Goal: Task Accomplishment & Management: Use online tool/utility

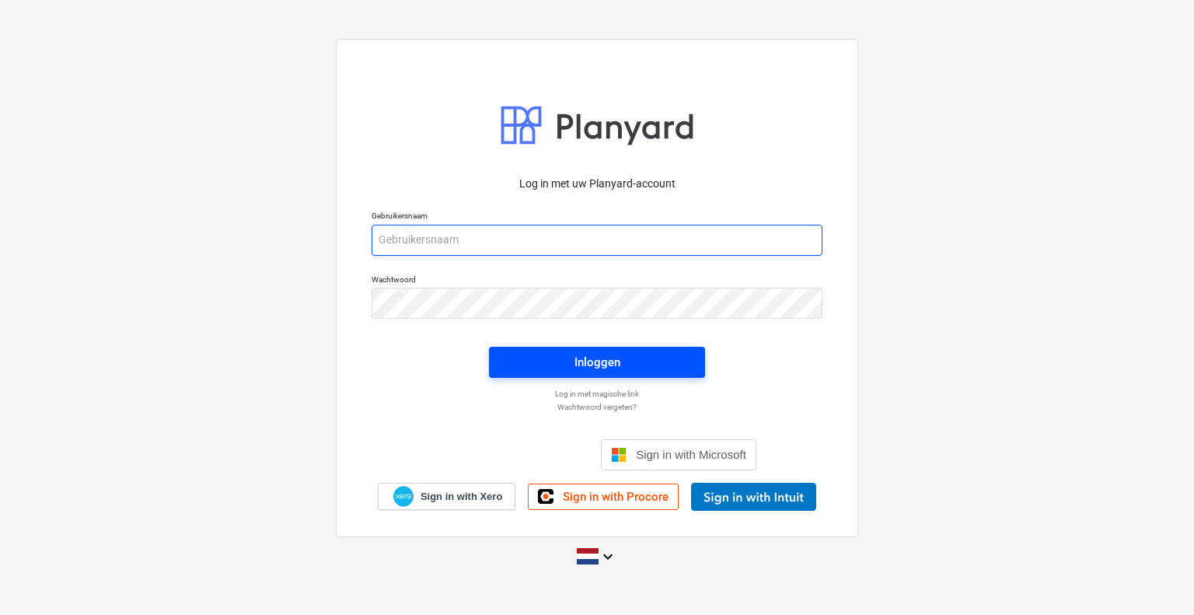
type input "[EMAIL_ADDRESS][DOMAIN_NAME]"
click at [665, 364] on span "Inloggen" at bounding box center [596, 362] width 179 height 20
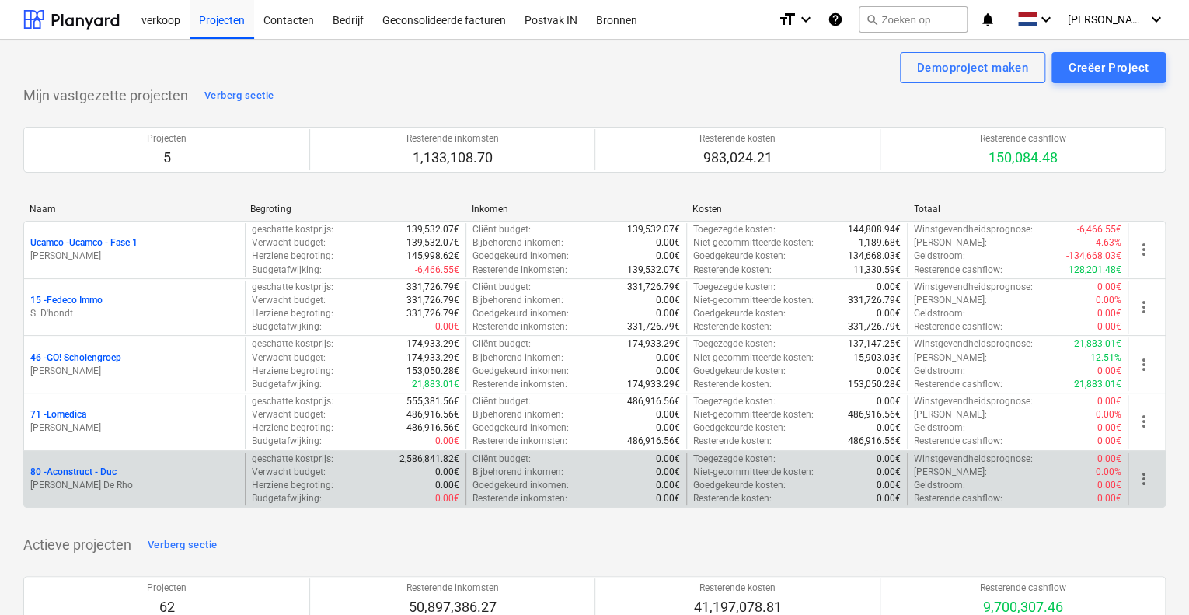
click at [101, 468] on p "80 - Aconstruct - Duc" at bounding box center [73, 472] width 86 height 13
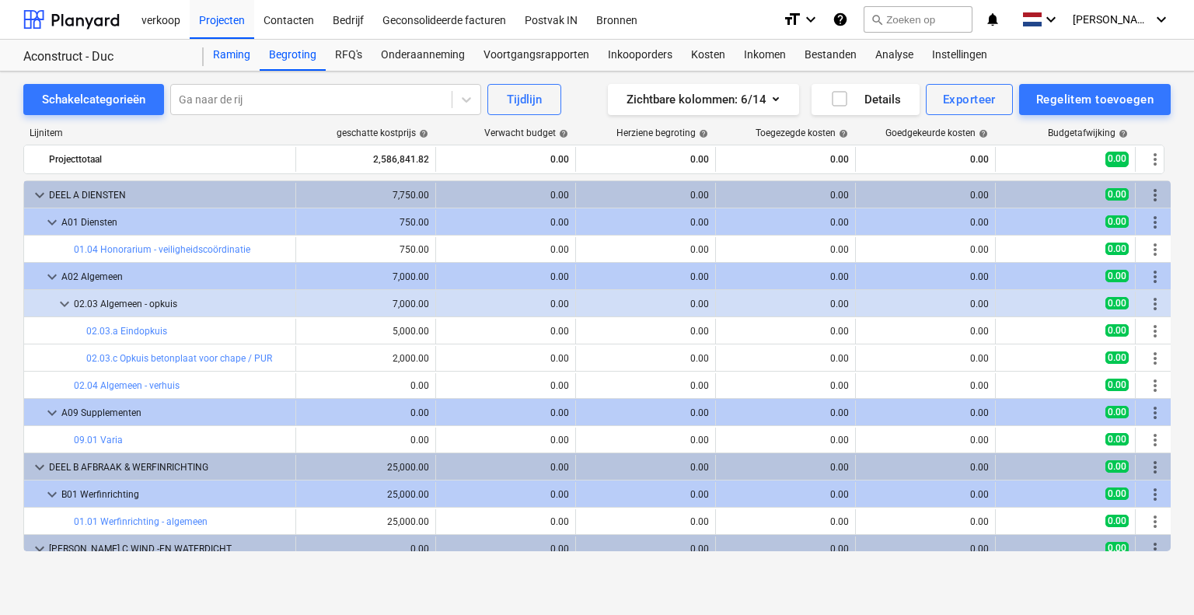
click at [219, 55] on div "Raming" at bounding box center [232, 55] width 56 height 31
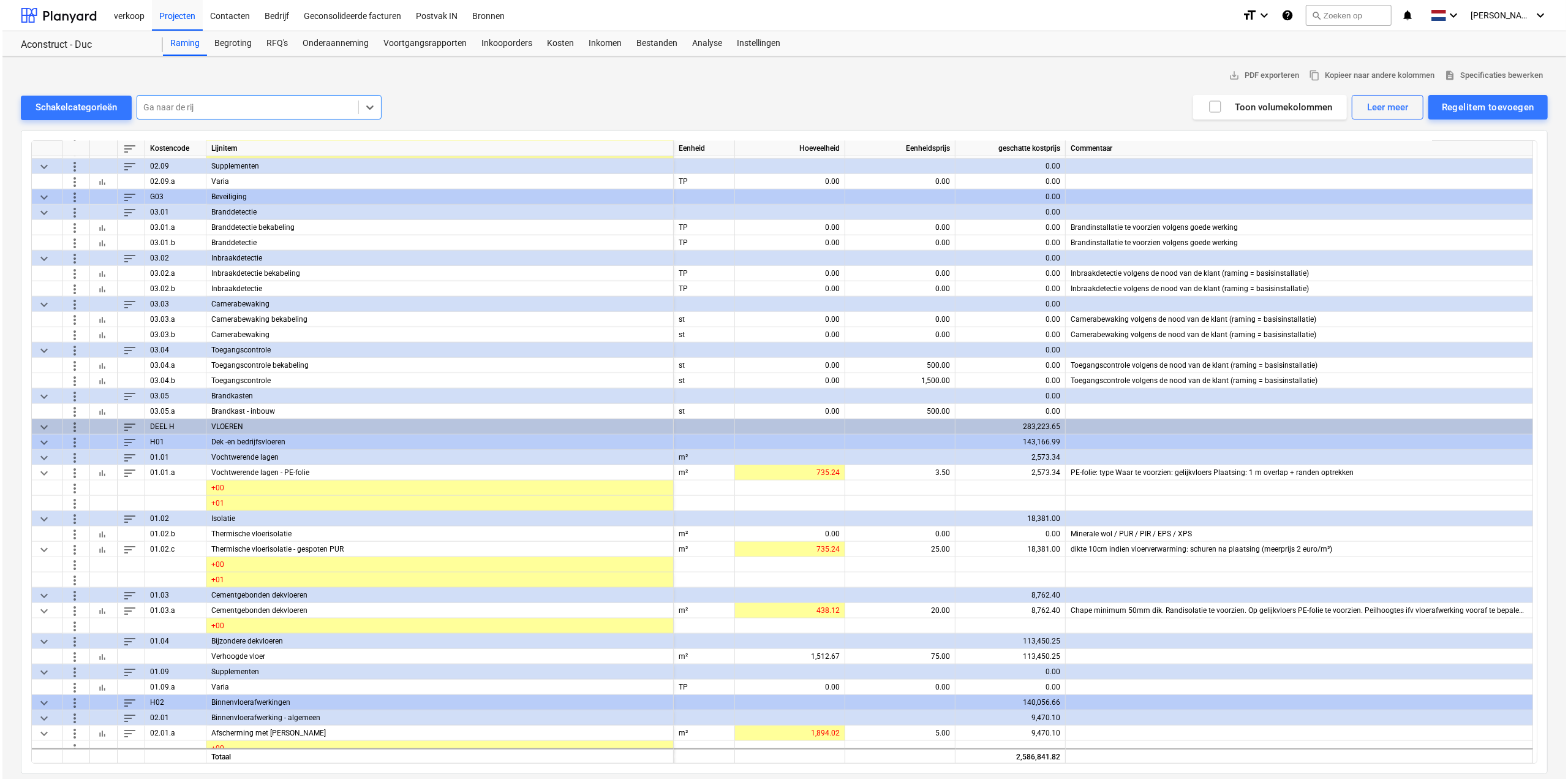
scroll to position [1103, 0]
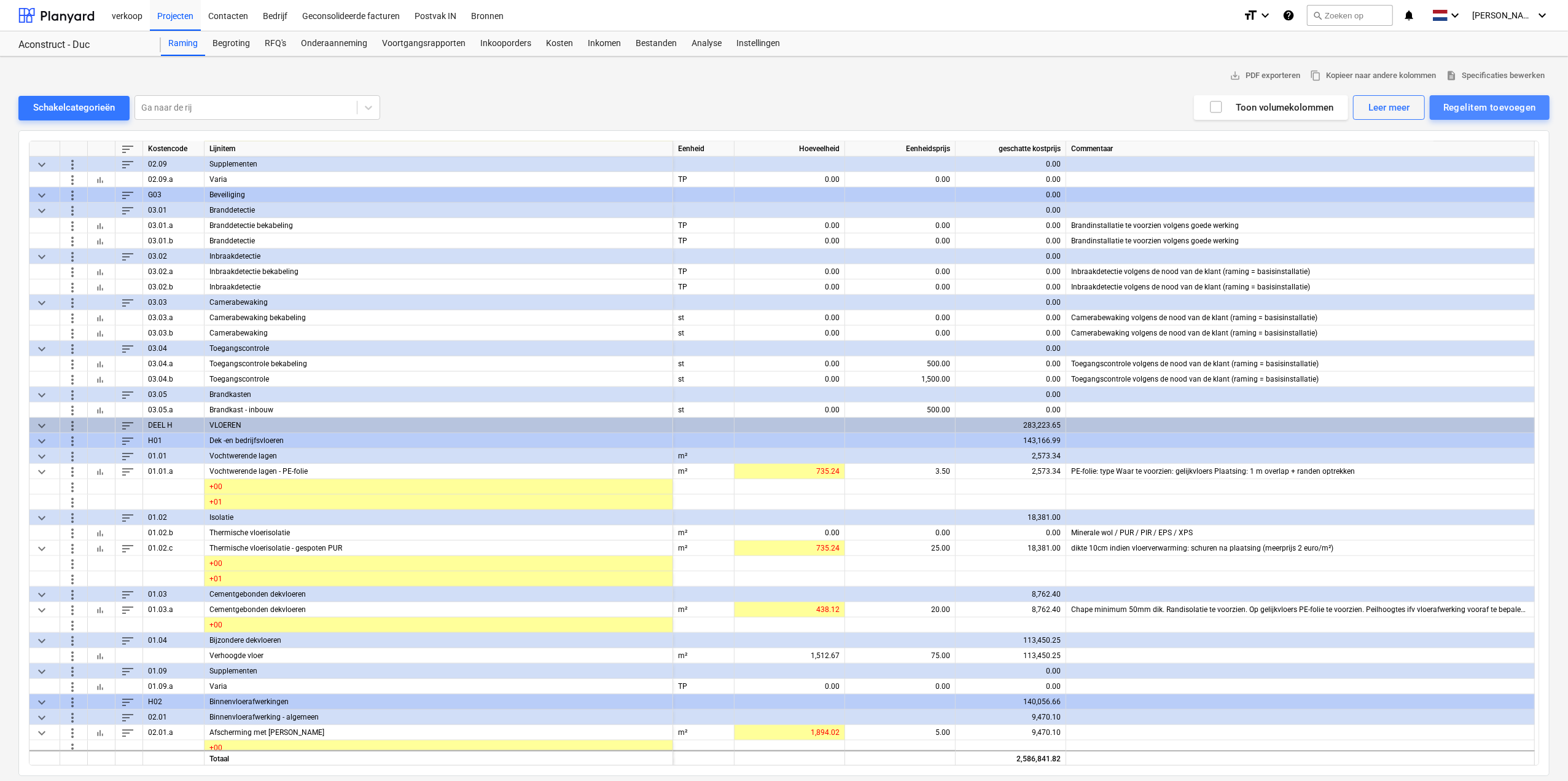
click at [943, 104] on div "Regelitem toevoegen" at bounding box center [1489, 108] width 92 height 16
click at [943, 130] on div "Toevoegen vanuit sjabloon" at bounding box center [1483, 138] width 131 height 21
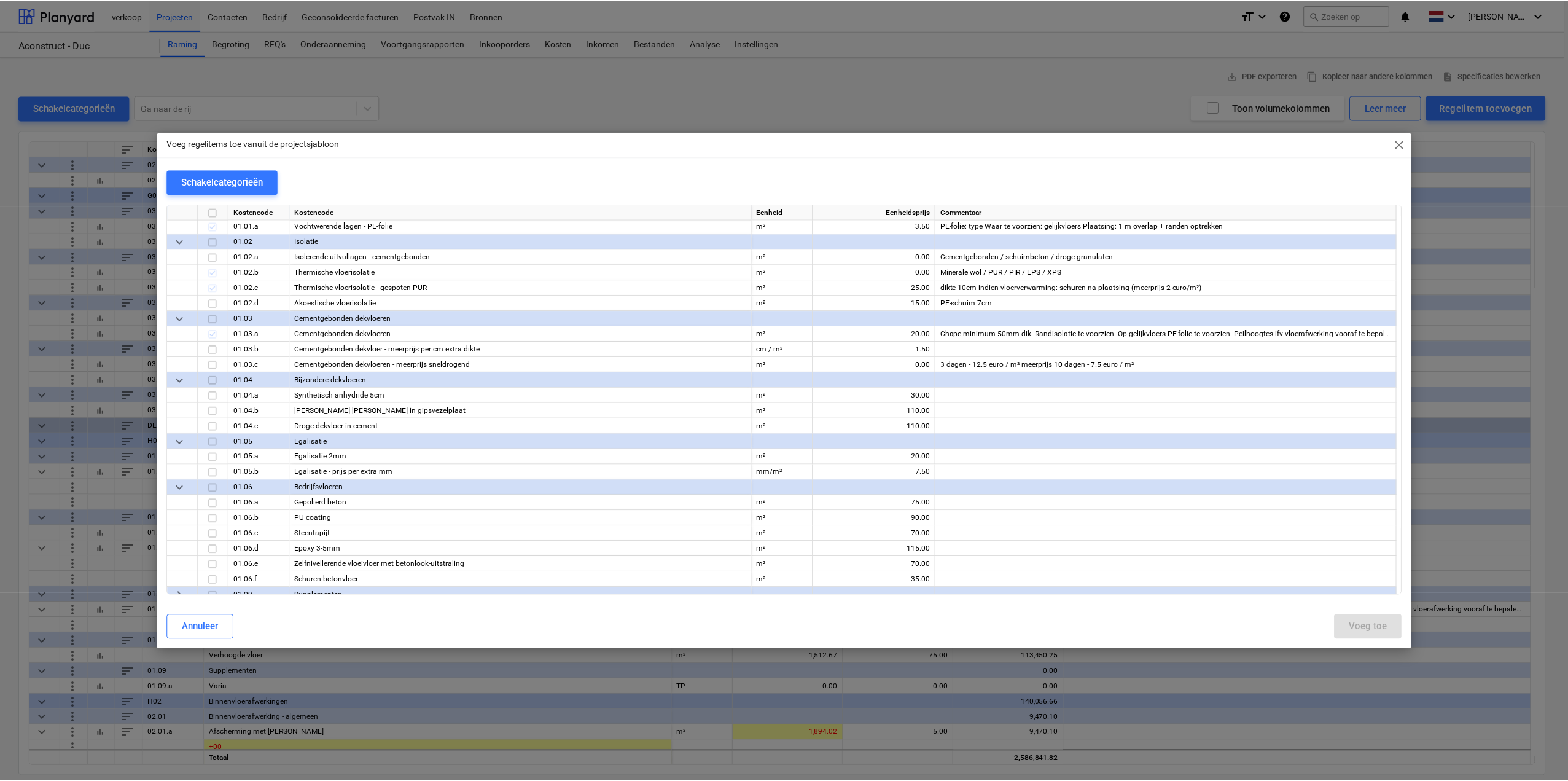
scroll to position [2334, 0]
click at [943, 141] on span "close" at bounding box center [1403, 144] width 15 height 15
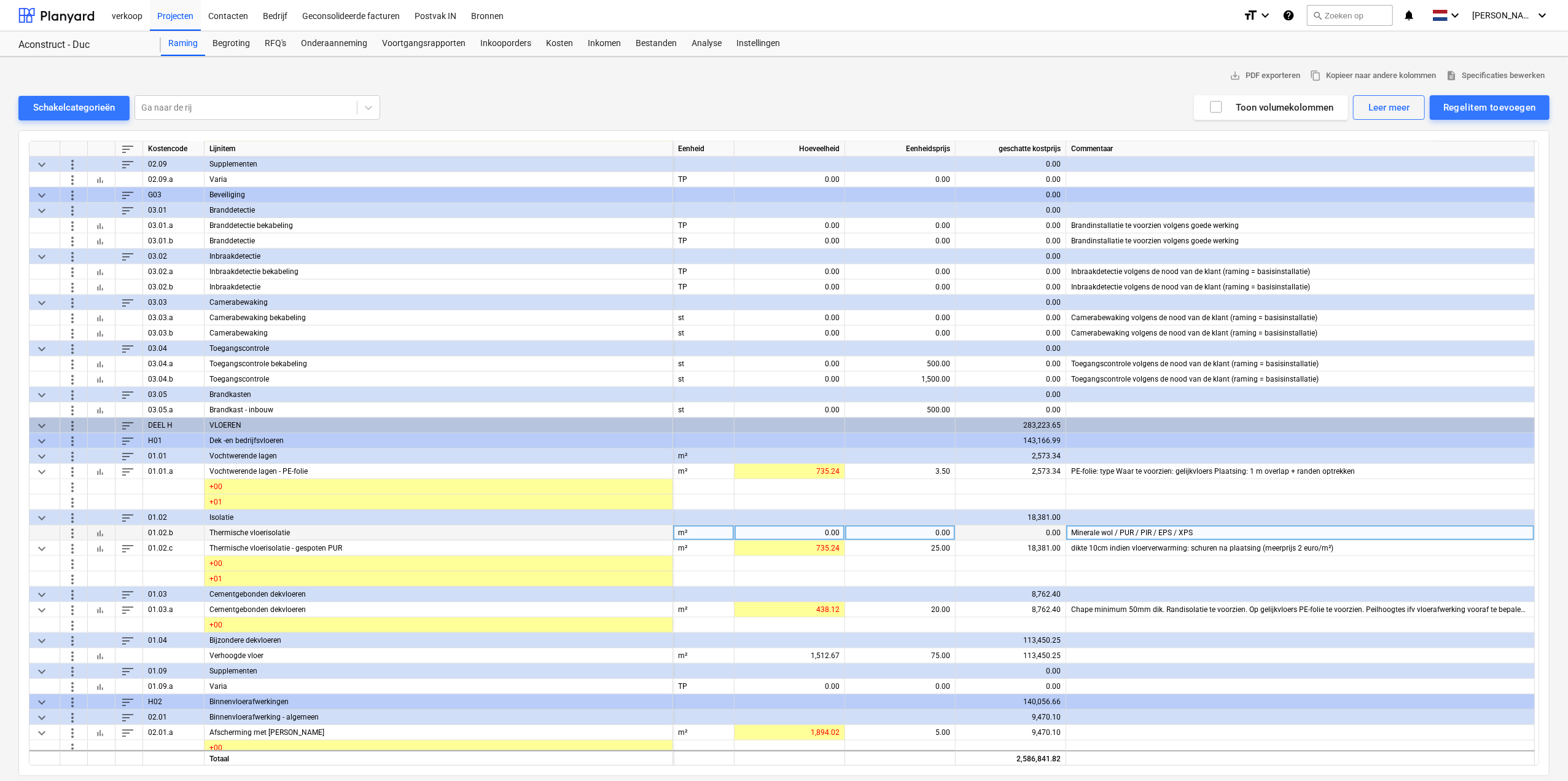
click at [805, 485] on div "0.00" at bounding box center [790, 532] width 100 height 15
type input "735.24"
click at [93, 485] on button "bar_chart" at bounding box center [100, 532] width 15 height 15
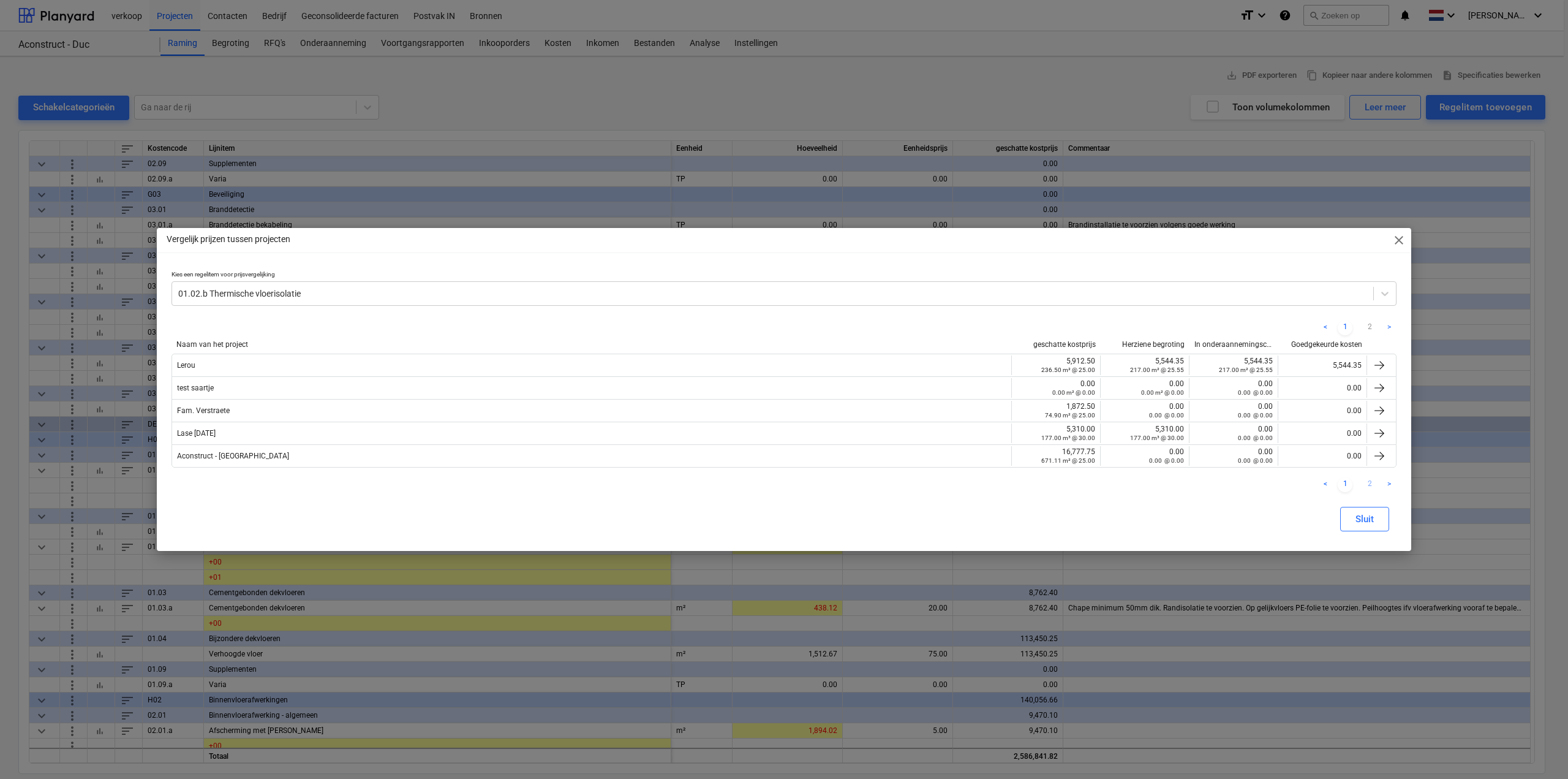
click at [940, 483] on link "2" at bounding box center [1369, 484] width 15 height 15
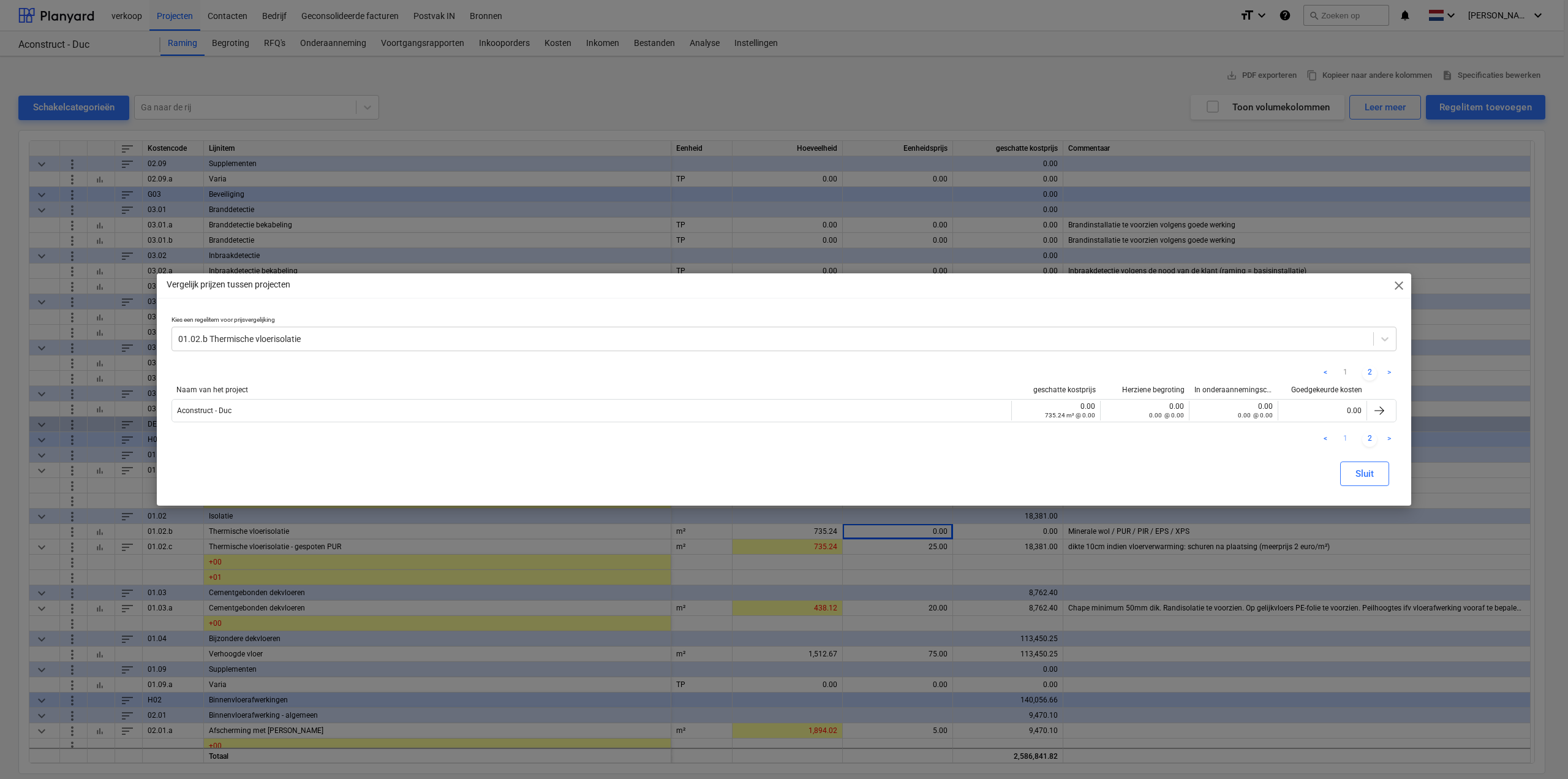
click at [940, 441] on link "1" at bounding box center [1345, 439] width 15 height 15
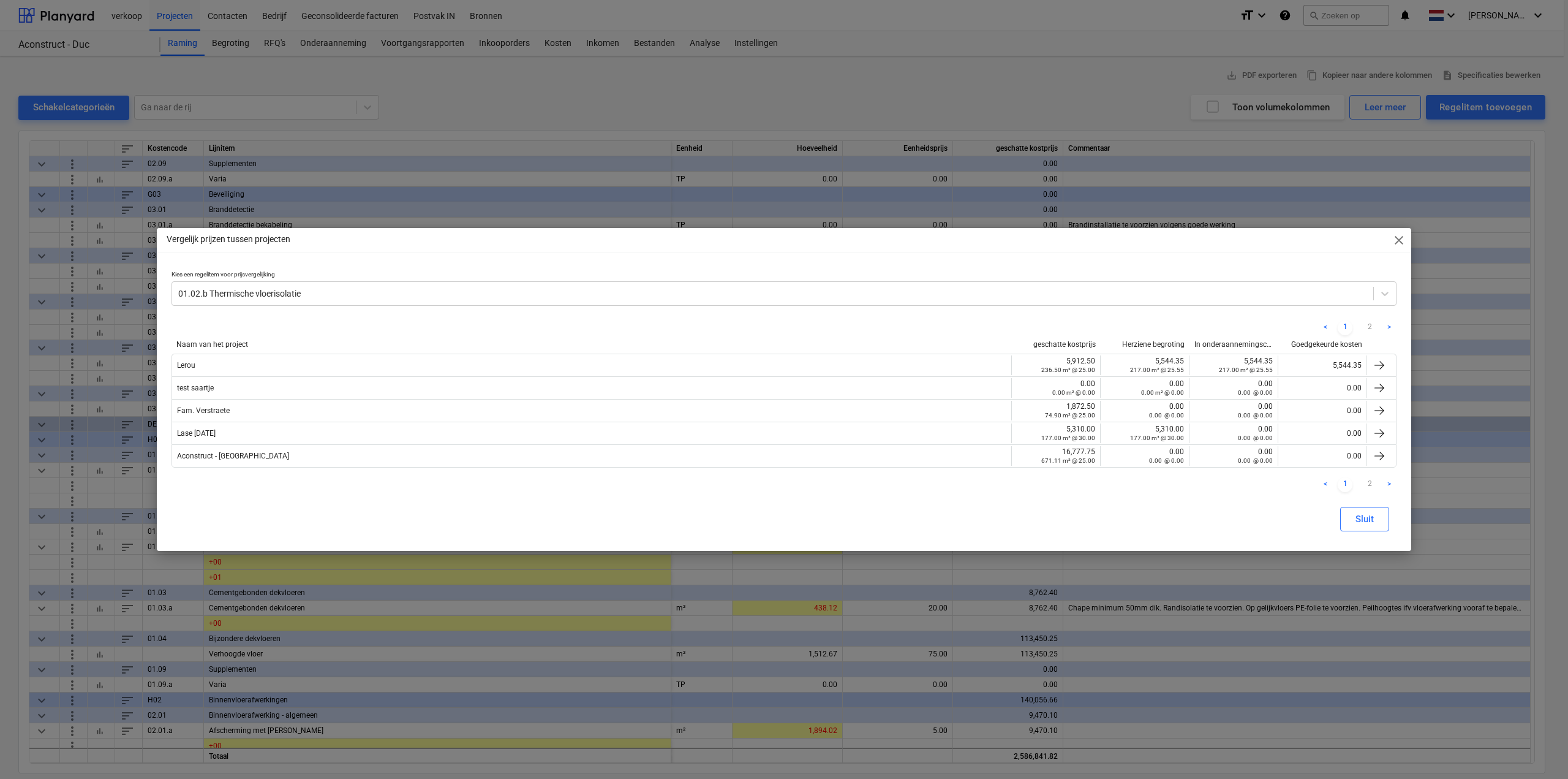
click at [940, 240] on span "close" at bounding box center [1399, 240] width 15 height 15
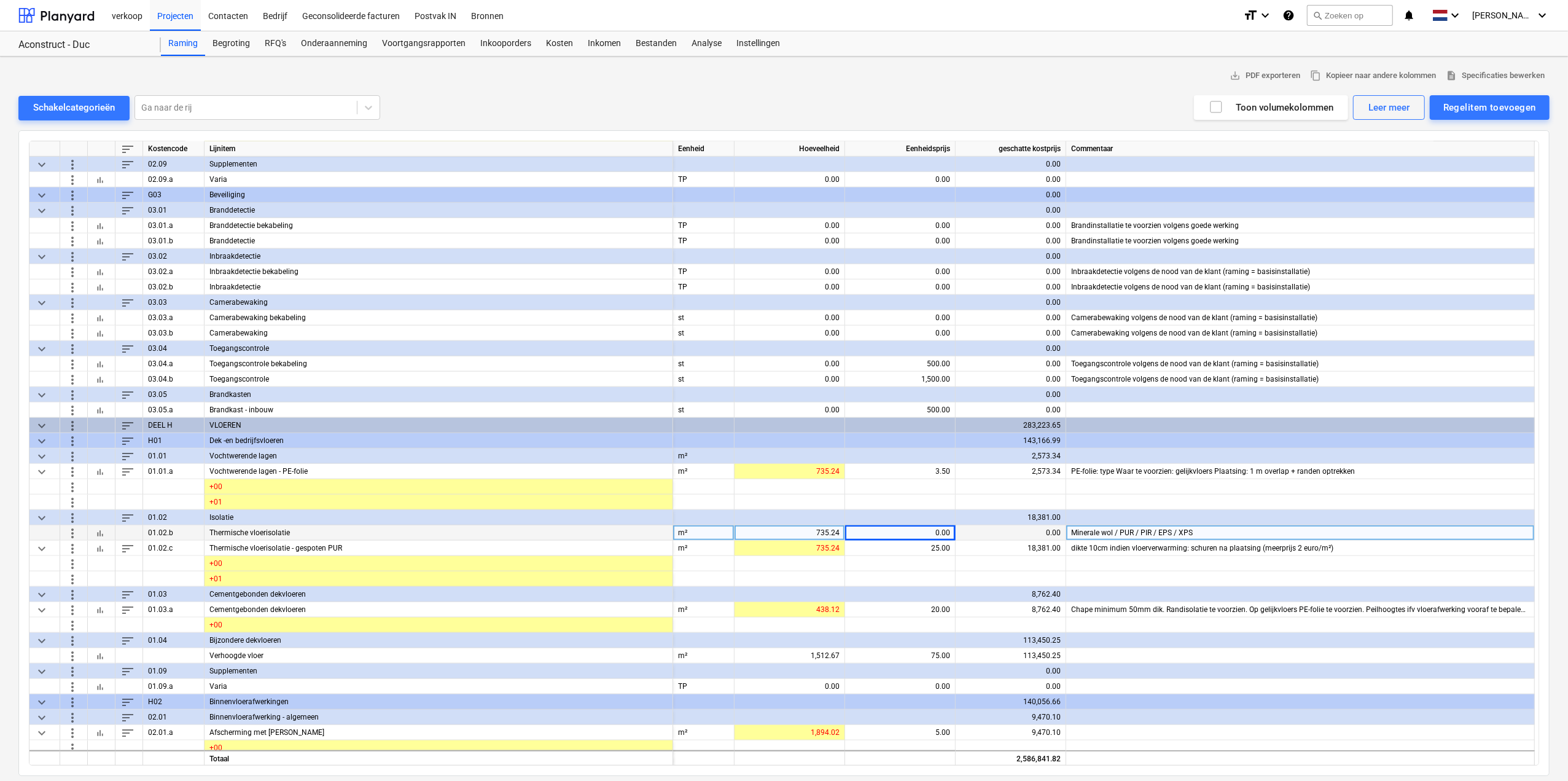
click at [897, 485] on div "0.00" at bounding box center [900, 532] width 100 height 15
type input "25"
click at [943, 104] on icon "button" at bounding box center [1216, 107] width 15 height 15
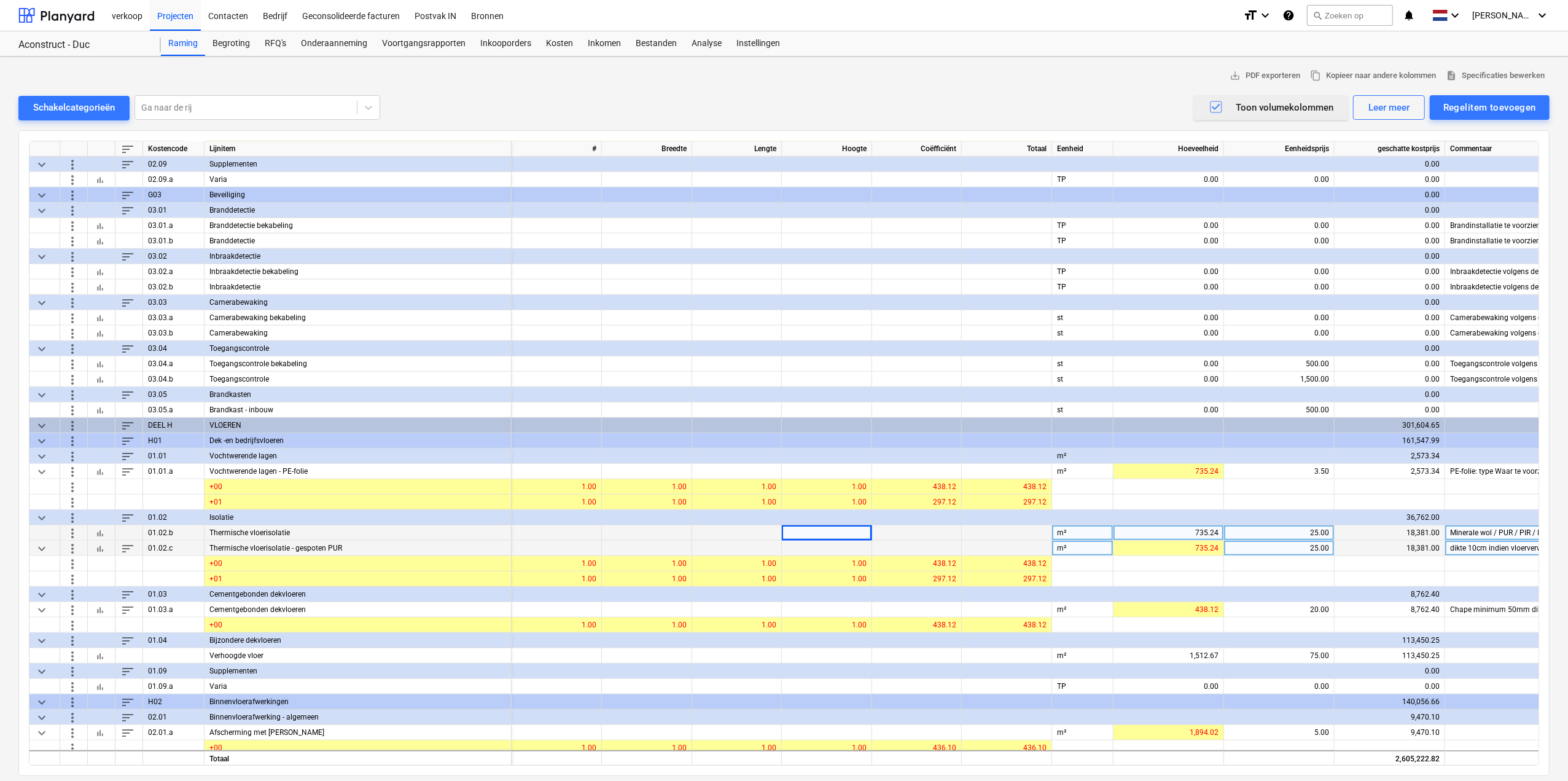
click at [66, 485] on span "more_vert" at bounding box center [72, 548] width 15 height 15
click at [22, 485] on div at bounding box center [786, 390] width 1572 height 781
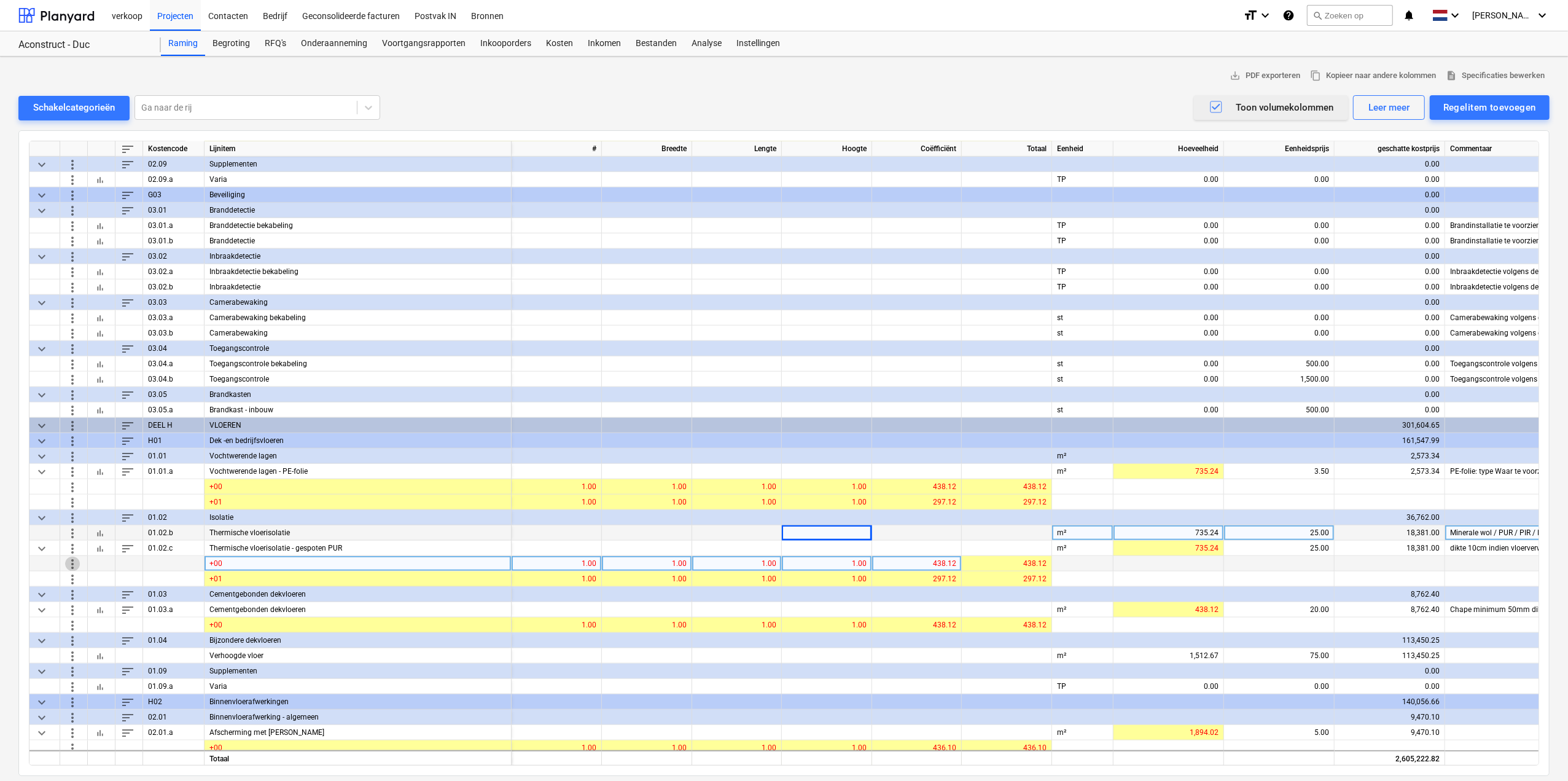
click at [73, 485] on span "more_vert" at bounding box center [72, 563] width 15 height 15
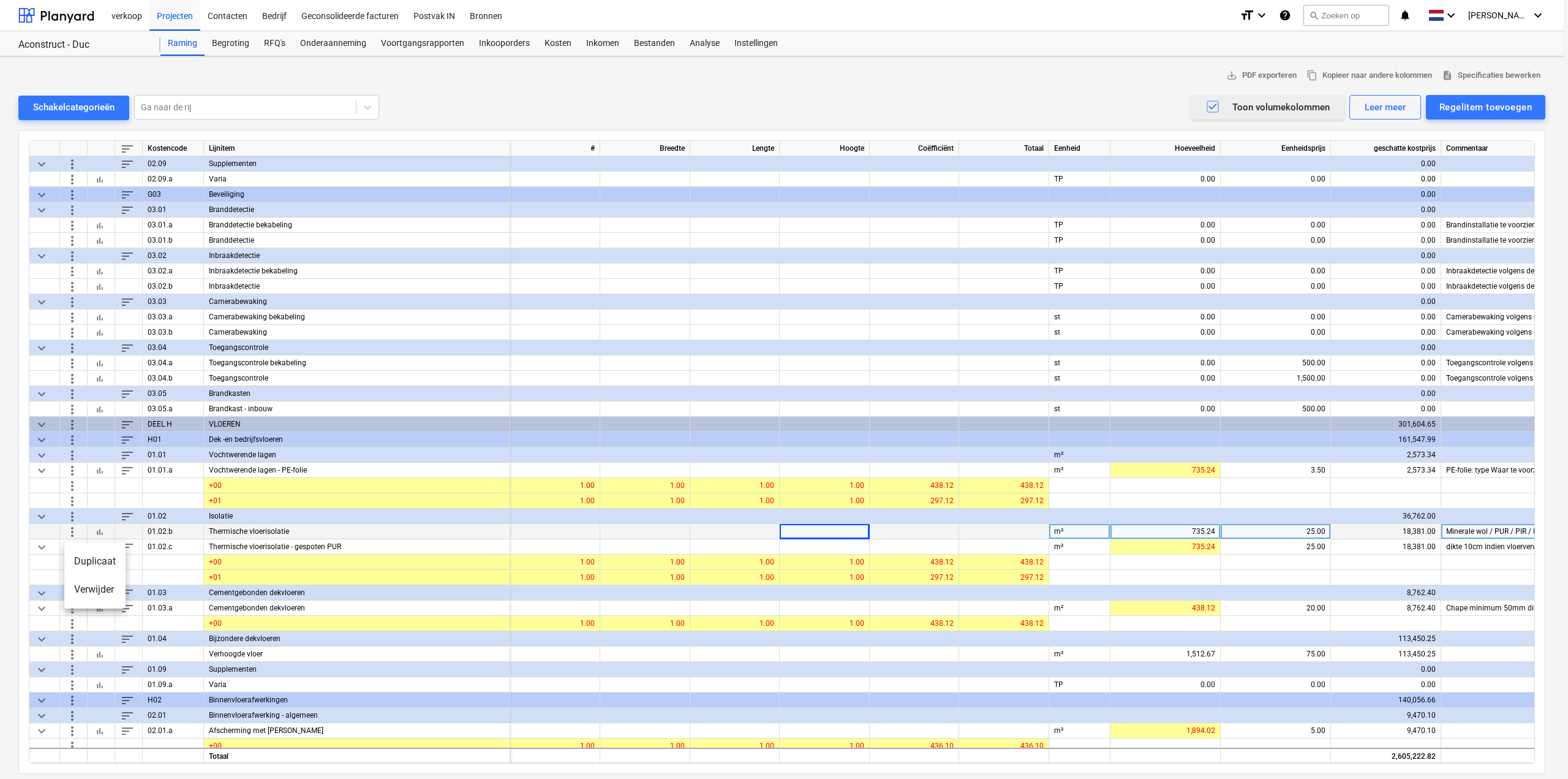
click at [78, 484] on li "Verwijder" at bounding box center [95, 590] width 61 height 28
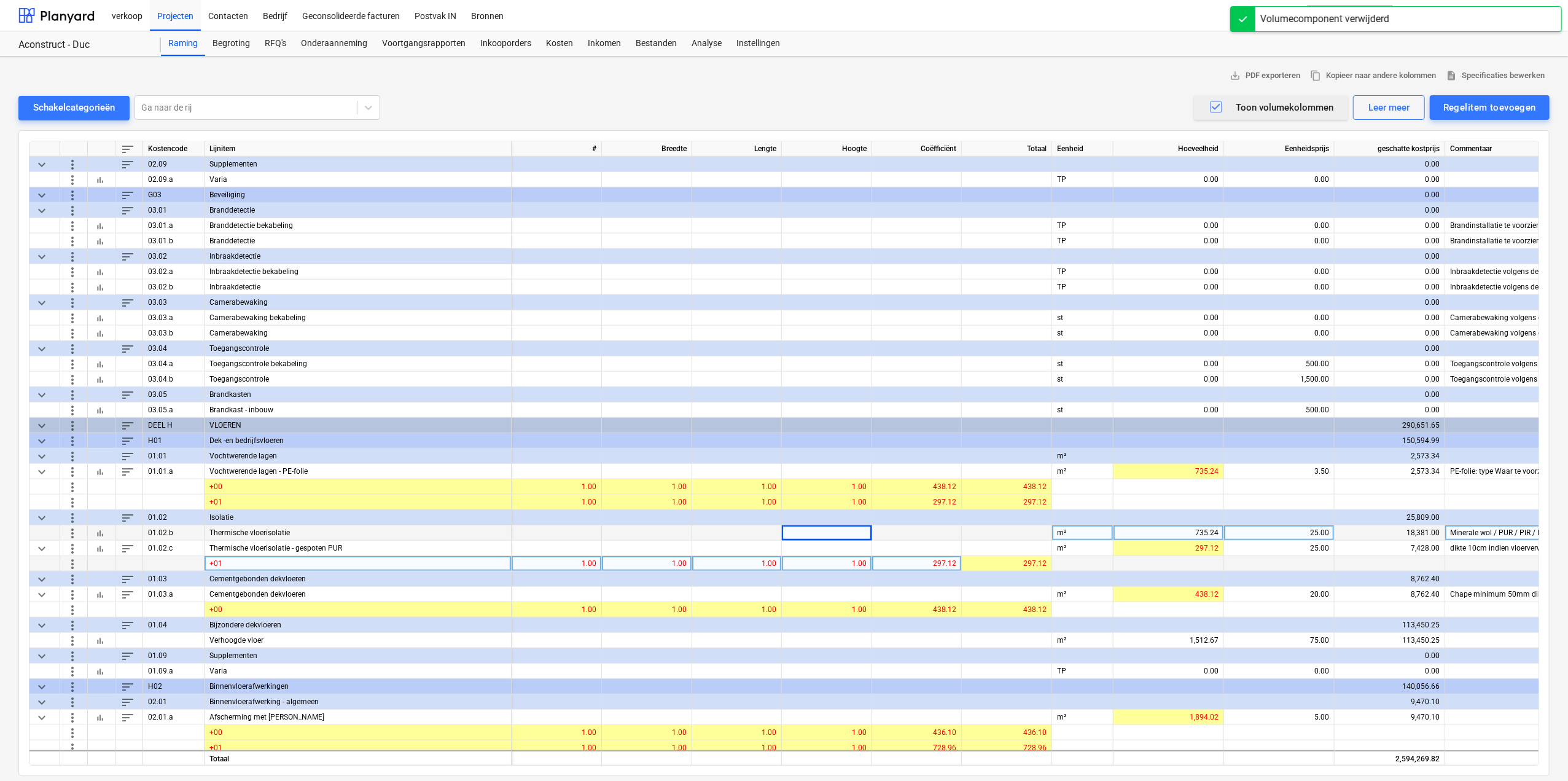
click at [73, 485] on span "more_vert" at bounding box center [72, 563] width 15 height 15
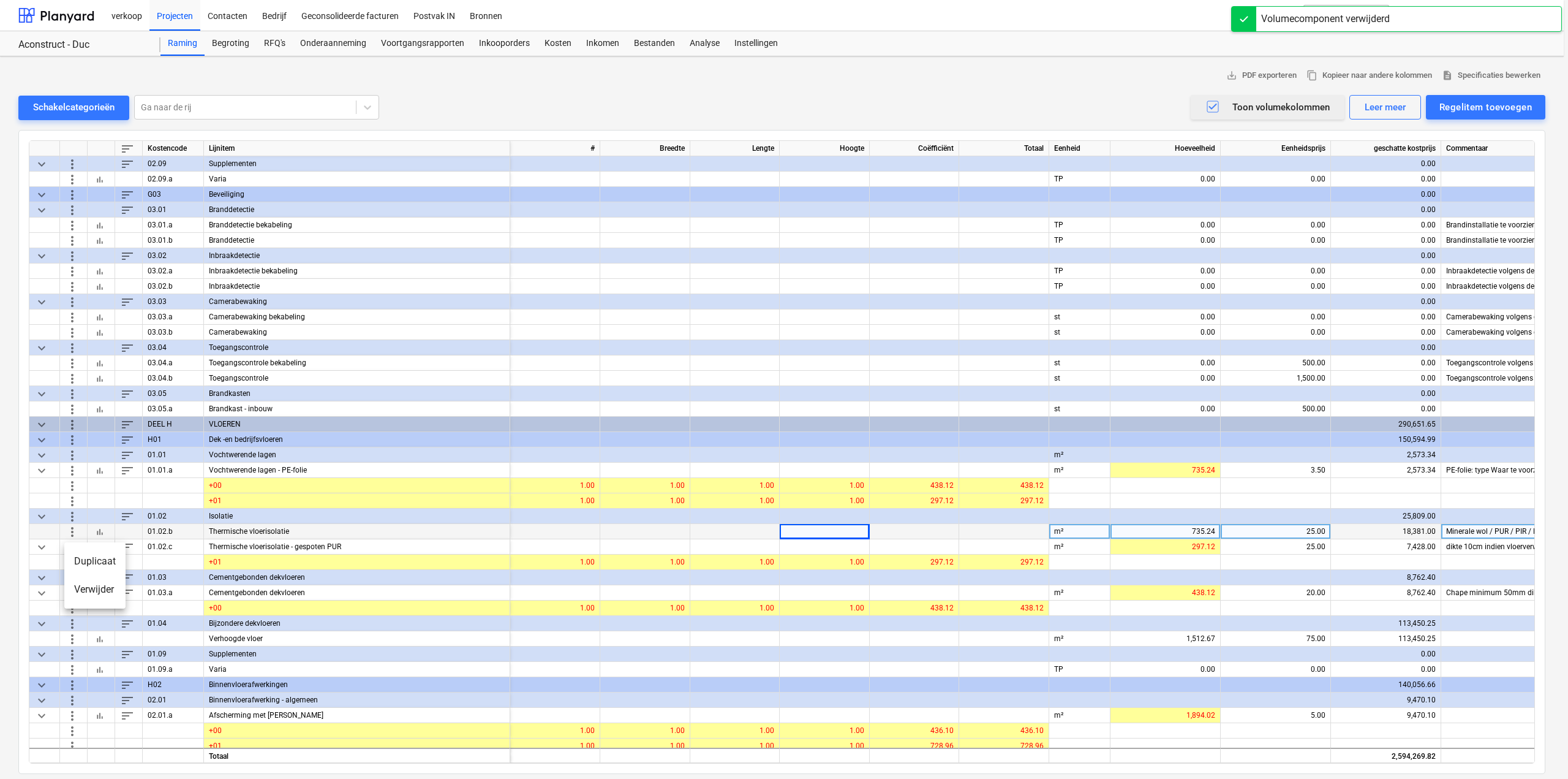
click at [82, 484] on li "Verwijder" at bounding box center [95, 590] width 61 height 28
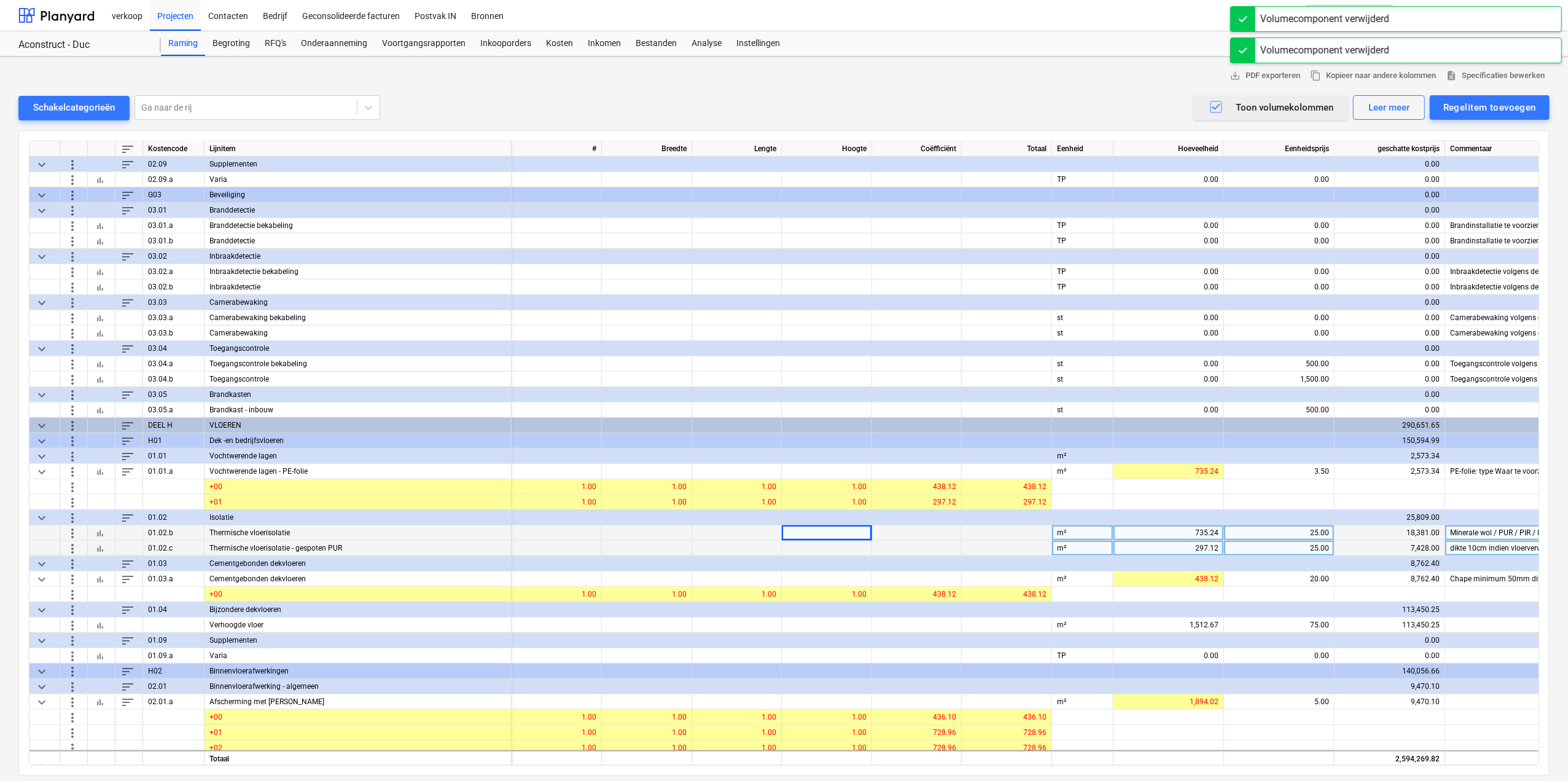
click at [73, 485] on span "more_vert" at bounding box center [72, 548] width 15 height 15
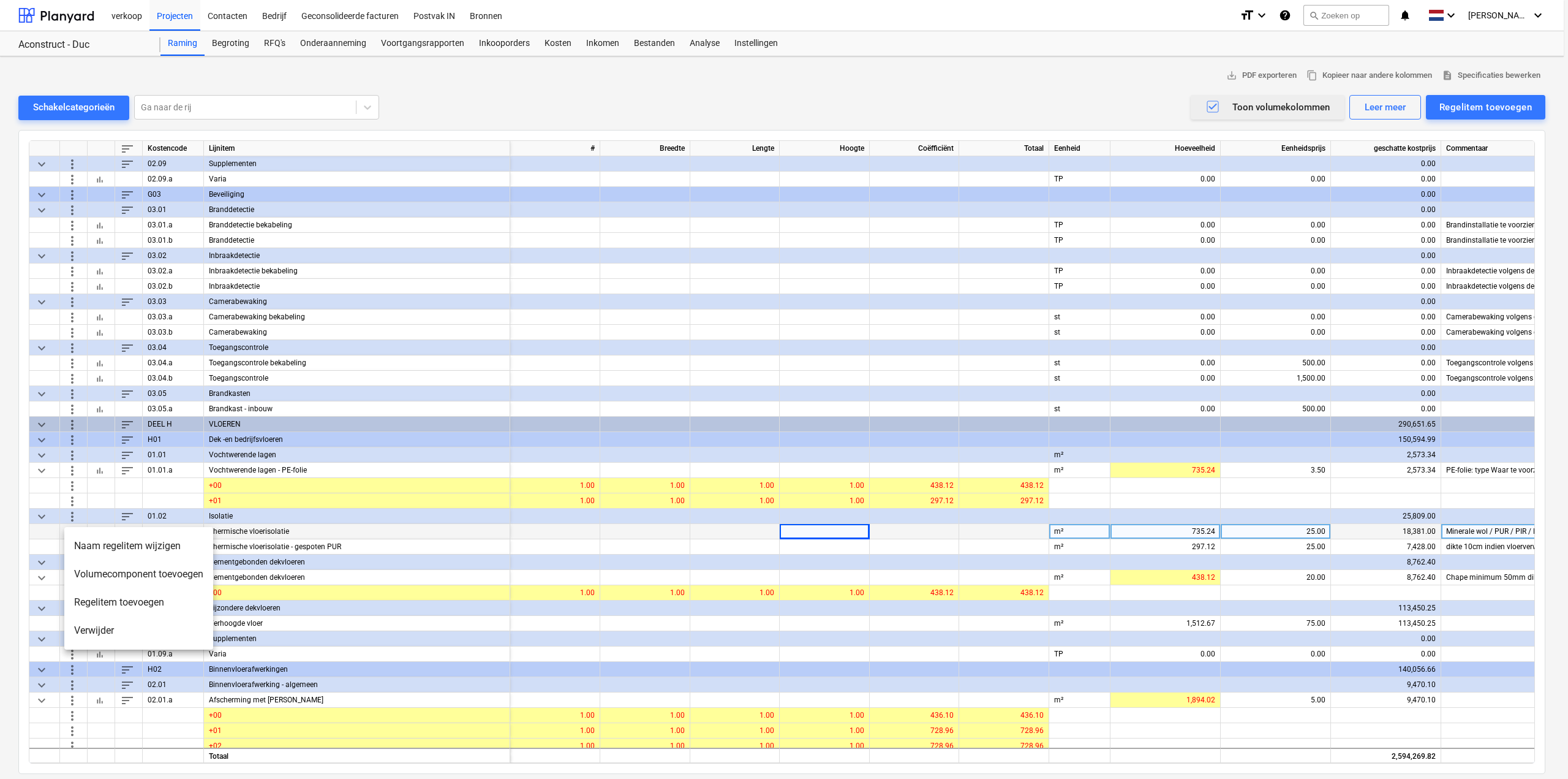
click at [98, 484] on li "Verwijder" at bounding box center [139, 631] width 149 height 28
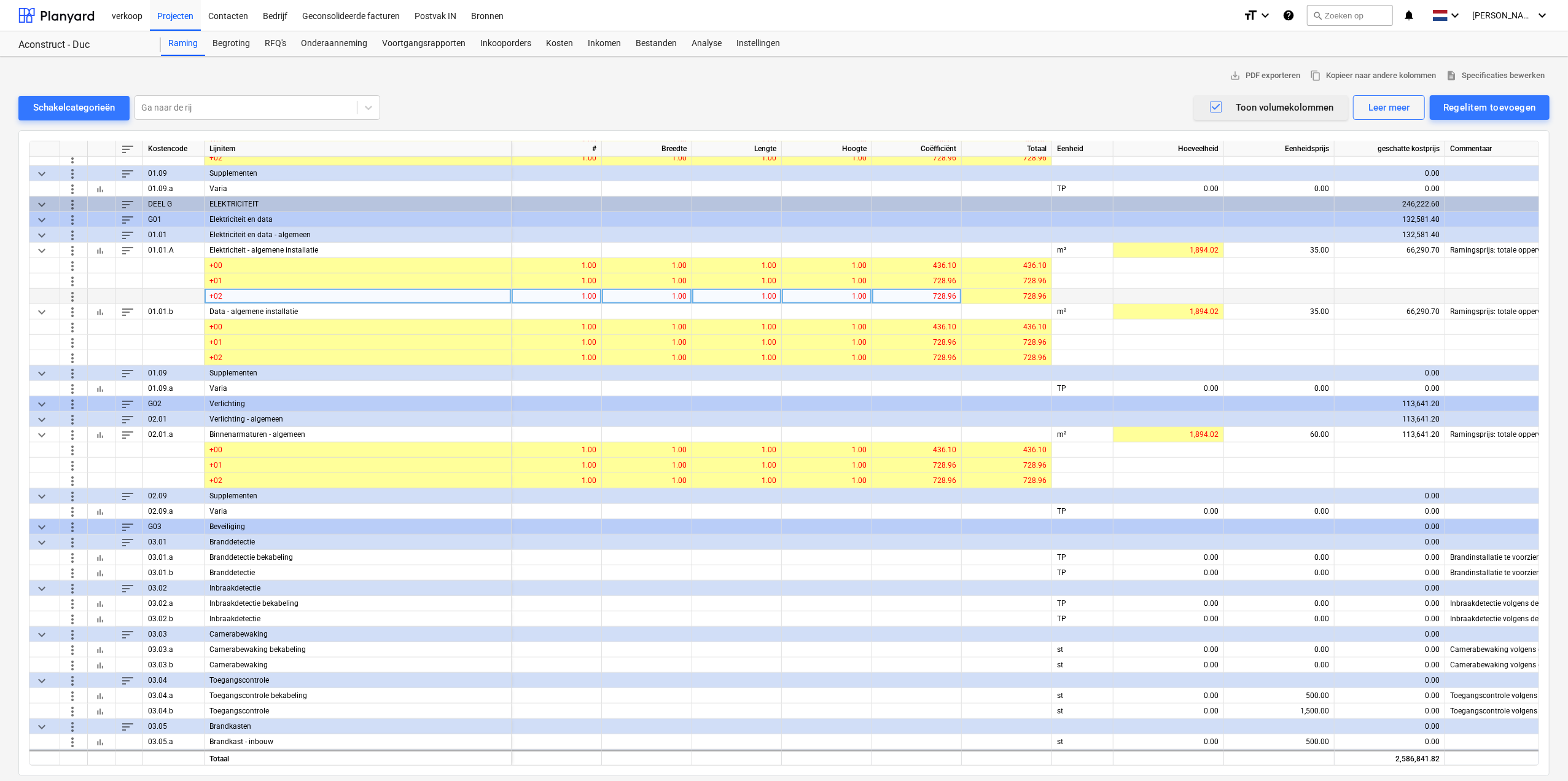
scroll to position [798, 0]
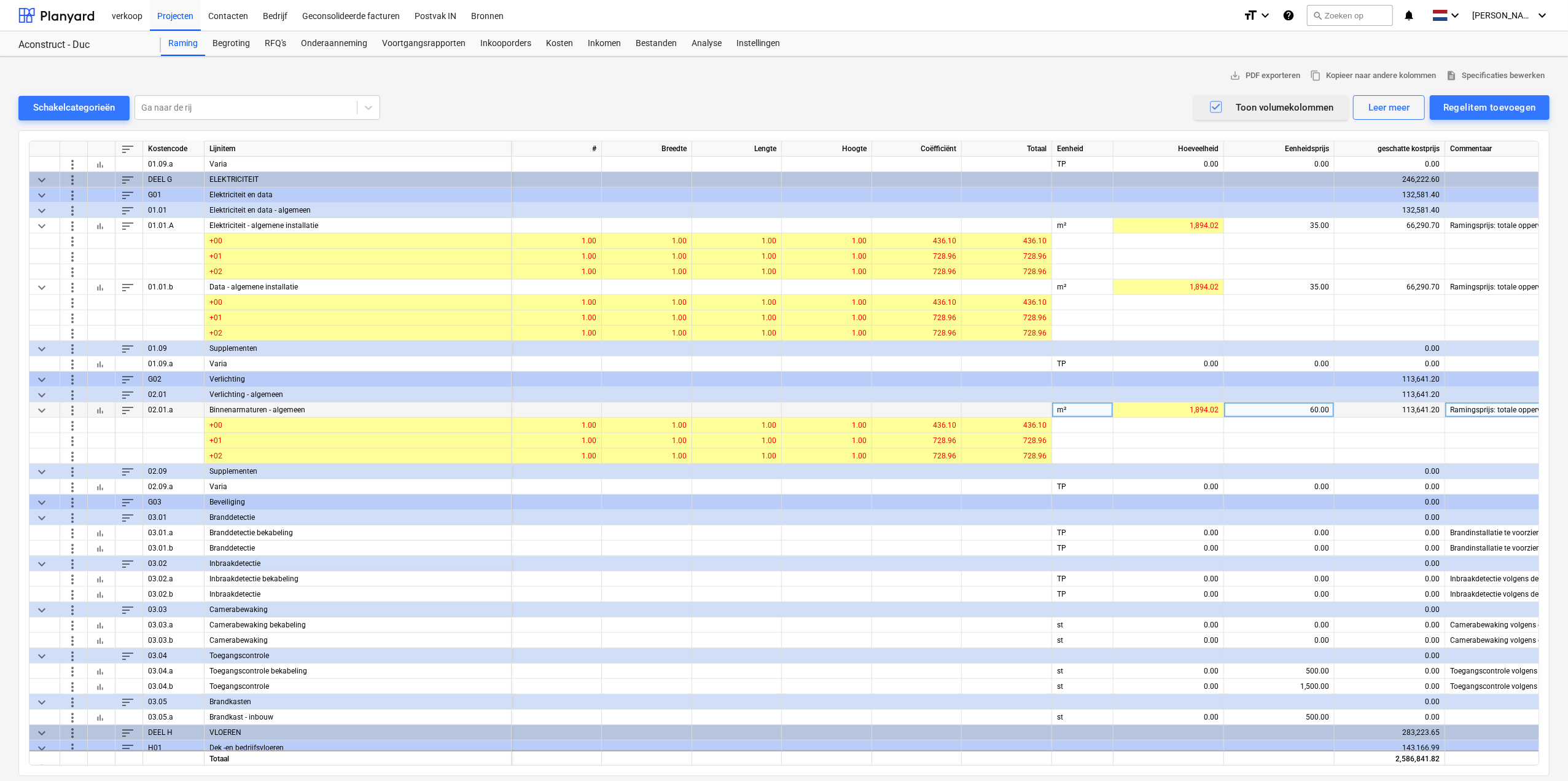
click at [943, 406] on div "60.00" at bounding box center [1279, 409] width 100 height 15
type input "70"
click at [943, 485] on div "0.00" at bounding box center [1168, 532] width 100 height 15
type input "1"
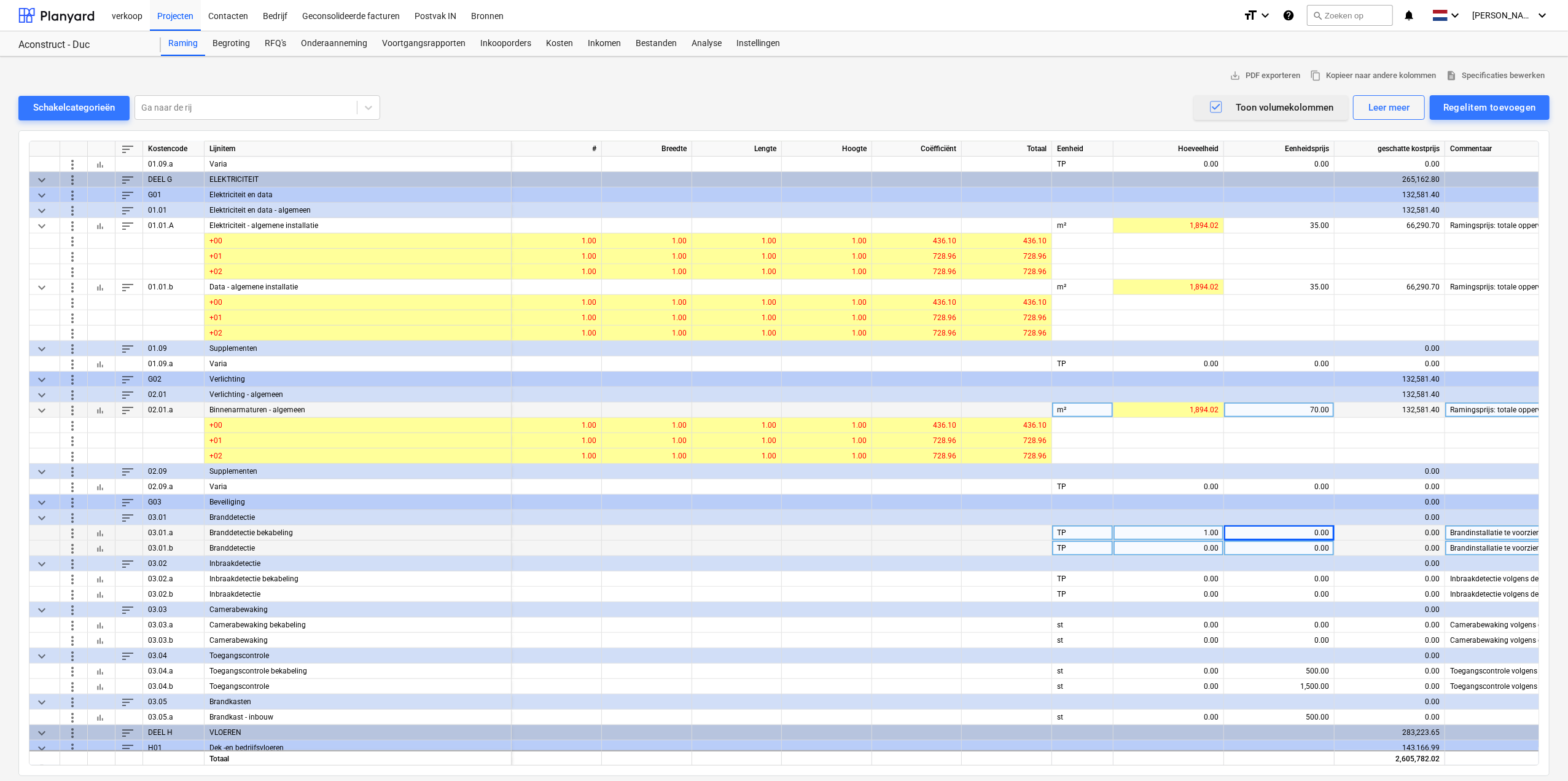
click at [943, 485] on div "0.00" at bounding box center [1168, 548] width 100 height 15
type input "1"
click at [943, 485] on div "0.00" at bounding box center [1279, 532] width 100 height 15
type input "3.500"
click at [943, 485] on div "3.50" at bounding box center [1279, 532] width 100 height 15
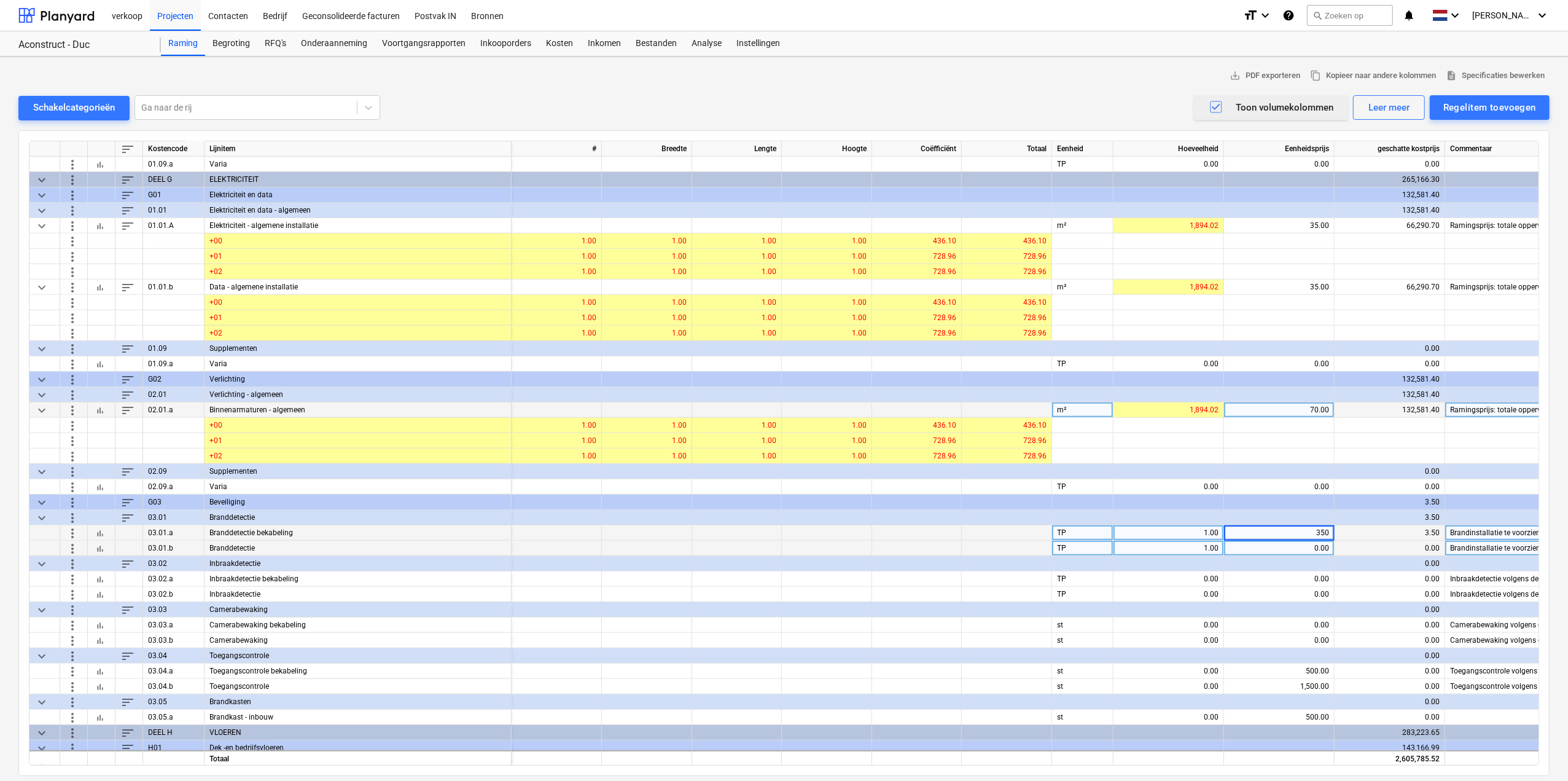
type input "3500"
click at [943, 485] on div "0.00" at bounding box center [1279, 548] width 100 height 15
type input "10500"
click at [943, 485] on div "10,500.00" at bounding box center [1279, 548] width 100 height 15
type input "11500"
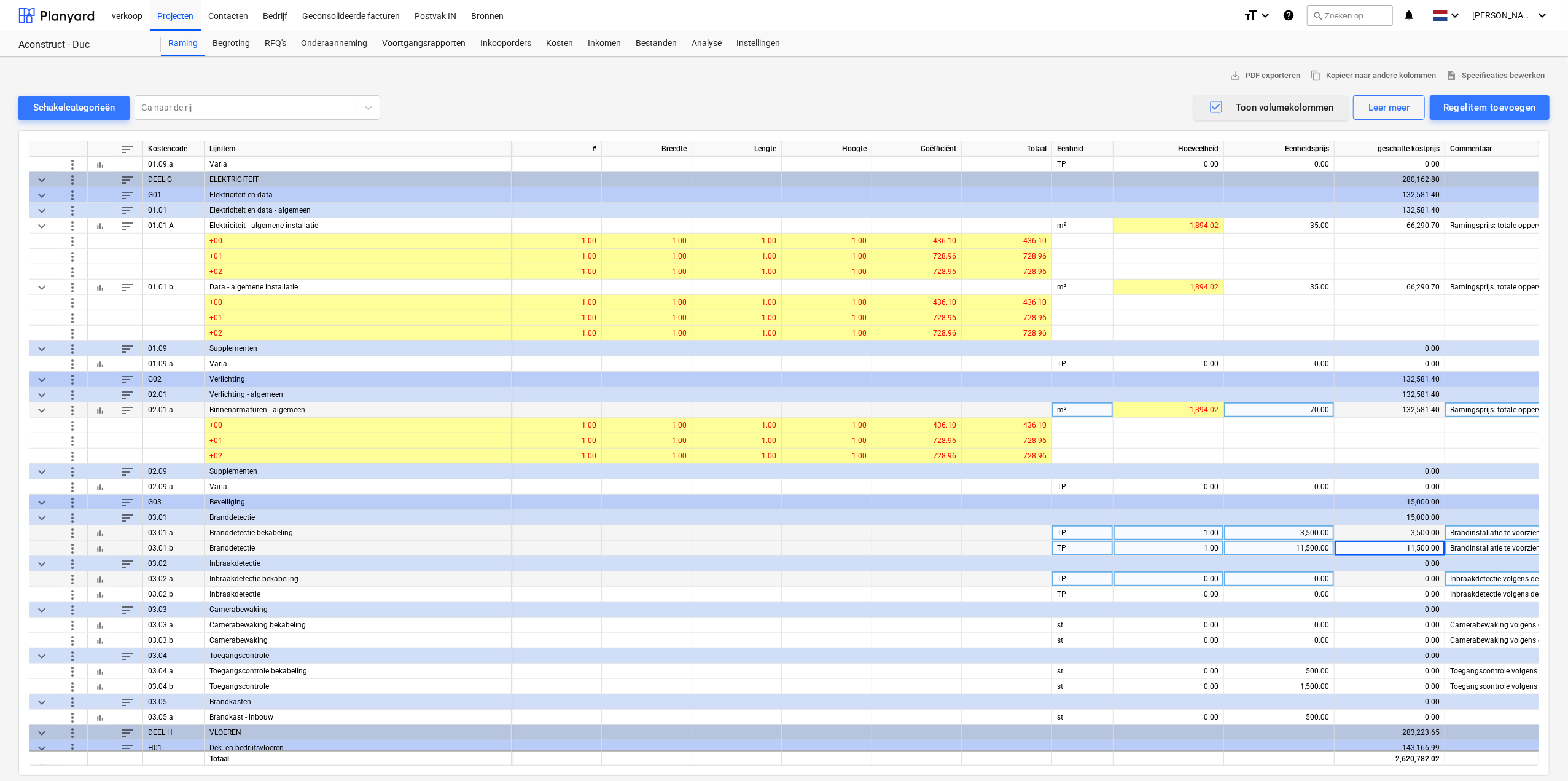
click at [943, 485] on div "0.00" at bounding box center [1279, 579] width 100 height 15
type input "2000"
click at [943, 485] on div "0.00" at bounding box center [1168, 579] width 100 height 15
type input "1"
click at [943, 485] on div "0.00" at bounding box center [1168, 594] width 100 height 15
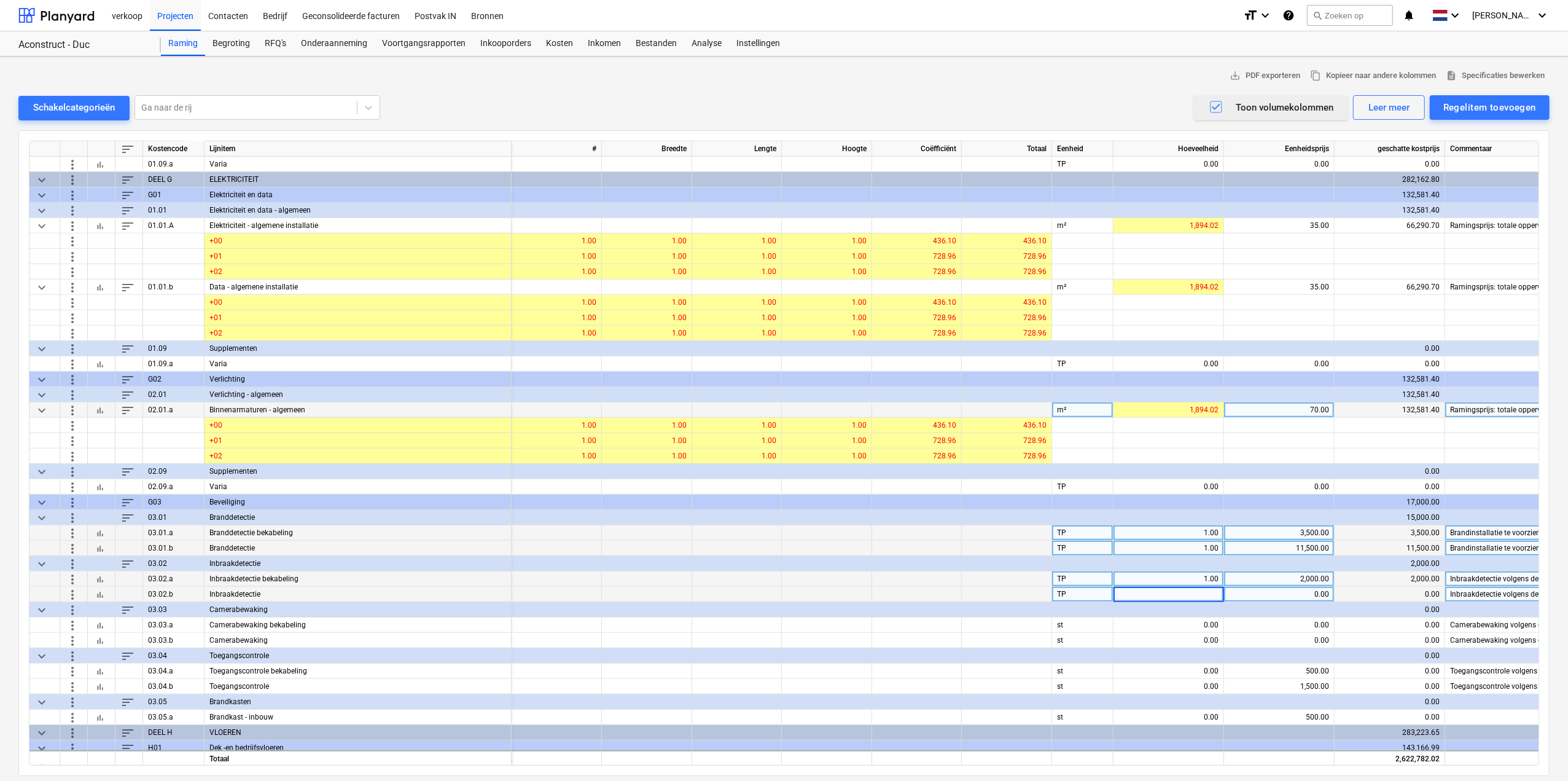
type input "1"
type input "8000"
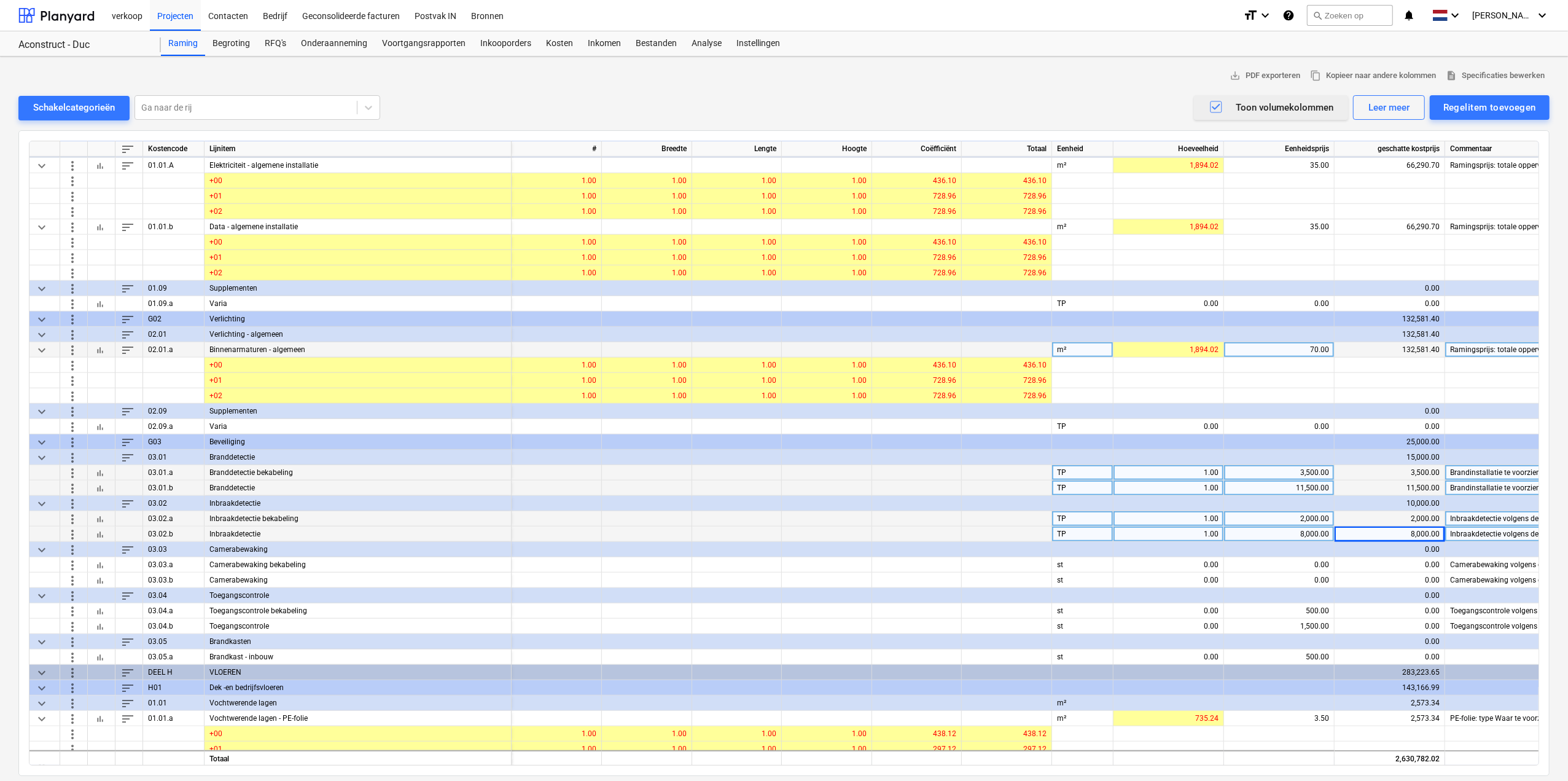
scroll to position [860, 0]
click at [943, 485] on div "500.00" at bounding box center [1279, 609] width 100 height 15
type input "0"
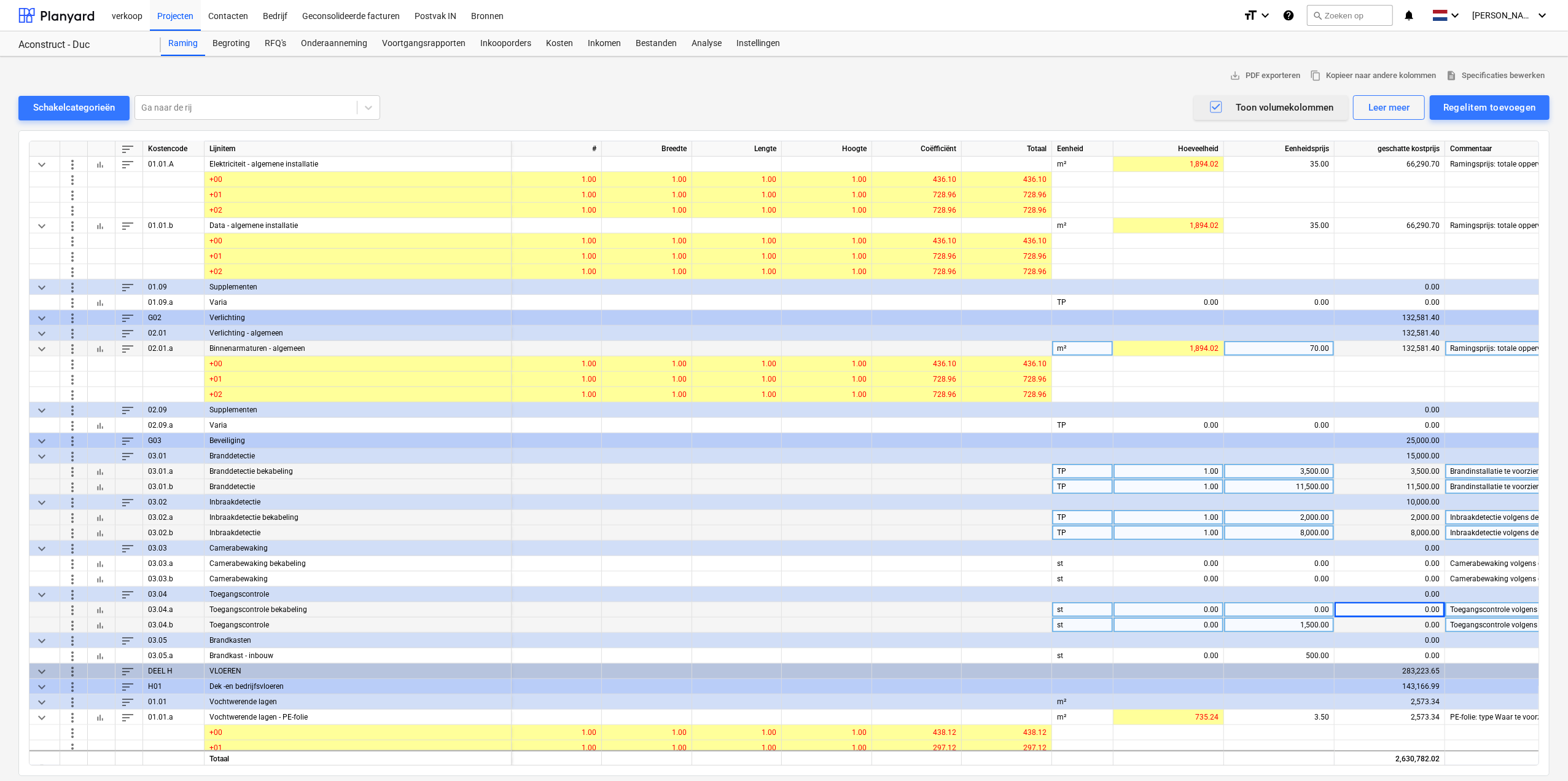
click at [943, 485] on div "1,500.00" at bounding box center [1279, 624] width 100 height 15
type input "0"
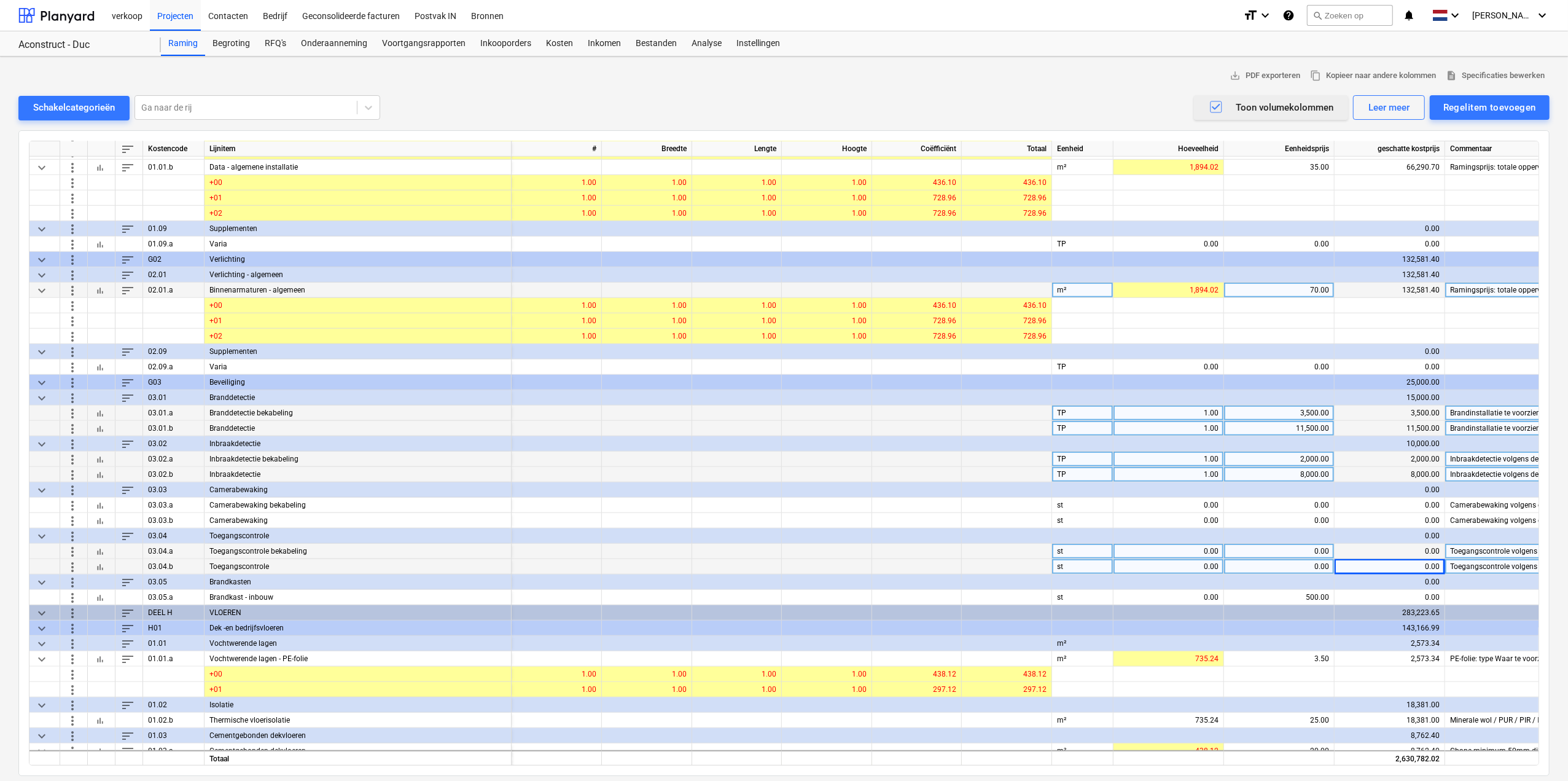
scroll to position [922, 0]
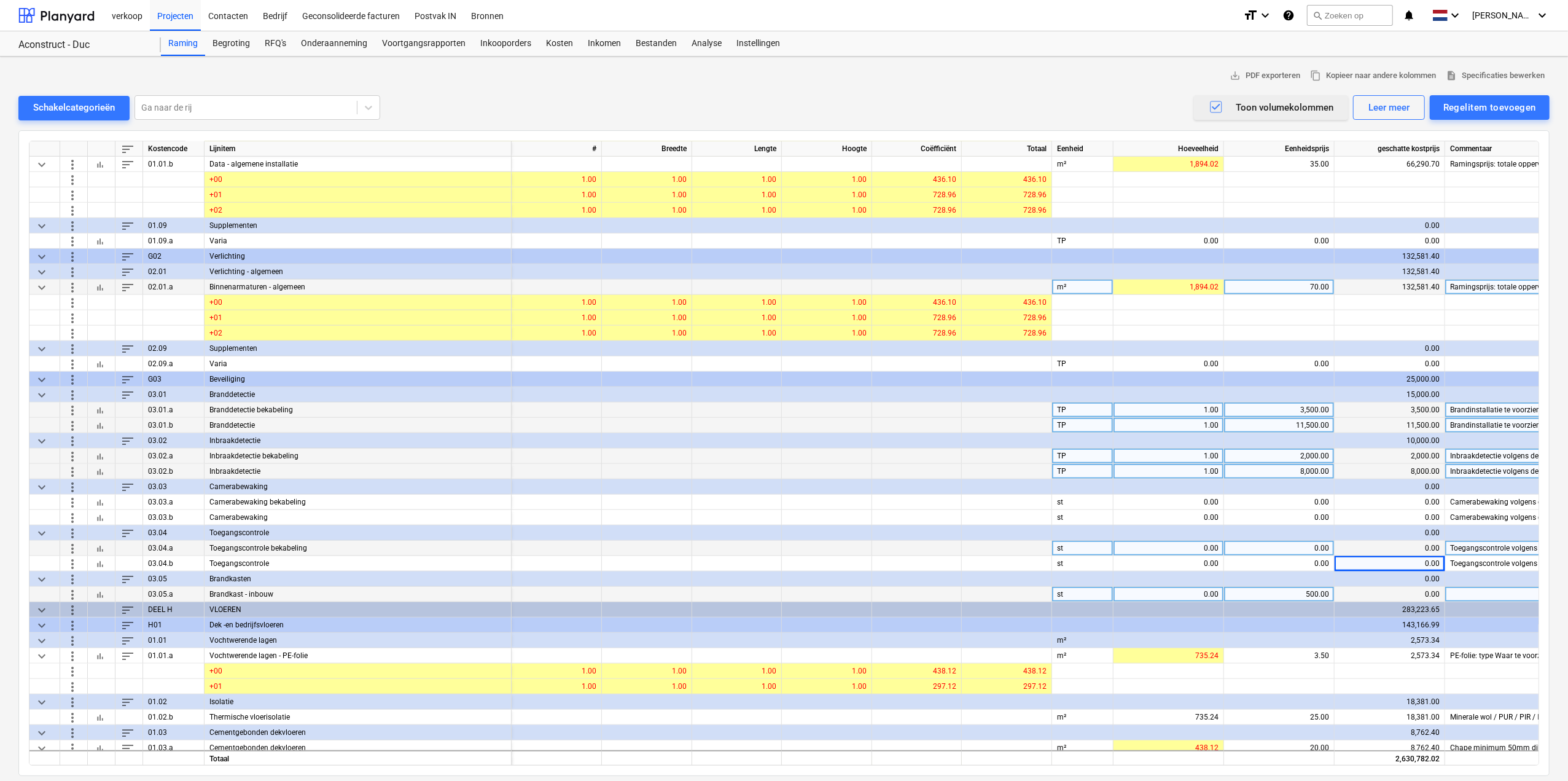
click at [943, 485] on div "0.00" at bounding box center [1168, 594] width 100 height 15
type input "3"
click at [69, 485] on span "more_vert" at bounding box center [72, 594] width 15 height 15
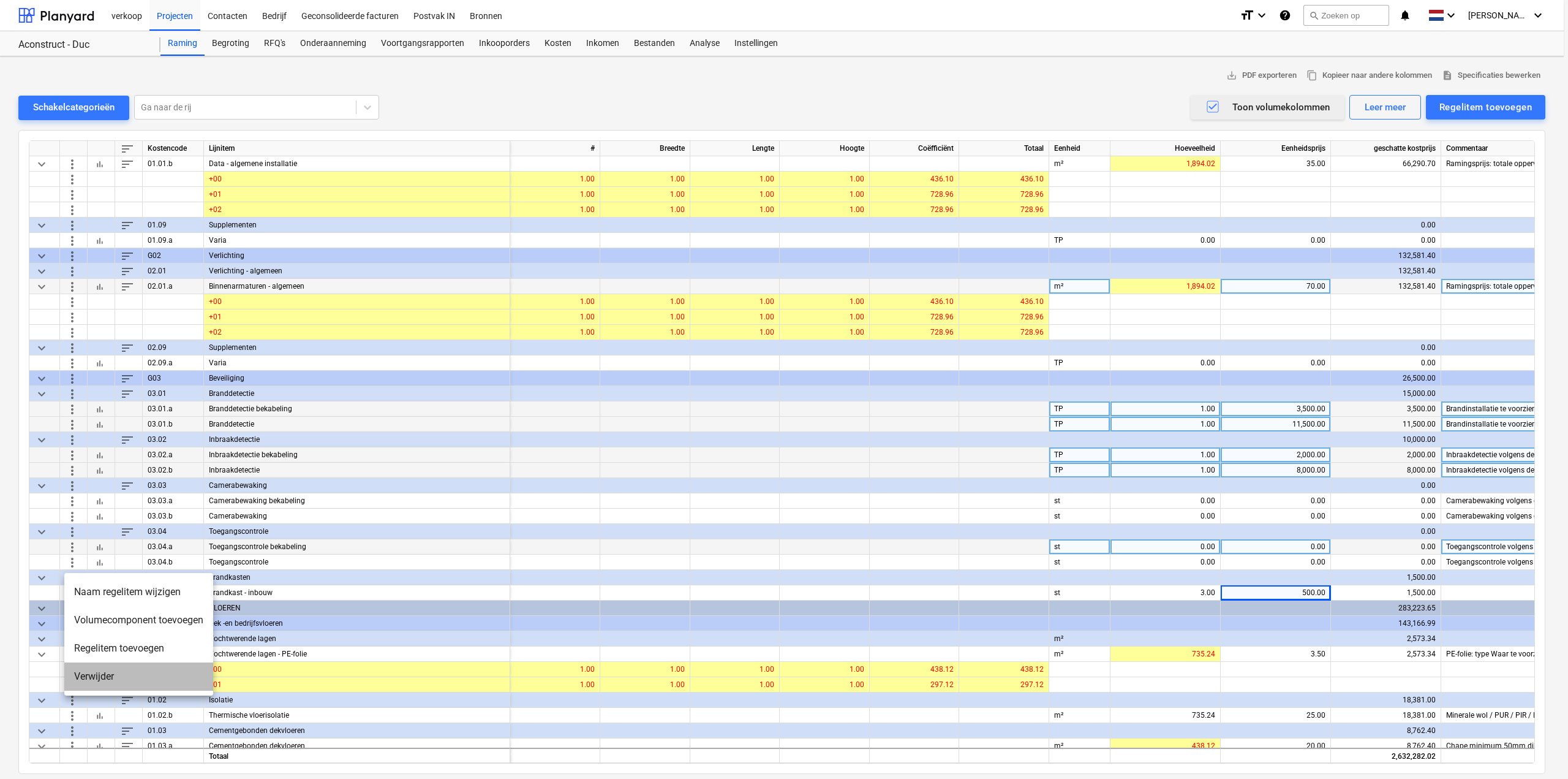
click at [104, 484] on li "Verwijder" at bounding box center [139, 676] width 149 height 28
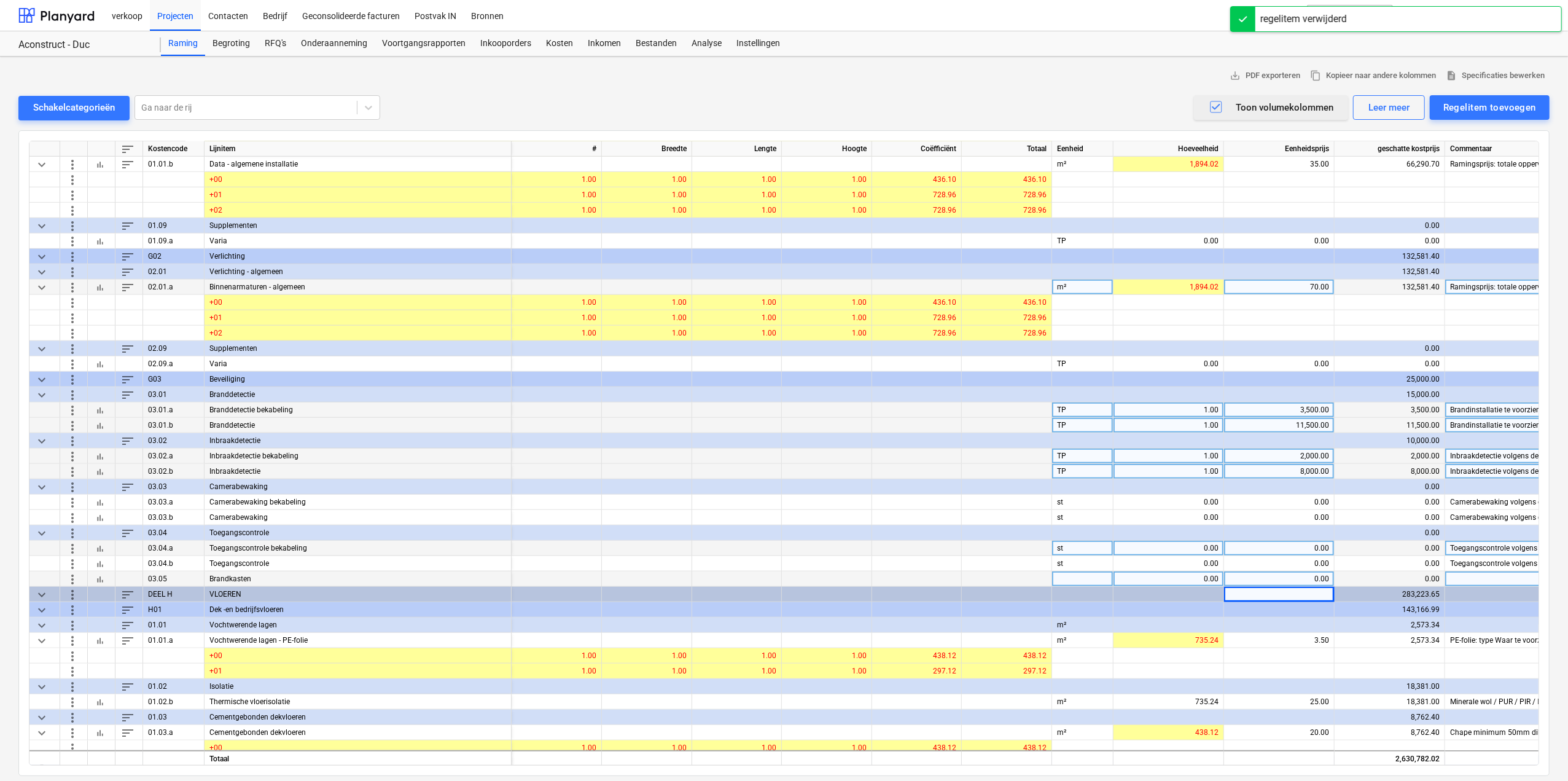
click at [70, 485] on span "more_vert" at bounding box center [72, 579] width 15 height 15
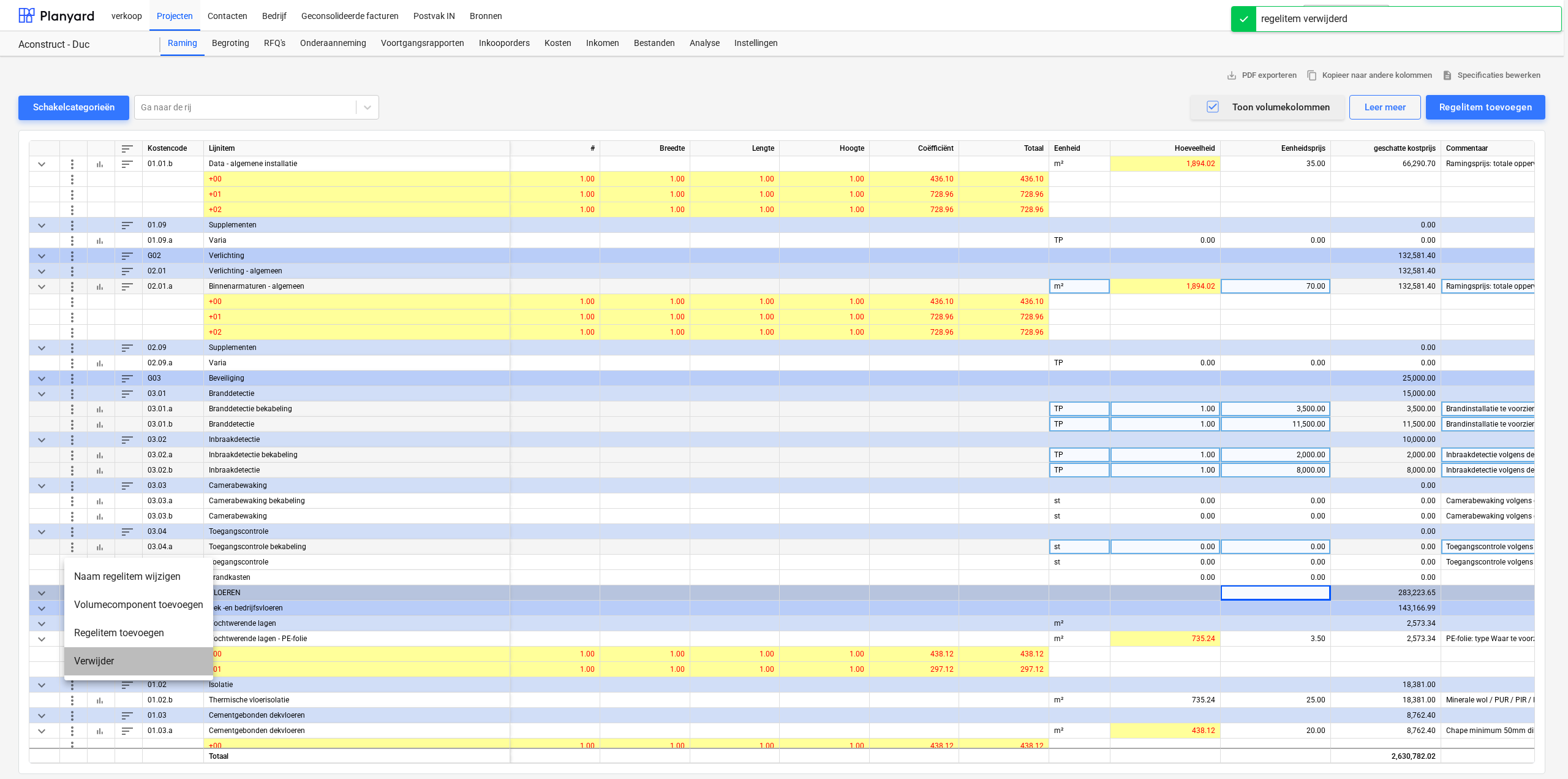
click at [114, 484] on li "Verwijder" at bounding box center [139, 662] width 149 height 28
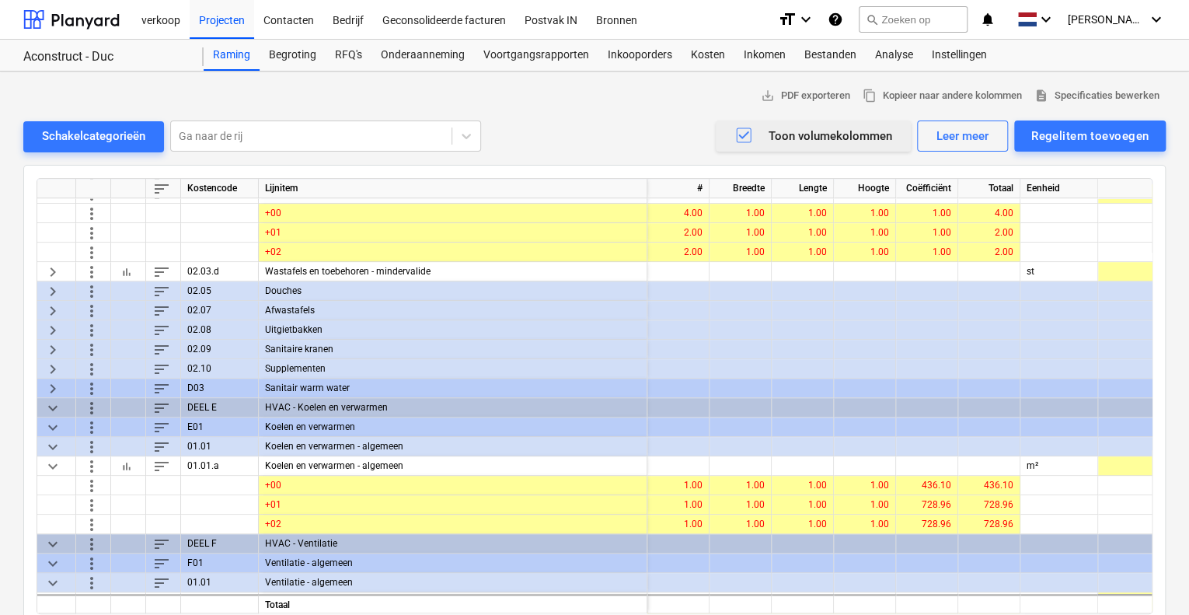
scroll to position [544, 0]
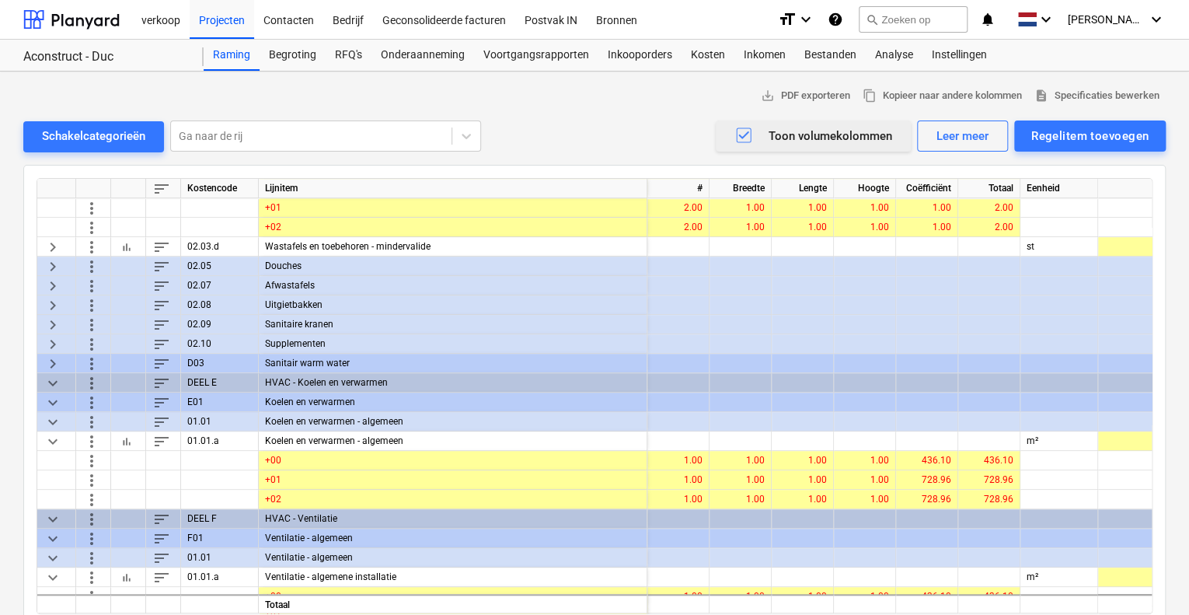
click at [44, 263] on span "keyboard_arrow_right" at bounding box center [53, 265] width 19 height 19
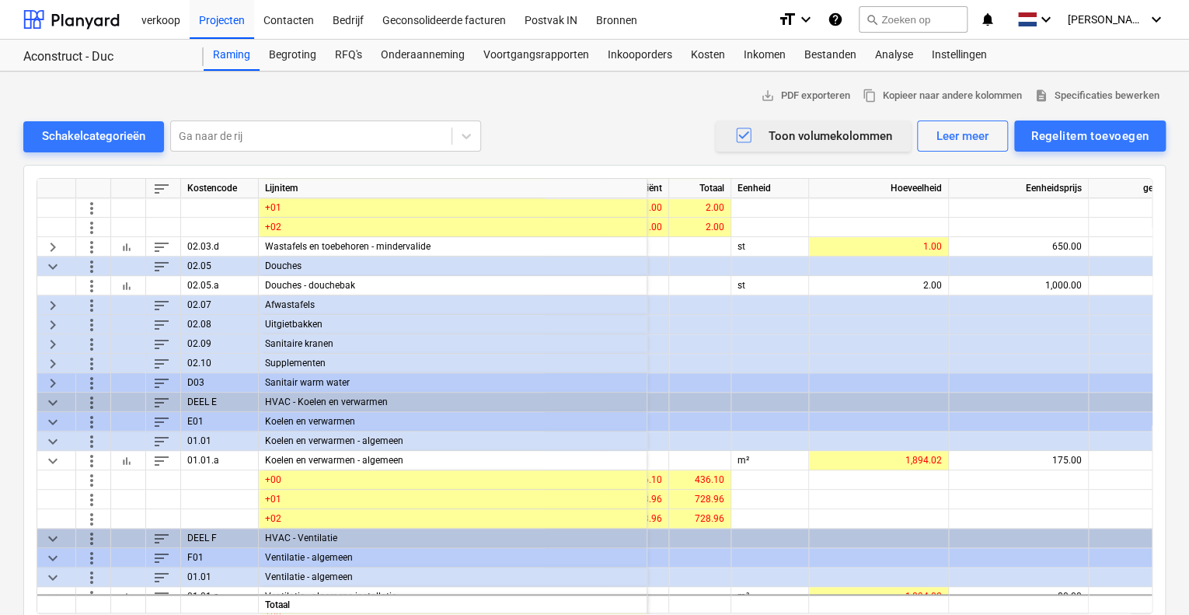
scroll to position [544, 333]
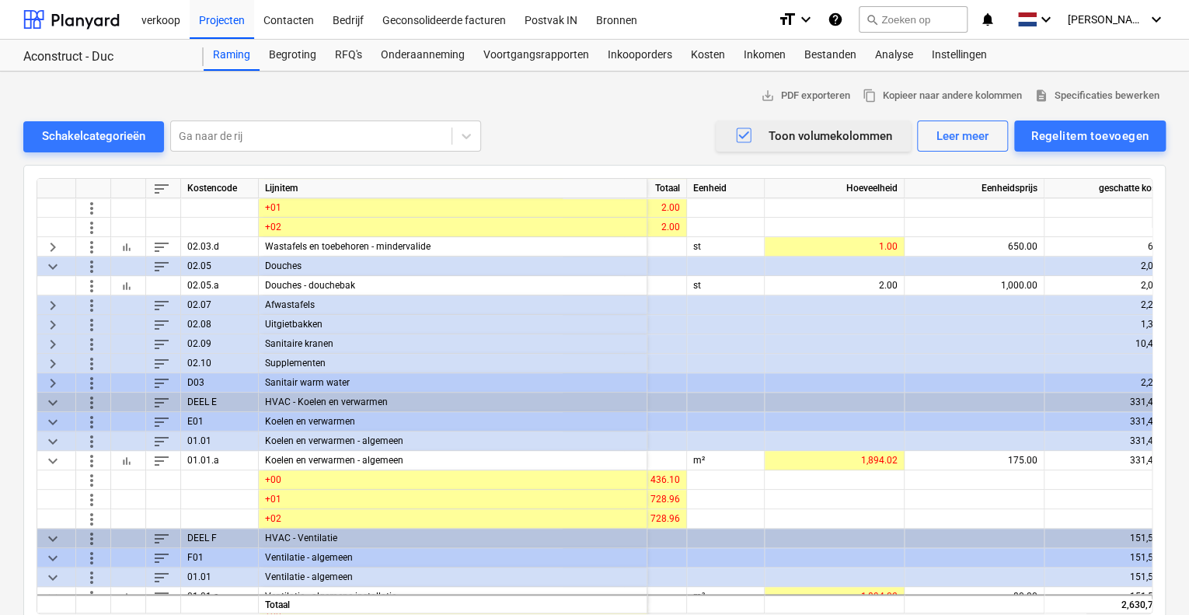
click at [50, 305] on span "keyboard_arrow_right" at bounding box center [53, 304] width 19 height 19
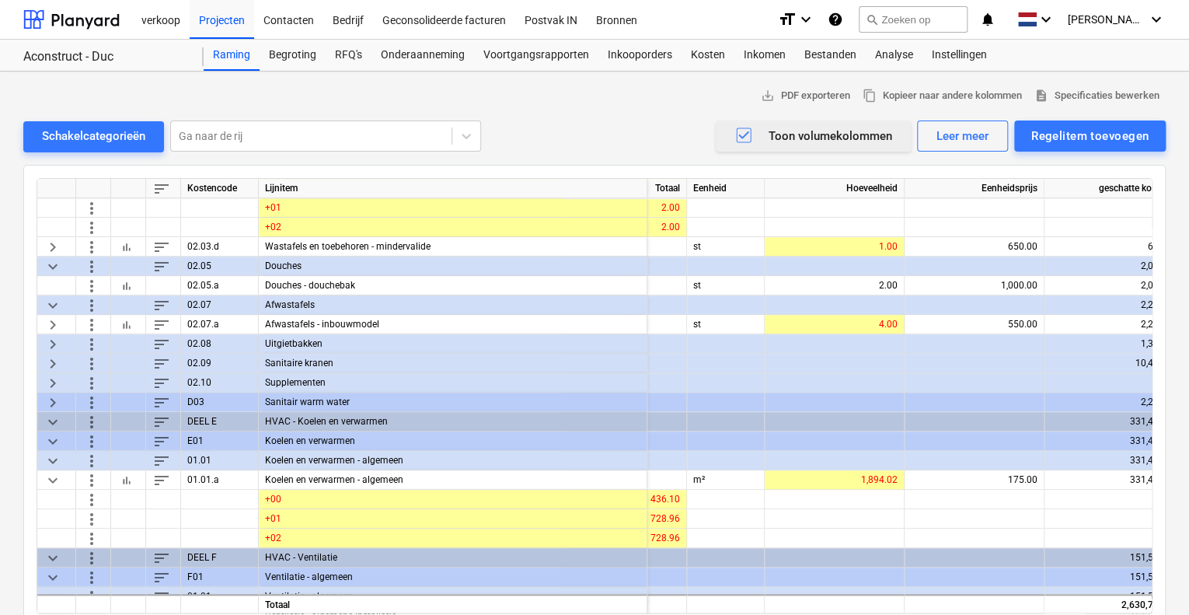
click at [51, 342] on span "keyboard_arrow_right" at bounding box center [53, 343] width 19 height 19
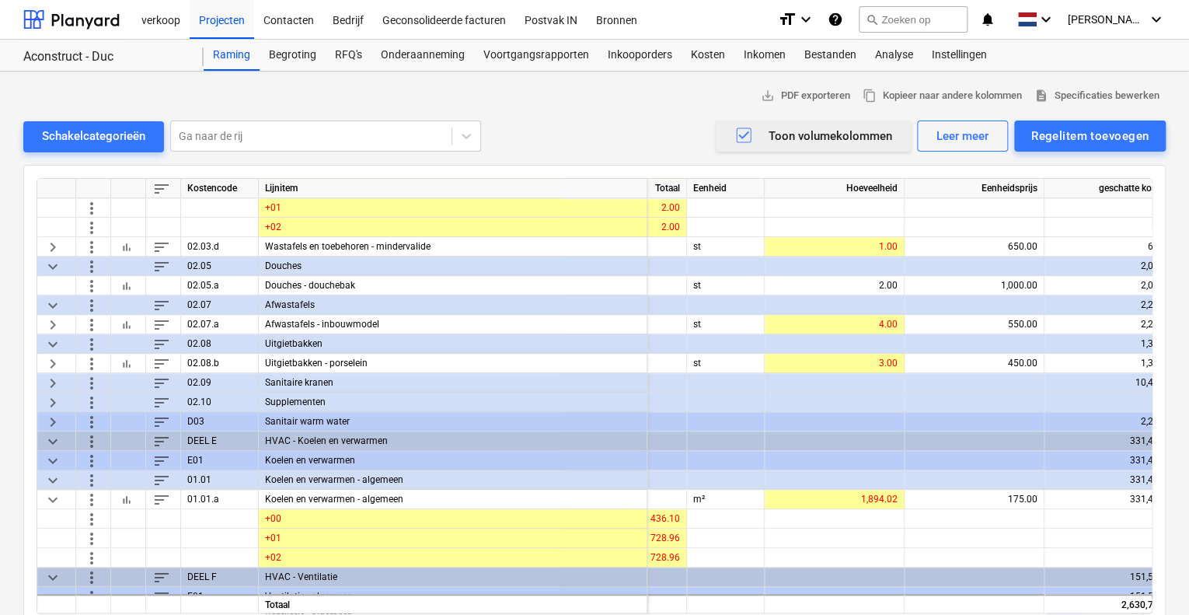
click at [51, 382] on span "keyboard_arrow_right" at bounding box center [53, 382] width 19 height 19
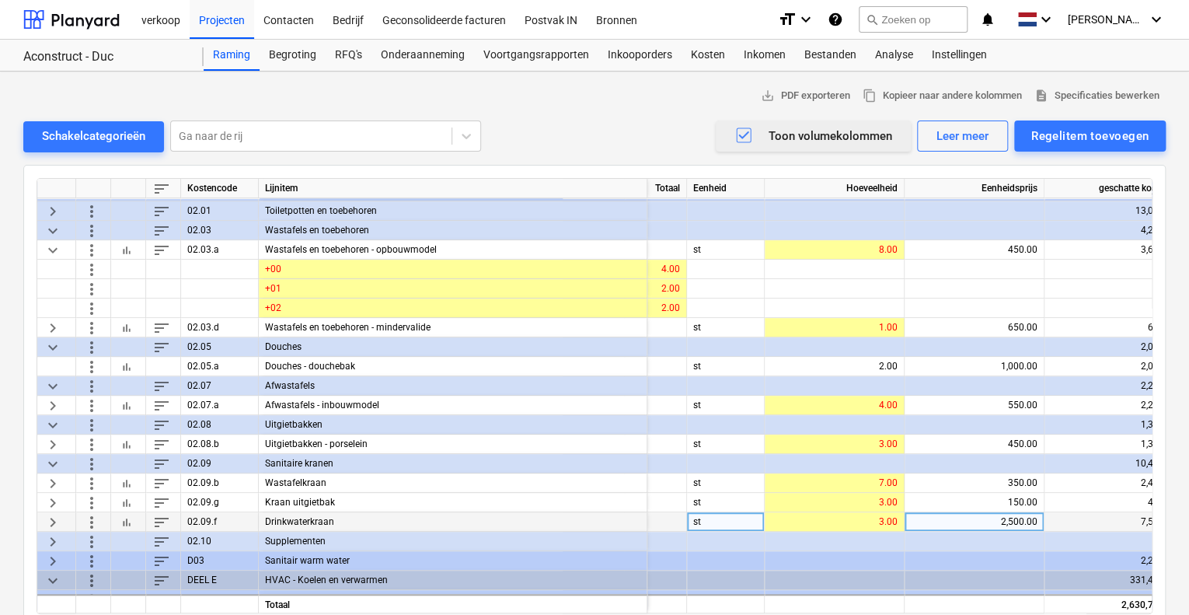
scroll to position [466, 333]
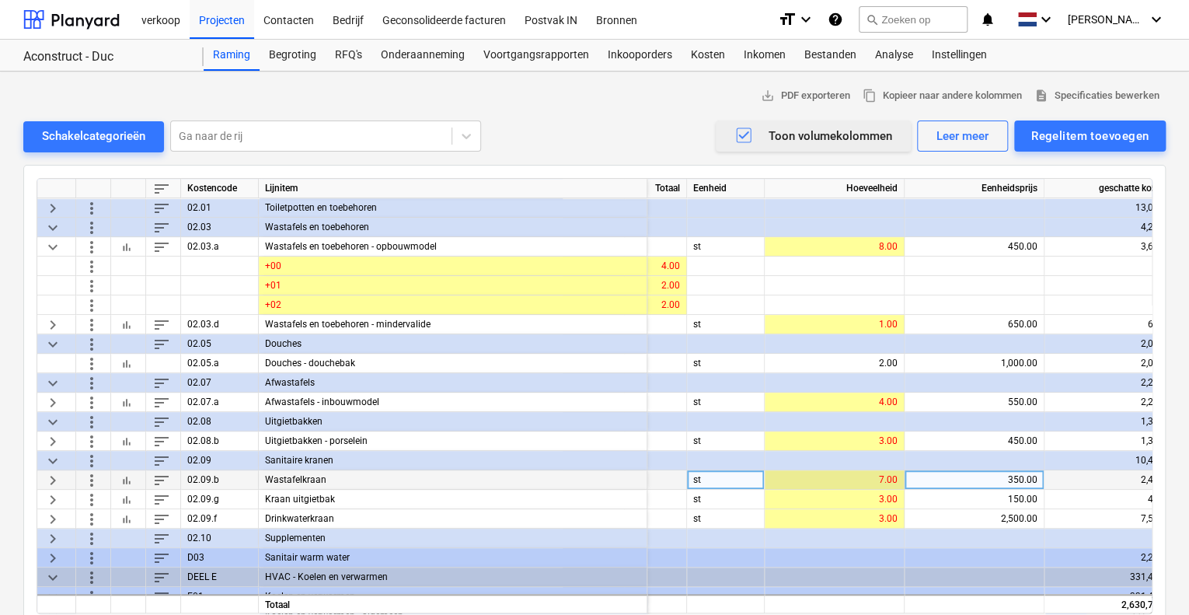
click at [871, 475] on div "7.00" at bounding box center [834, 479] width 127 height 19
click at [898, 484] on div "7.00" at bounding box center [835, 479] width 140 height 19
click at [888, 479] on div "7.00" at bounding box center [834, 479] width 127 height 19
click at [58, 481] on span "keyboard_arrow_right" at bounding box center [53, 479] width 19 height 19
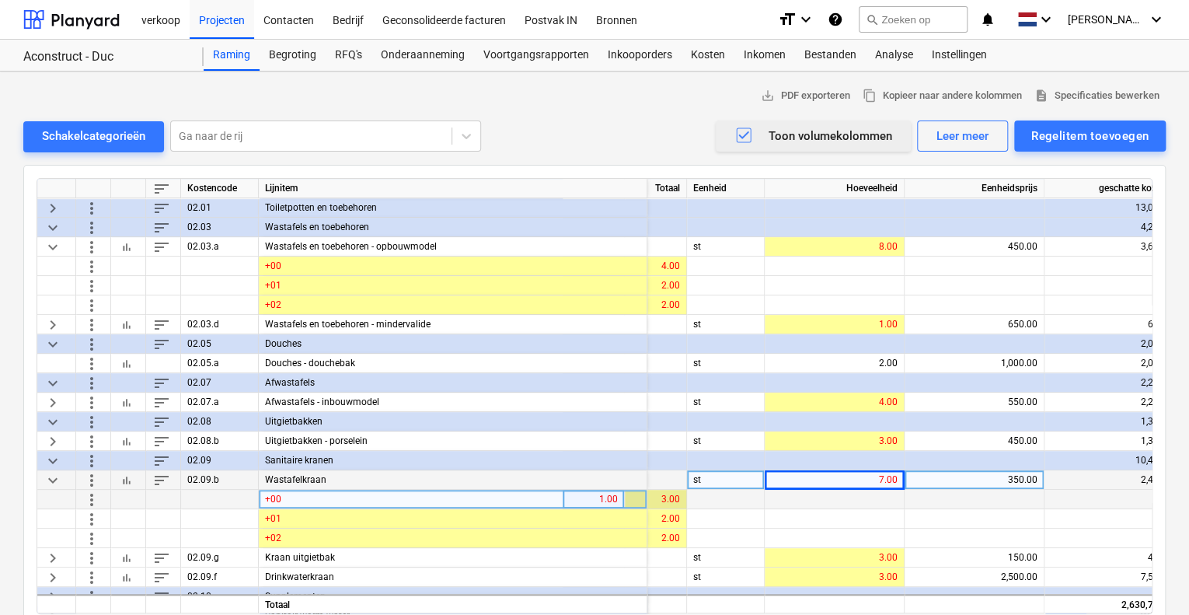
click at [675, 500] on div "3.00" at bounding box center [655, 499] width 49 height 19
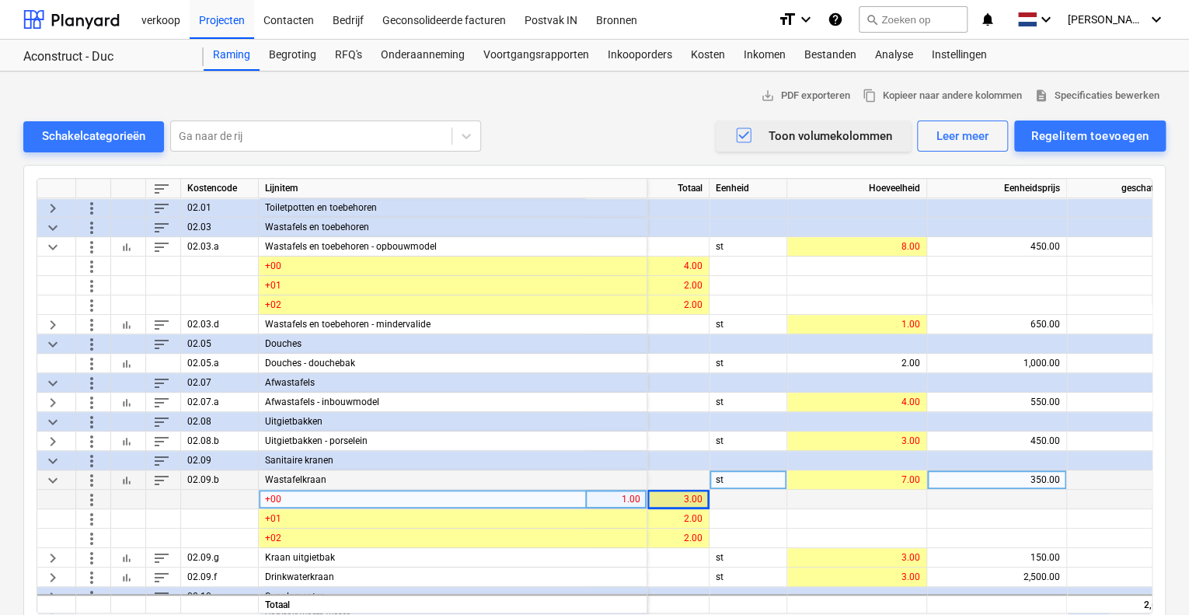
click at [674, 497] on div "3.00" at bounding box center [678, 499] width 49 height 19
click at [622, 501] on div "+00" at bounding box center [453, 499] width 389 height 19
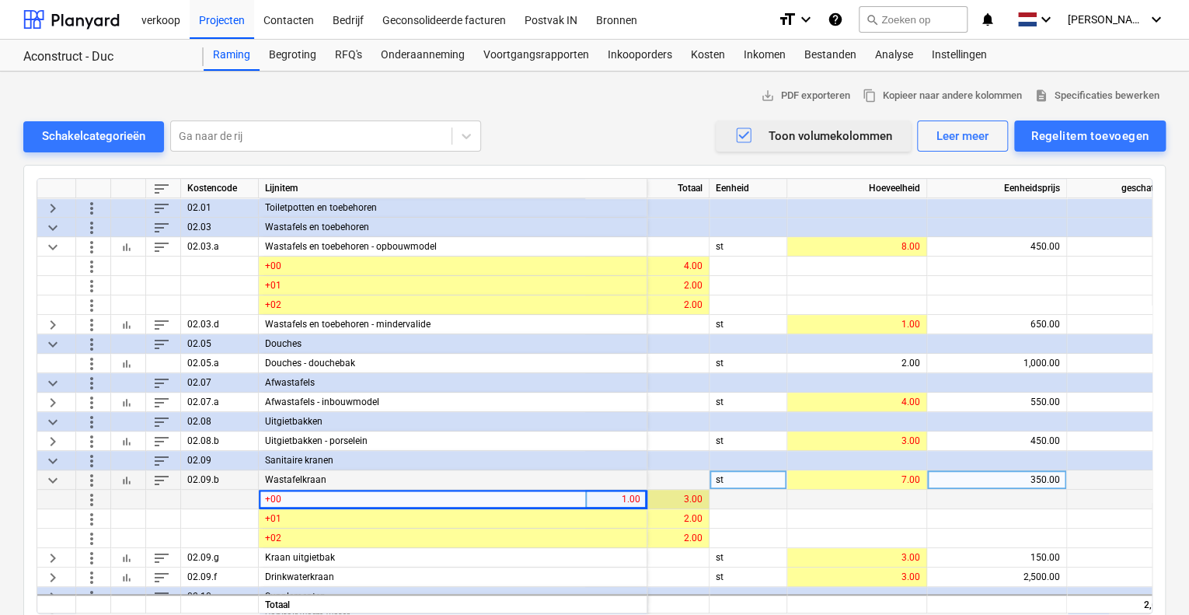
click at [685, 500] on div "3.00" at bounding box center [678, 499] width 49 height 19
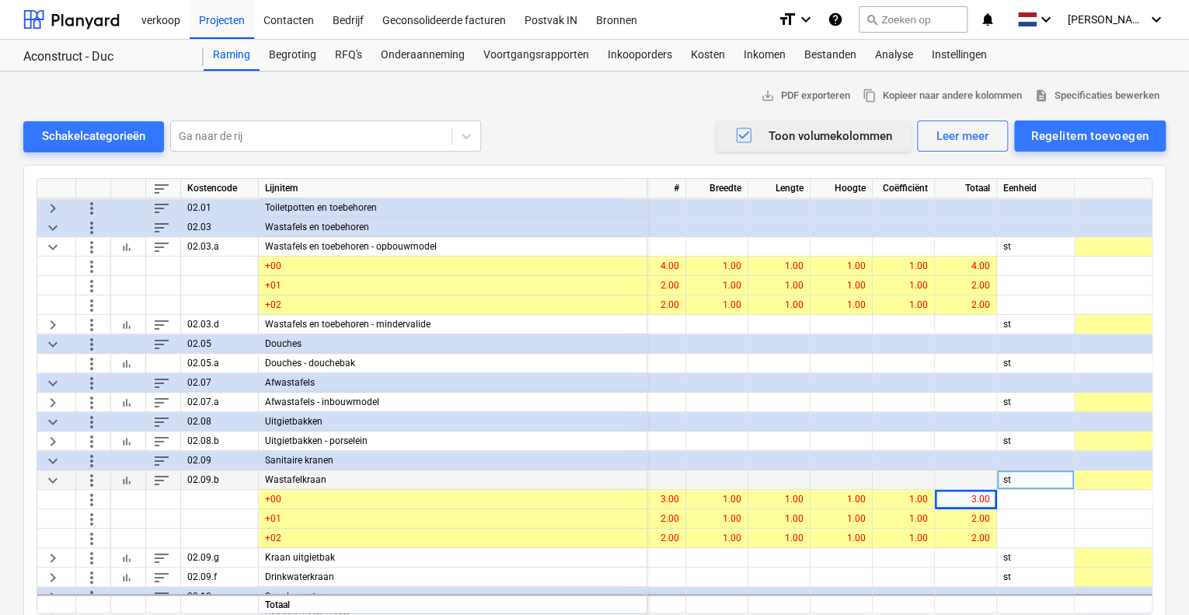
scroll to position [466, 0]
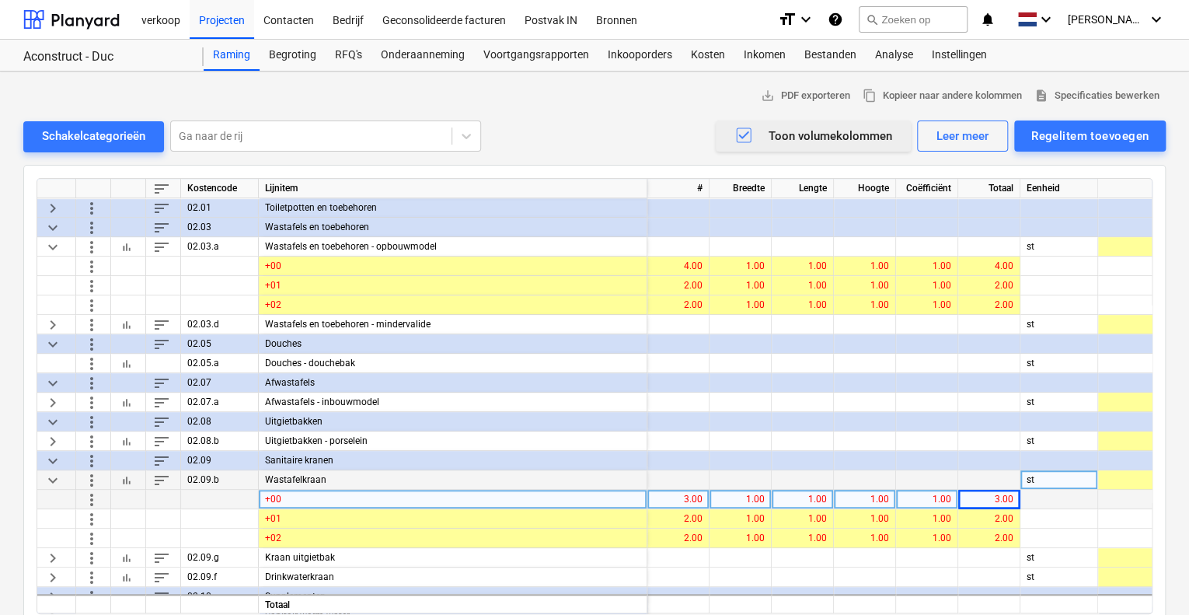
click at [687, 497] on div "3.00" at bounding box center [678, 499] width 49 height 19
type input "4"
click at [688, 495] on div "4.00" at bounding box center [678, 499] width 49 height 19
type input "5"
click at [678, 500] on div "5.00" at bounding box center [678, 499] width 49 height 19
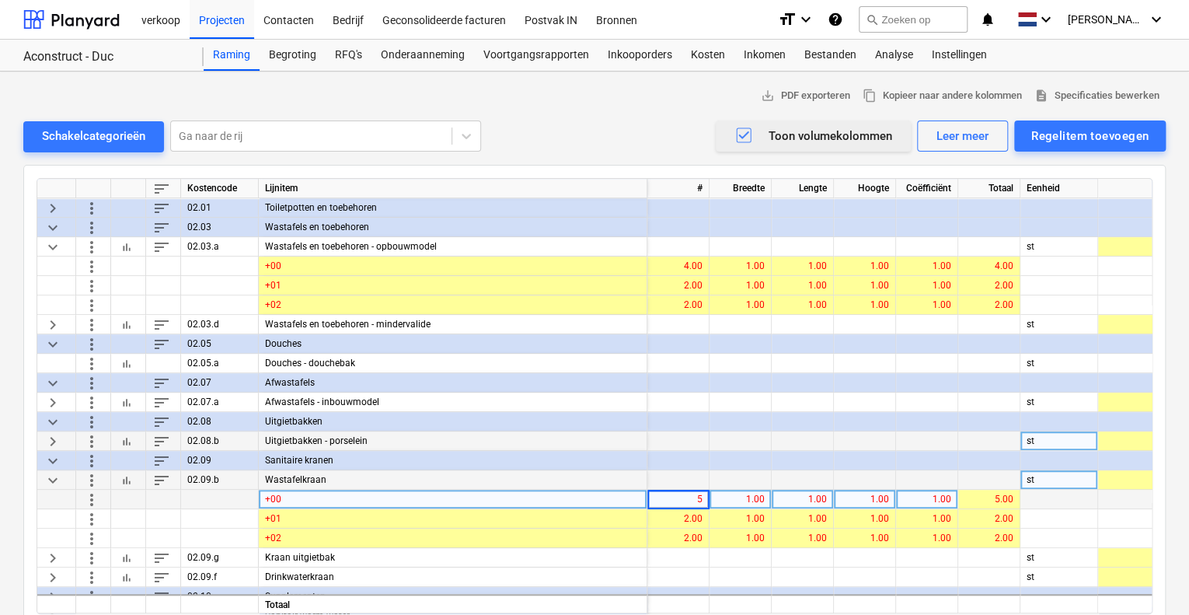
type input "6"
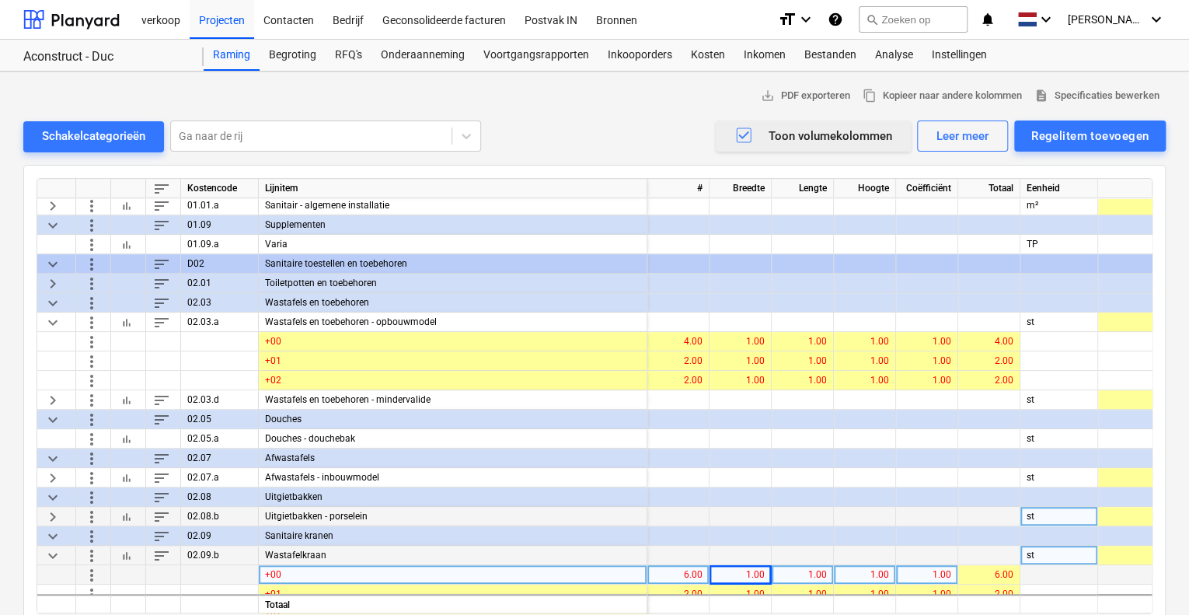
scroll to position [389, 0]
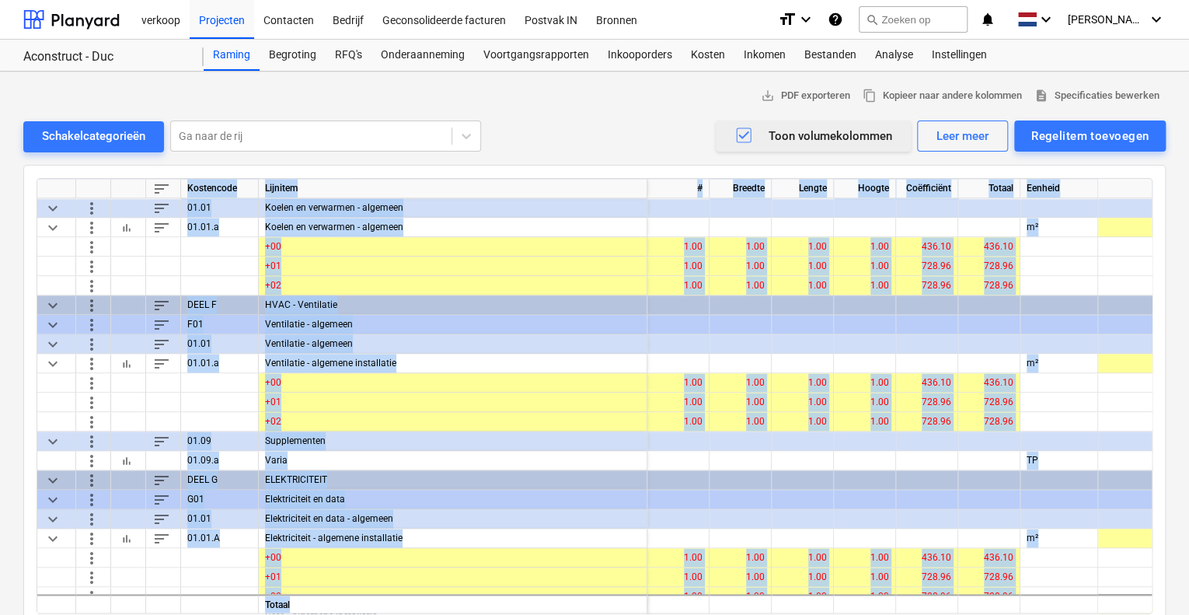
drag, startPoint x: 729, startPoint y: 606, endPoint x: 740, endPoint y: 609, distance: 11.1
click at [740, 609] on div "sort Kostencode Lijnitem # Breedte Lengte Hoogte Coëfficiënt Totaal Eenheid Hoe…" at bounding box center [595, 396] width 1116 height 436
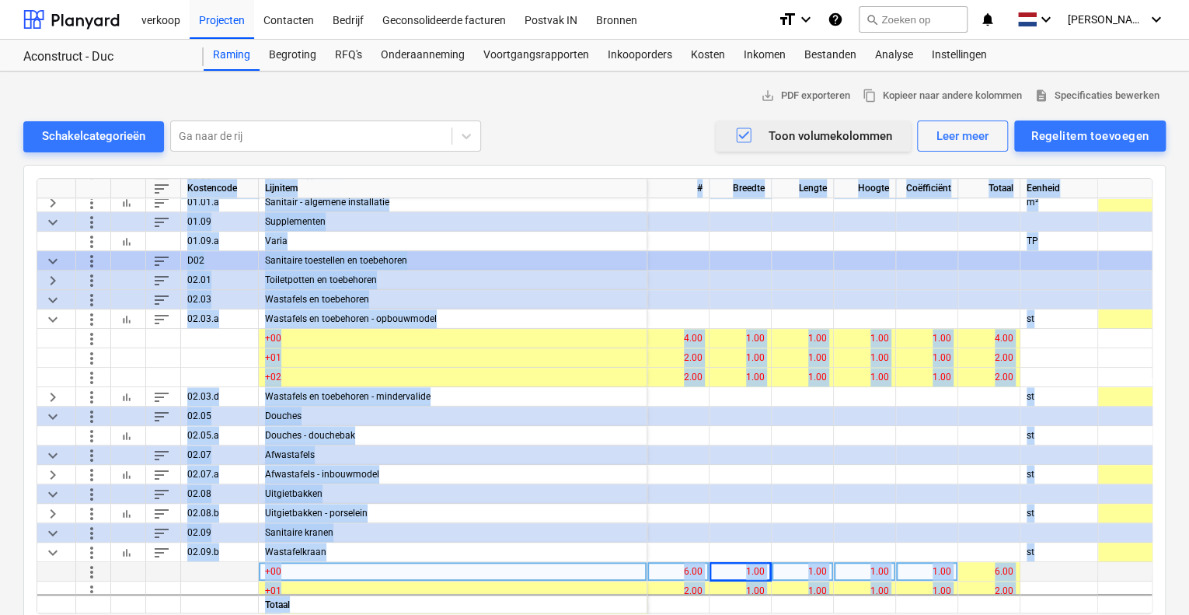
scroll to position [342, 0]
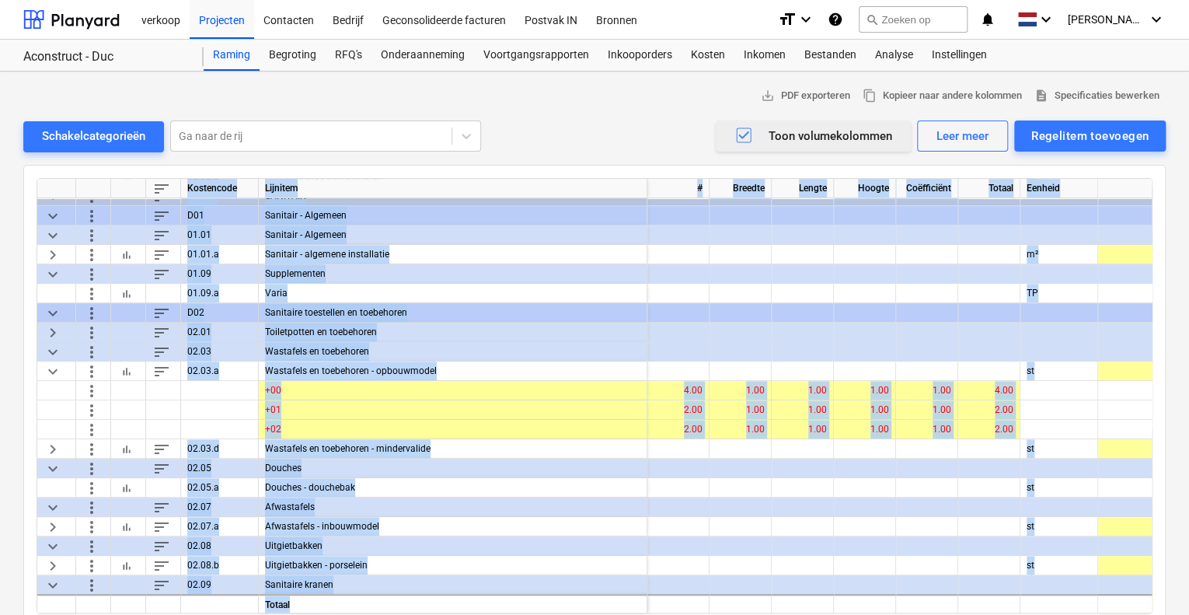
click at [713, 502] on div at bounding box center [741, 506] width 62 height 19
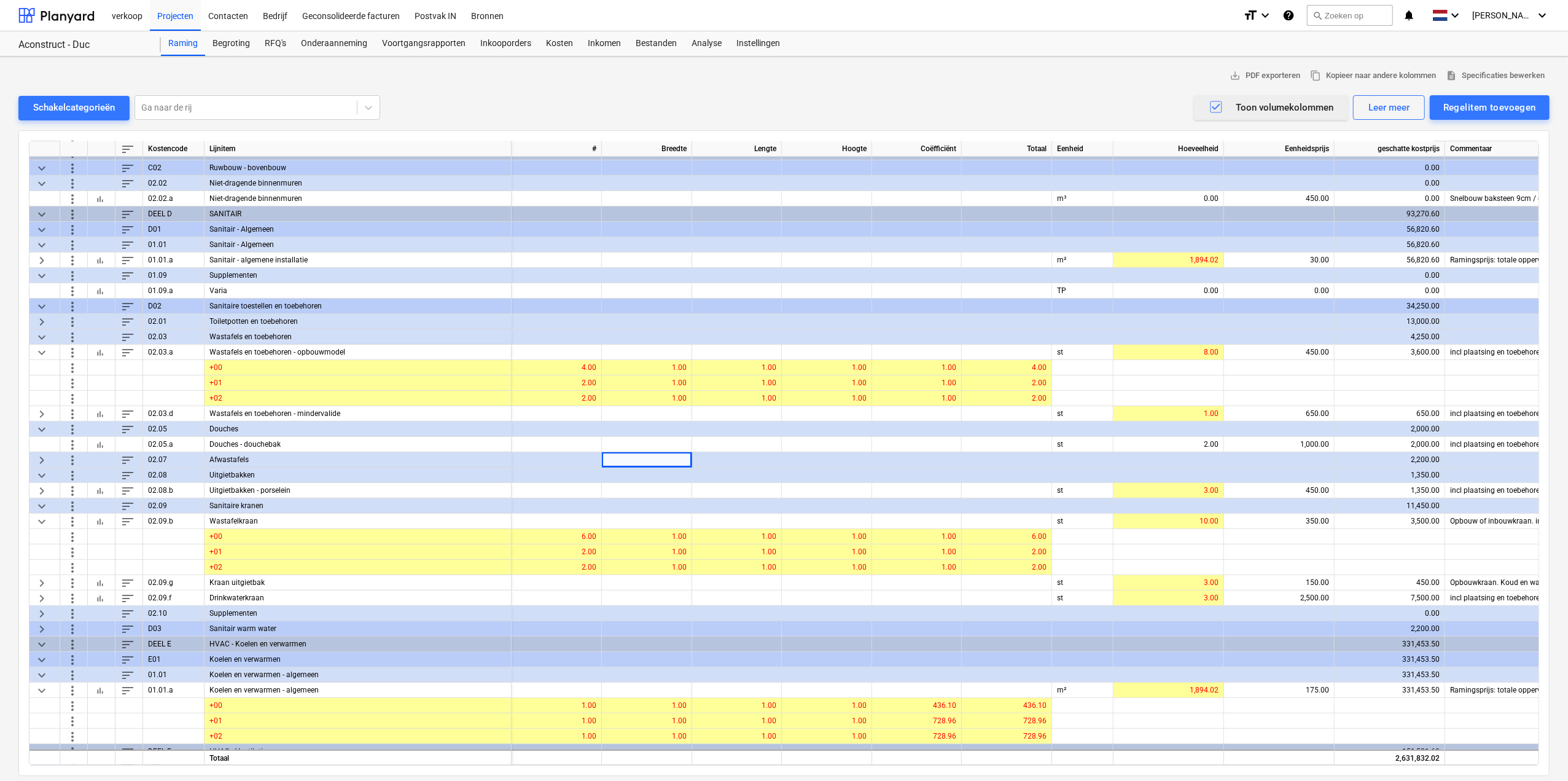
scroll to position [209, 0]
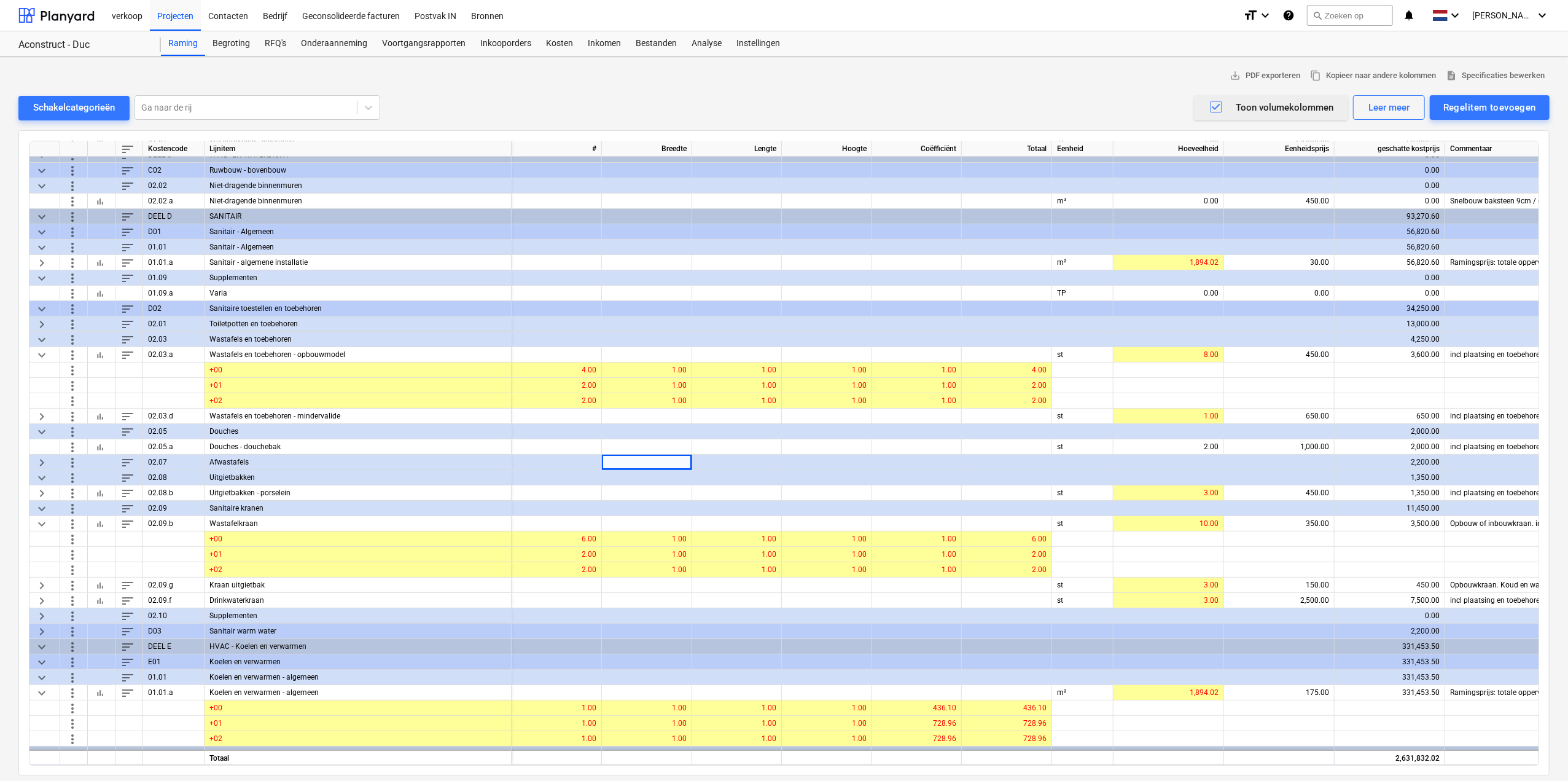
click at [41, 462] on span "keyboard_arrow_right" at bounding box center [42, 462] width 15 height 15
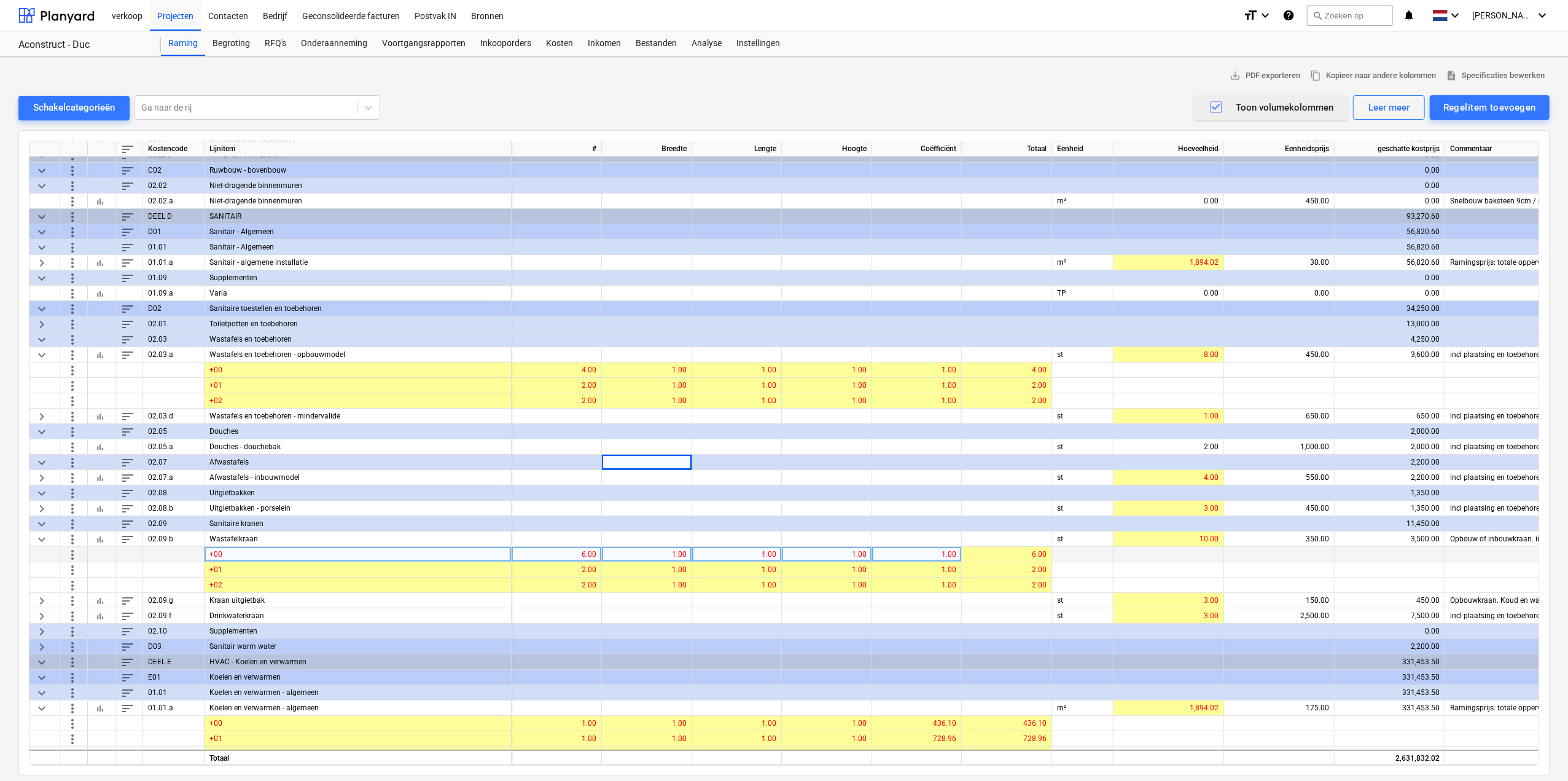
click at [588, 485] on div "6.00" at bounding box center [556, 554] width 80 height 15
type input "4"
click at [41, 485] on span "keyboard_arrow_right" at bounding box center [42, 600] width 15 height 15
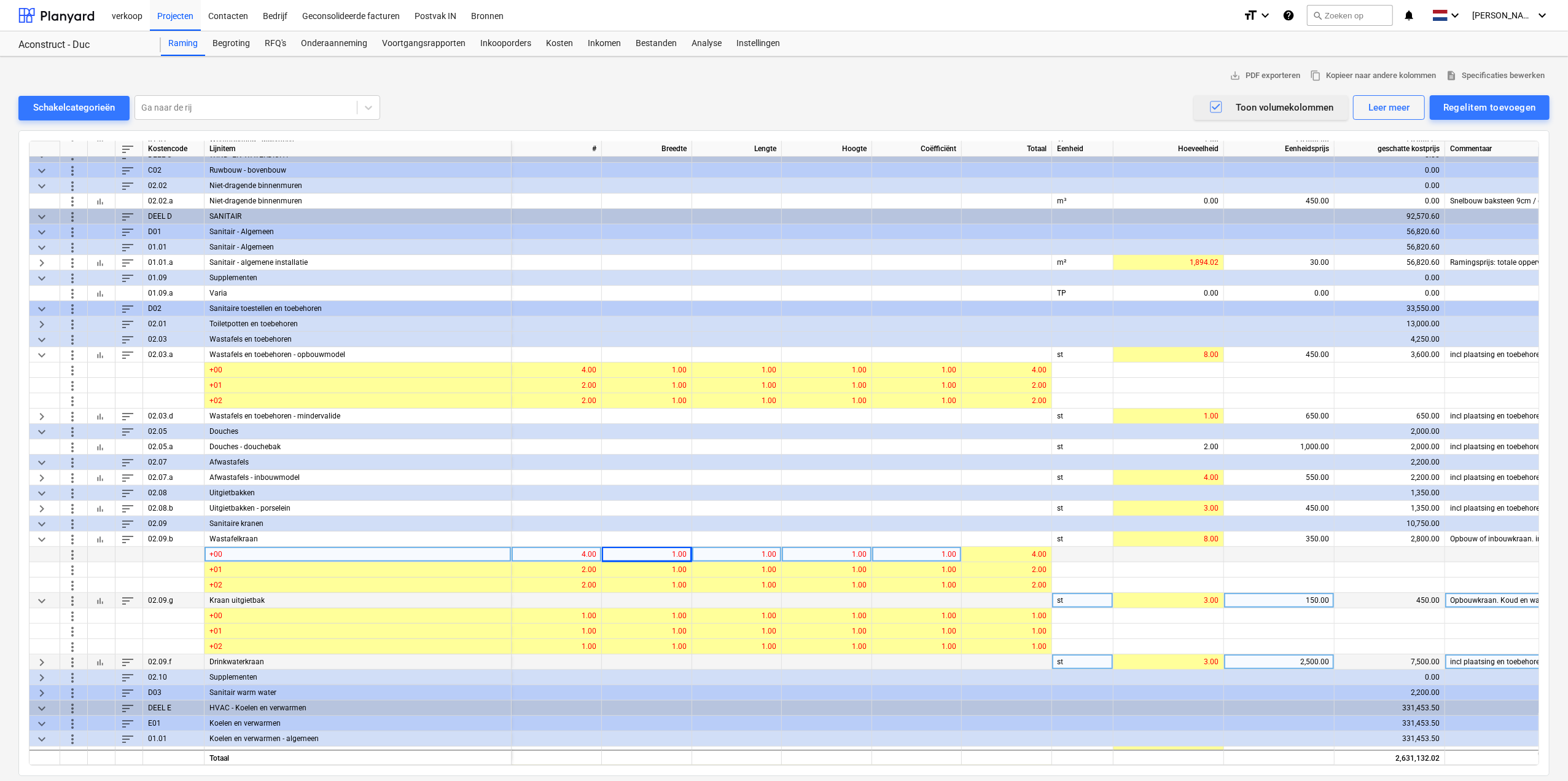
click at [40, 485] on span "keyboard_arrow_right" at bounding box center [42, 662] width 15 height 15
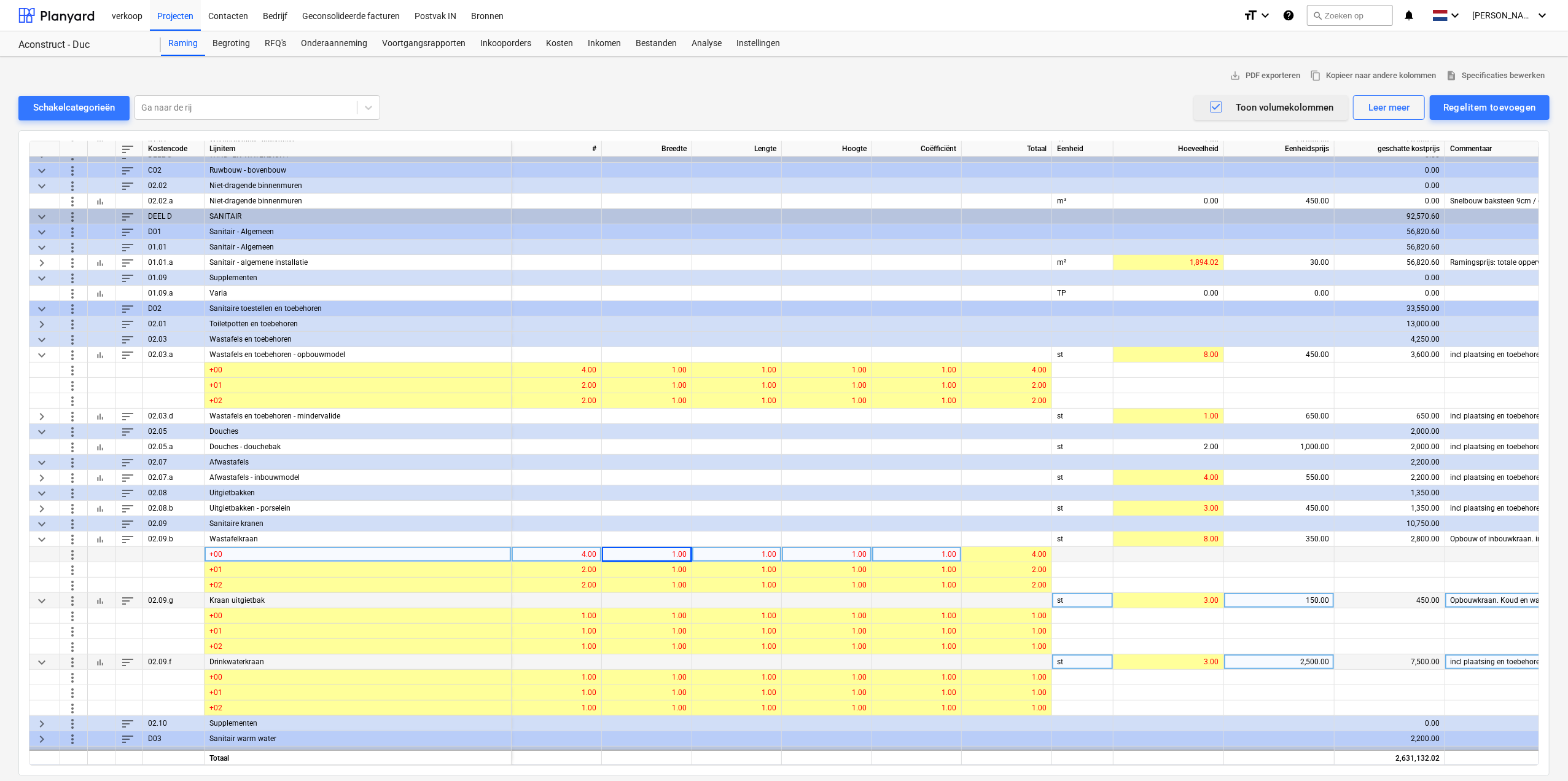
click at [583, 485] on div "4.00" at bounding box center [556, 554] width 80 height 15
type input "5"
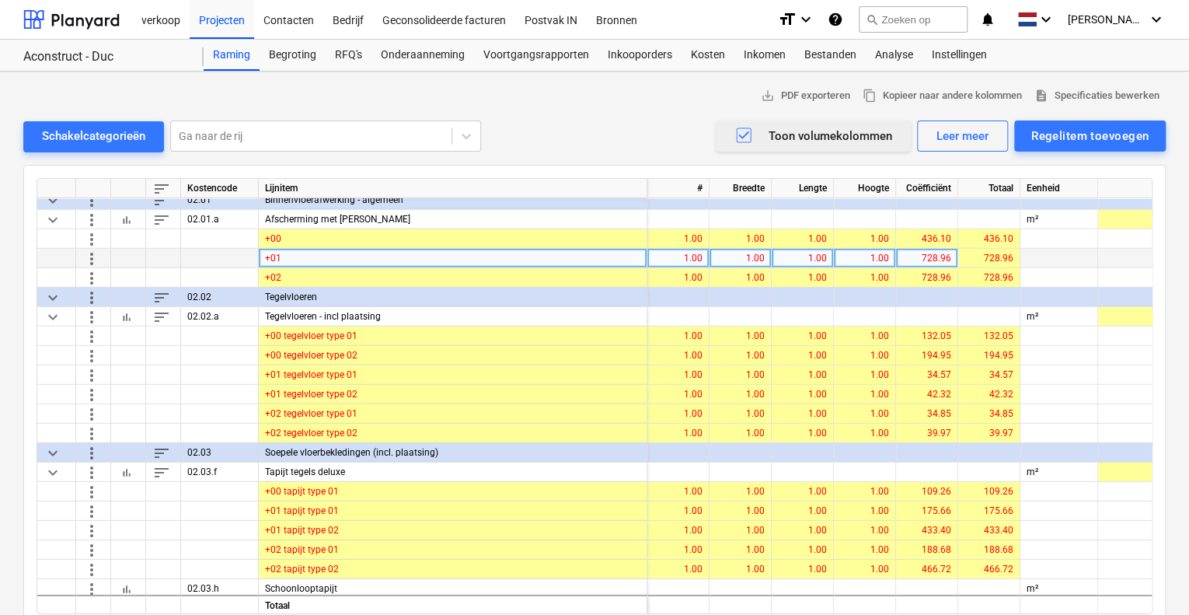
scroll to position [2285, 0]
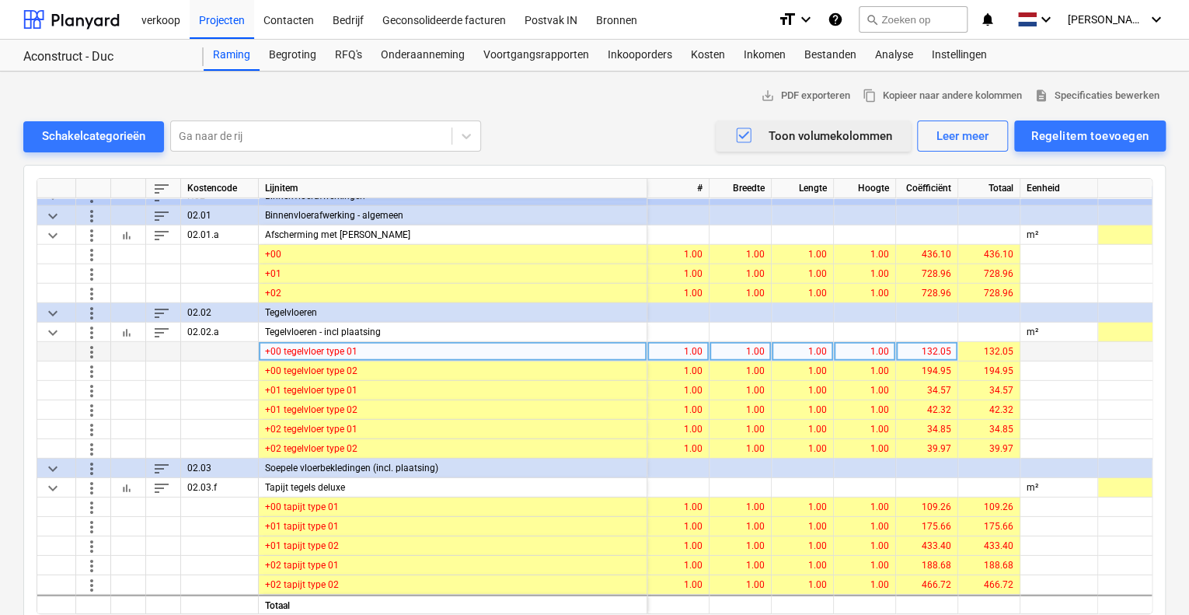
click at [917, 350] on div "132.05" at bounding box center [926, 351] width 49 height 19
type input "241.31"
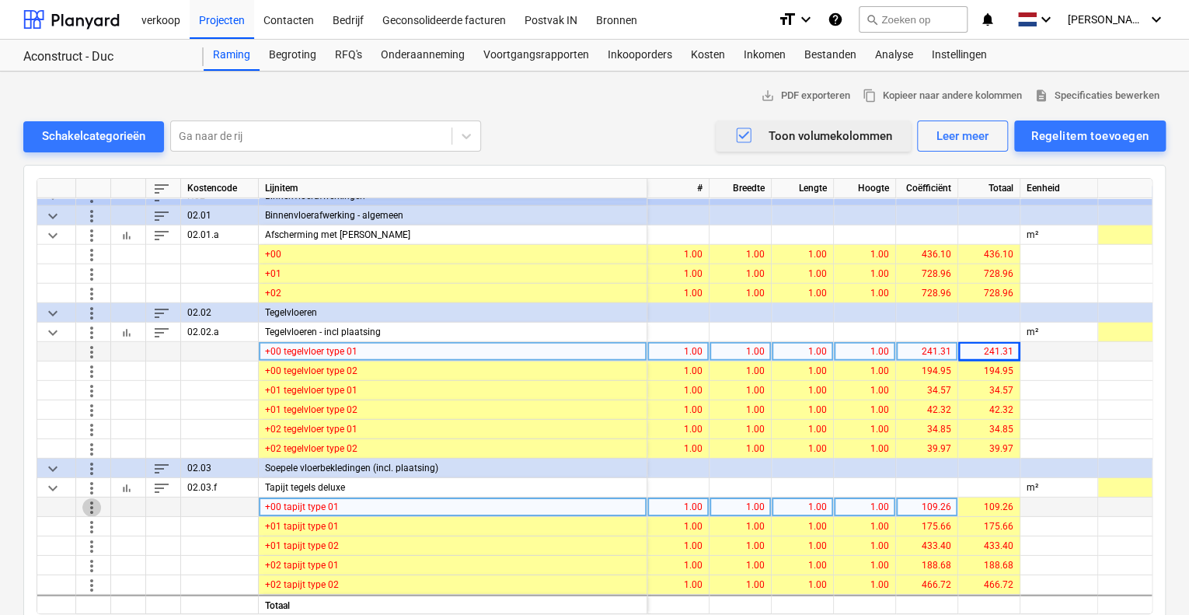
click at [88, 504] on span "more_vert" at bounding box center [91, 506] width 19 height 19
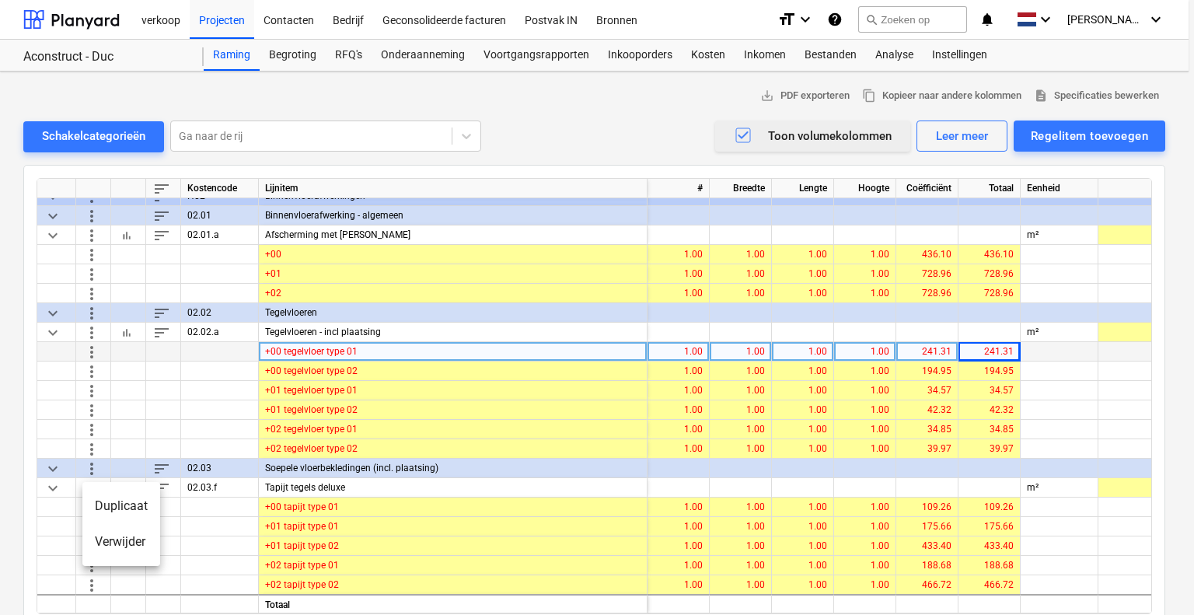
click at [110, 536] on li "Verwijder" at bounding box center [121, 542] width 78 height 36
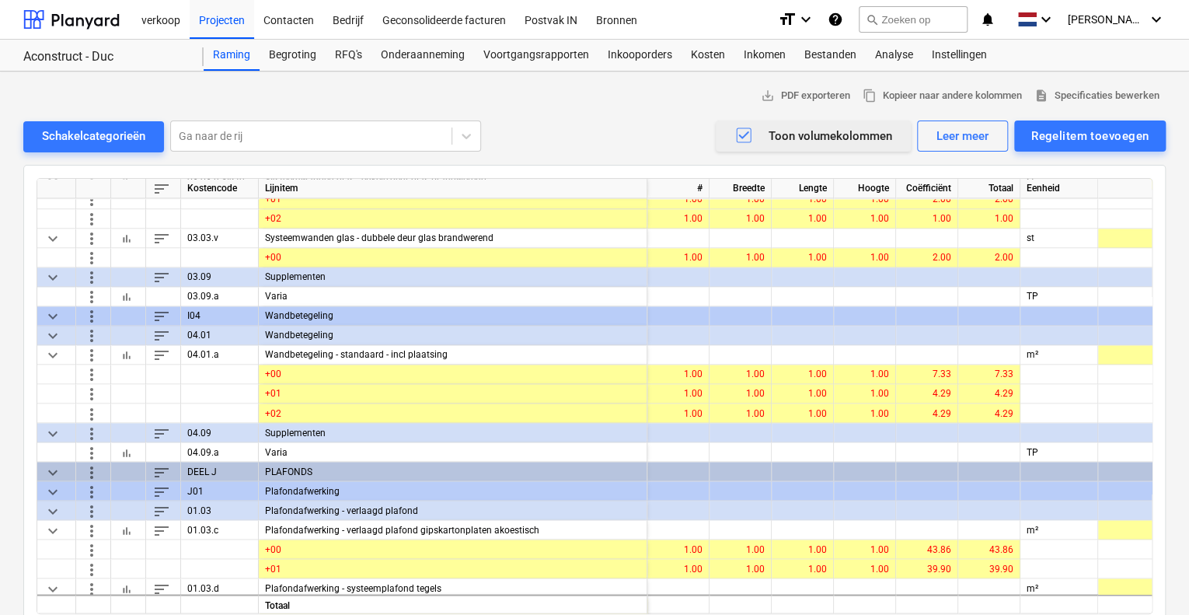
scroll to position [4228, 0]
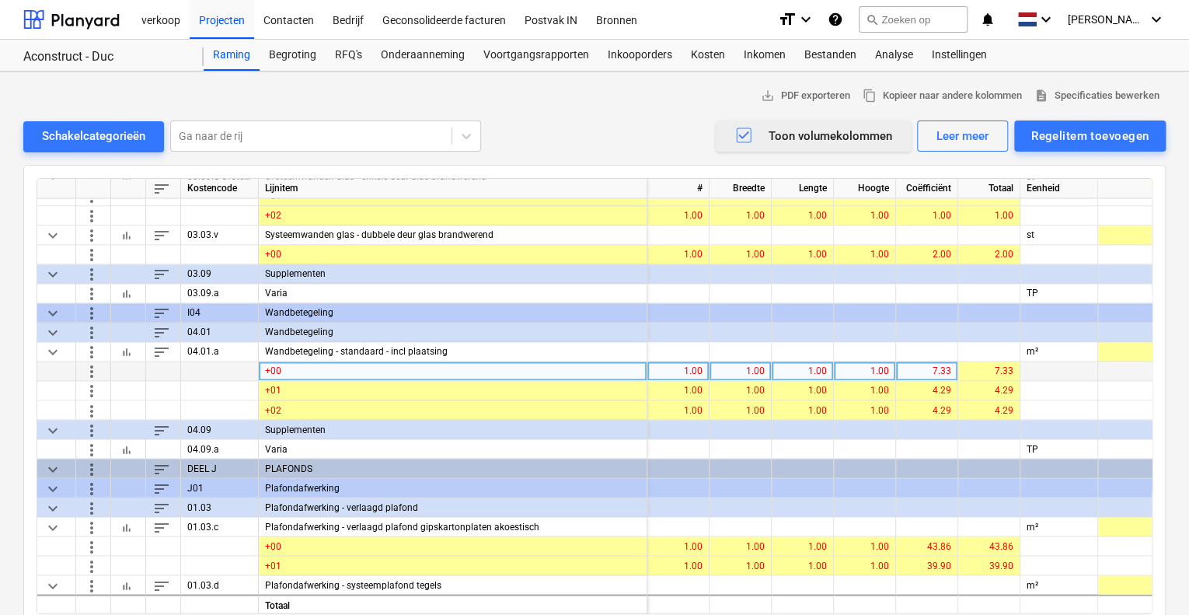
click at [943, 366] on div "7.33" at bounding box center [926, 370] width 49 height 19
type input "35.41"
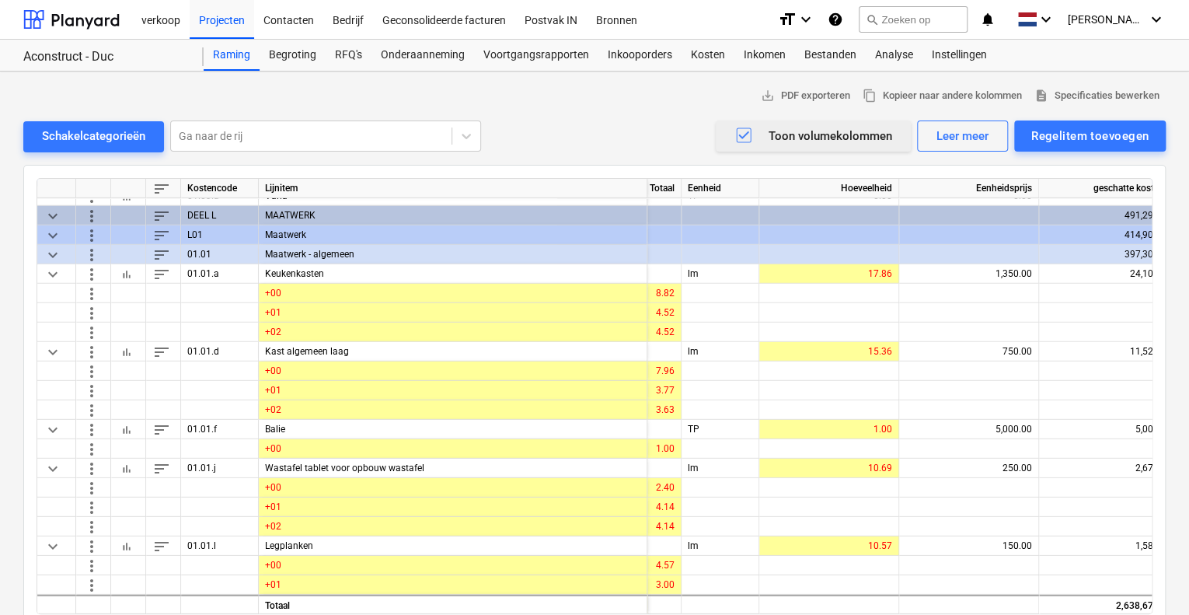
scroll to position [5238, 354]
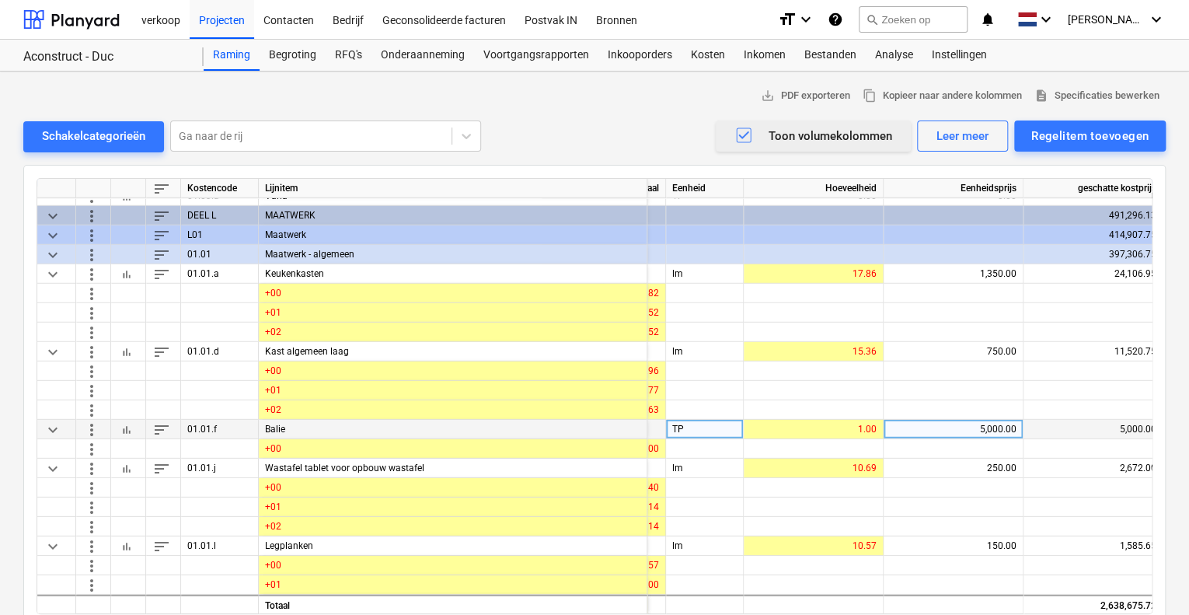
click at [998, 425] on div "5,000.00" at bounding box center [953, 429] width 127 height 19
type input "10000"
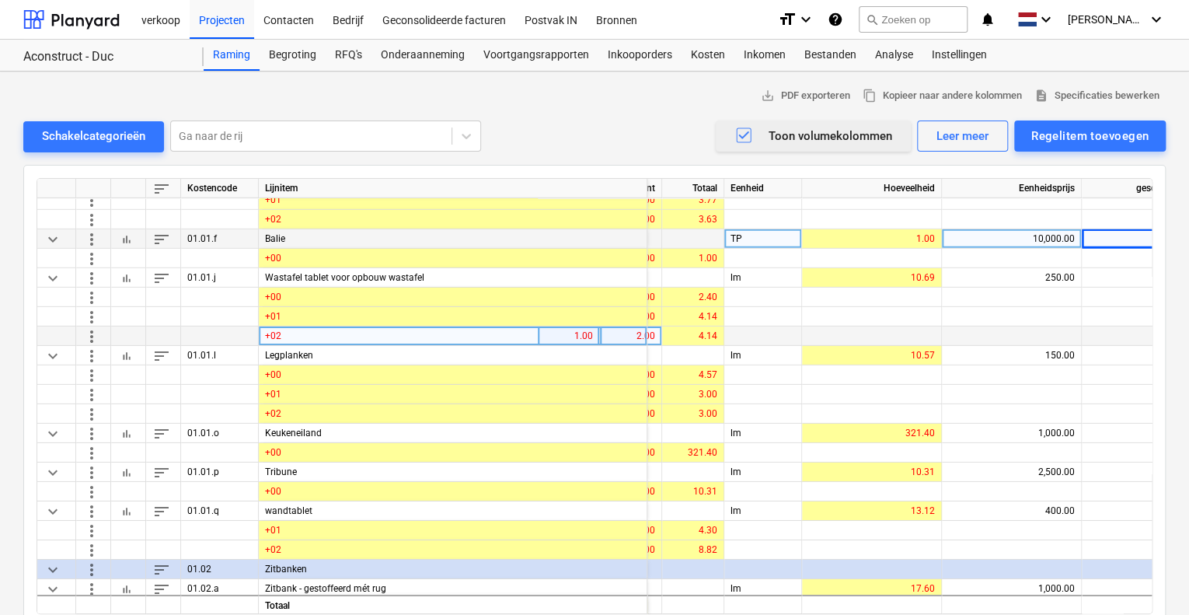
scroll to position [5471, 296]
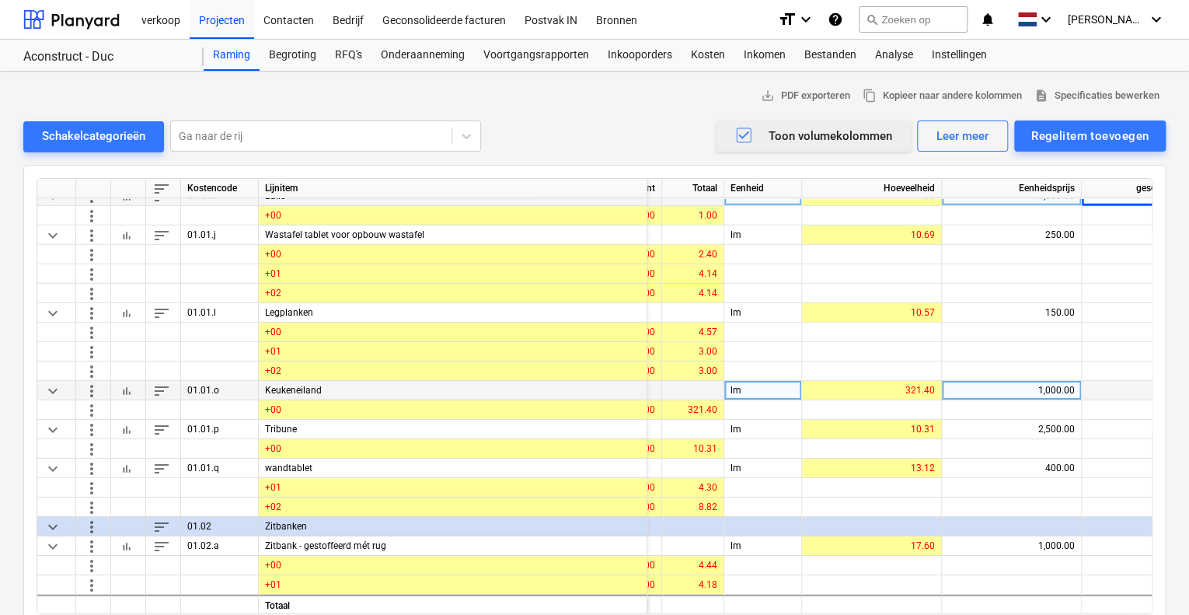
click at [131, 392] on span "bar_chart" at bounding box center [126, 390] width 12 height 12
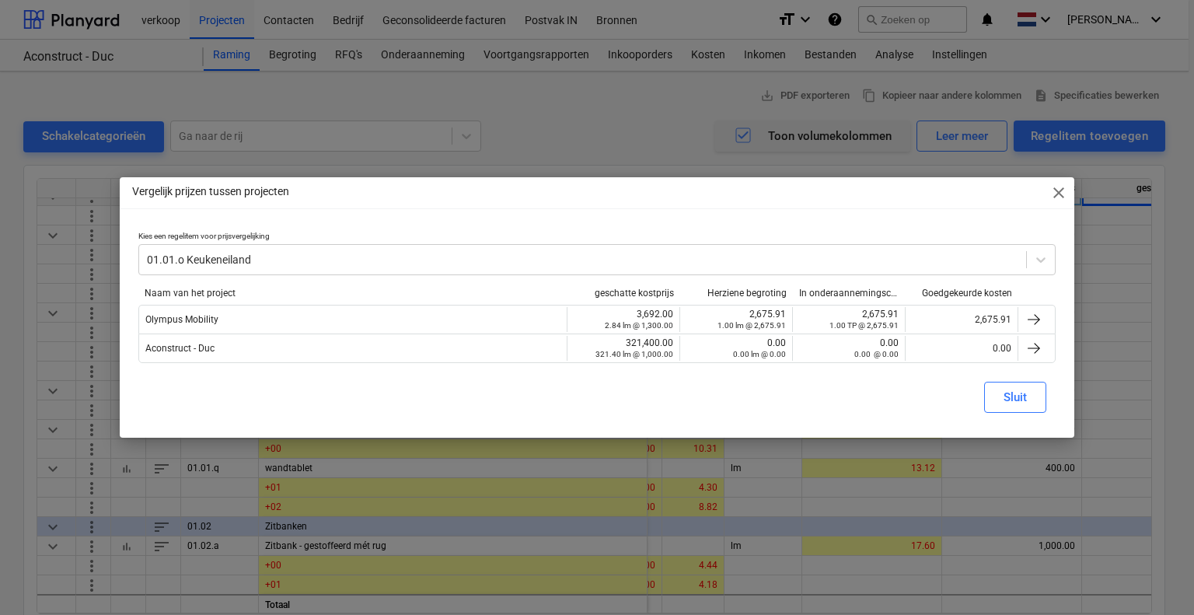
click at [1055, 187] on span "close" at bounding box center [1058, 192] width 19 height 19
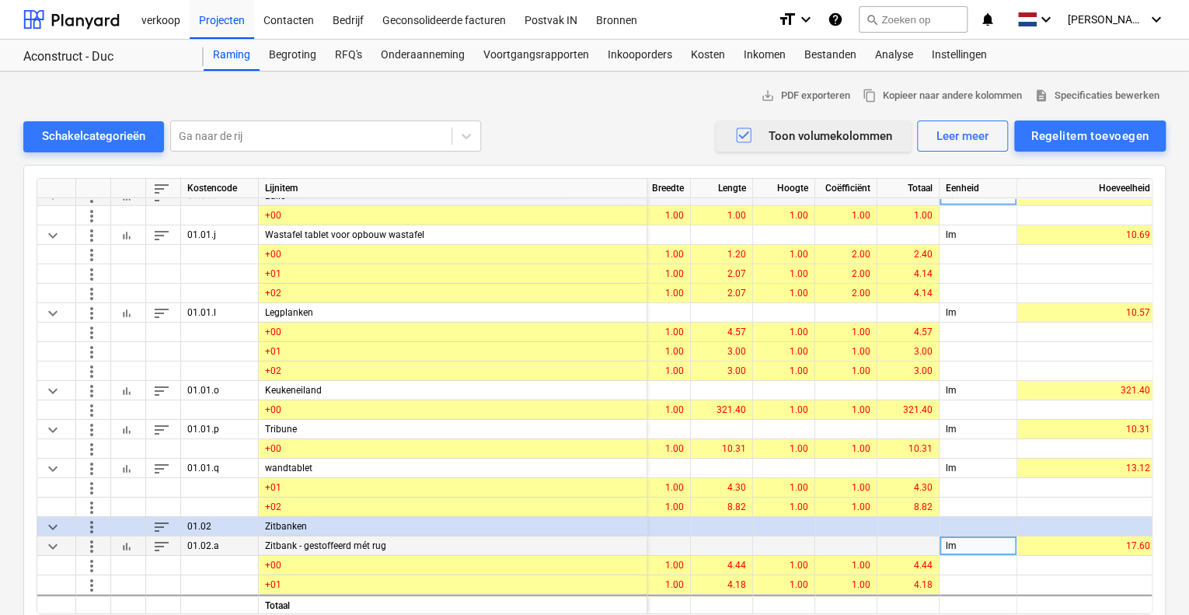
scroll to position [5471, 80]
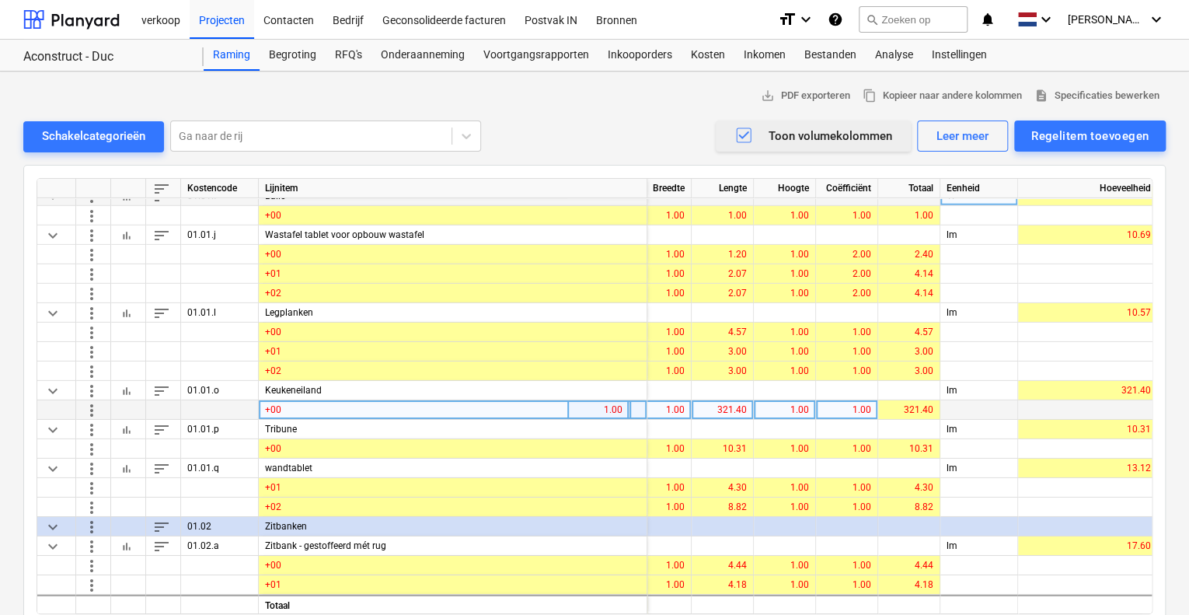
click at [715, 403] on div "321.40" at bounding box center [722, 409] width 49 height 19
type input "8.51"
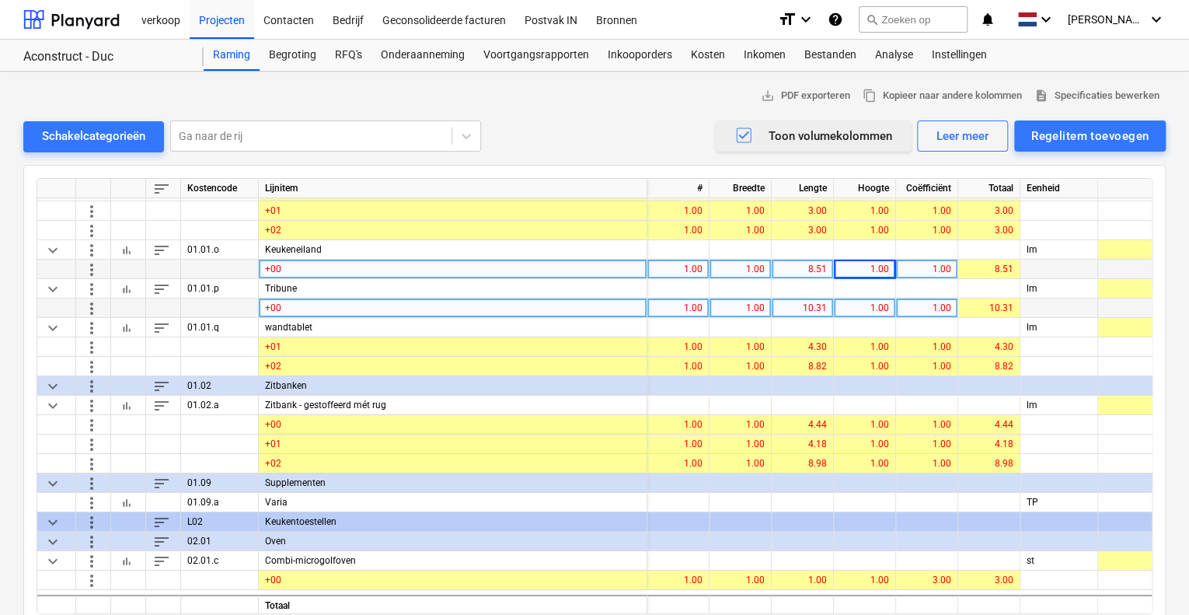
scroll to position [5704, 0]
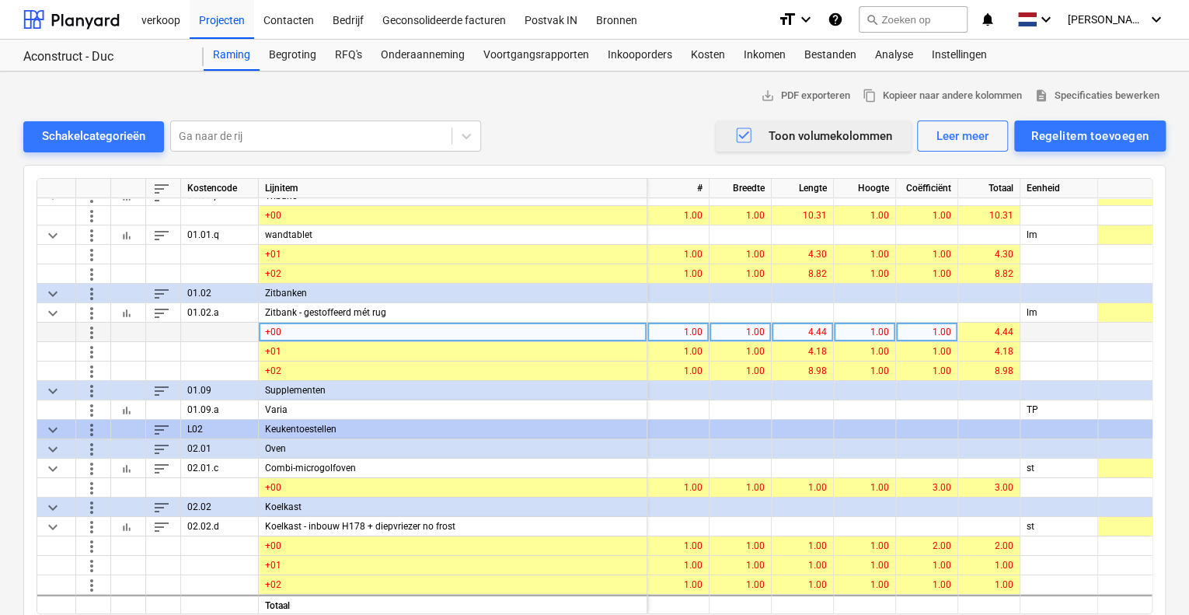
click at [818, 332] on div "4.44" at bounding box center [802, 332] width 49 height 19
type input "5.33"
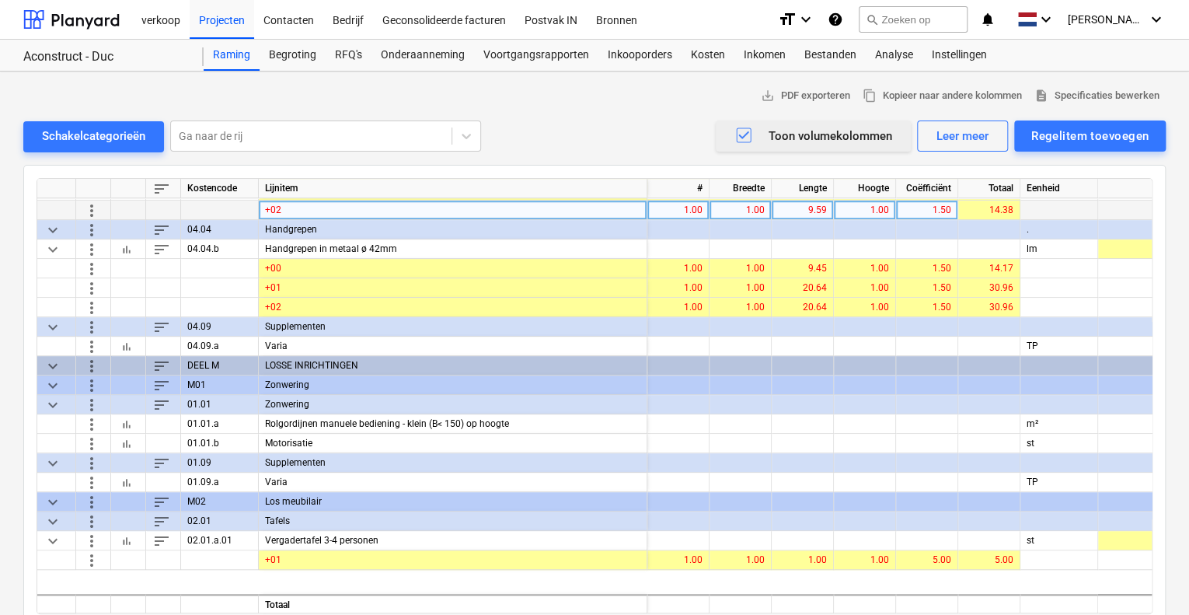
scroll to position [6404, 0]
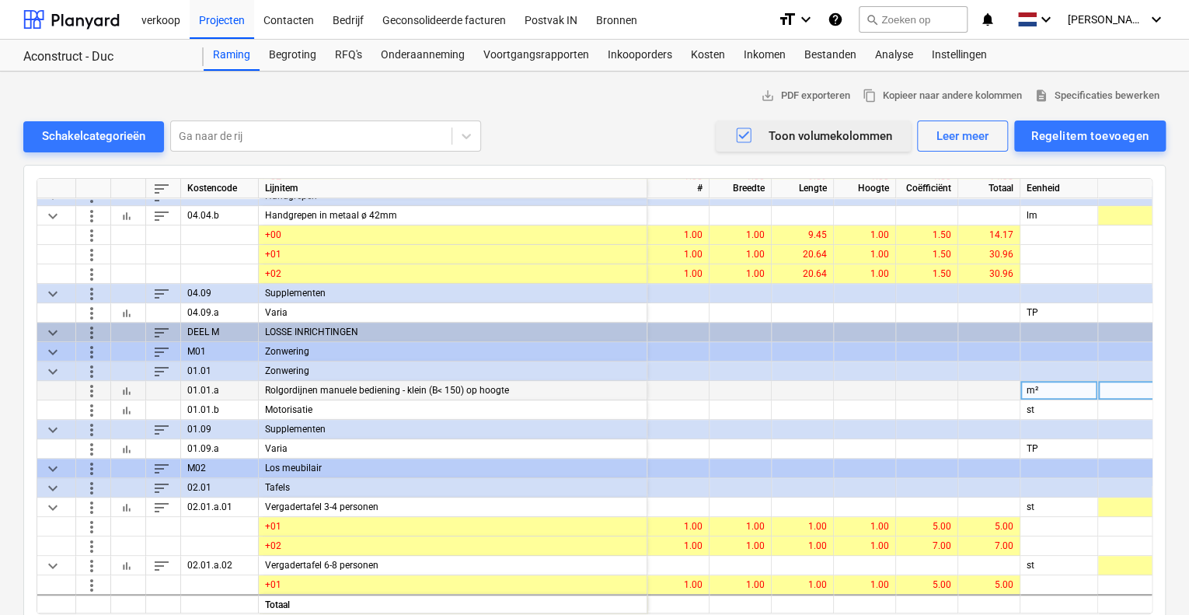
click at [94, 389] on span "more_vert" at bounding box center [91, 390] width 19 height 19
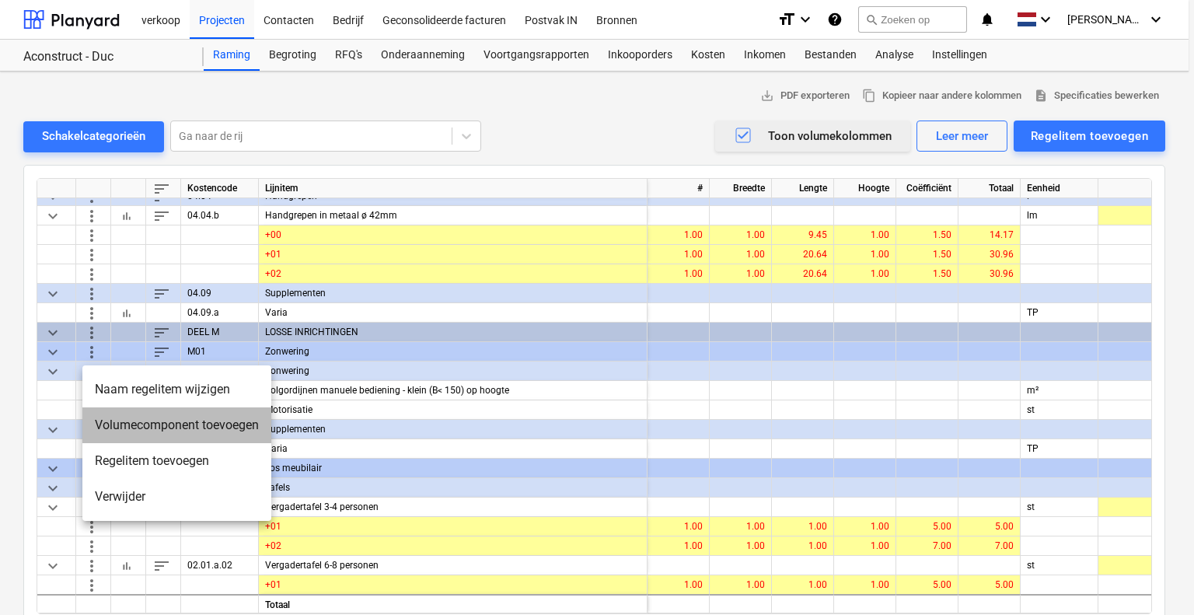
click at [120, 426] on li "Volumecomponent toevoegen" at bounding box center [176, 425] width 189 height 36
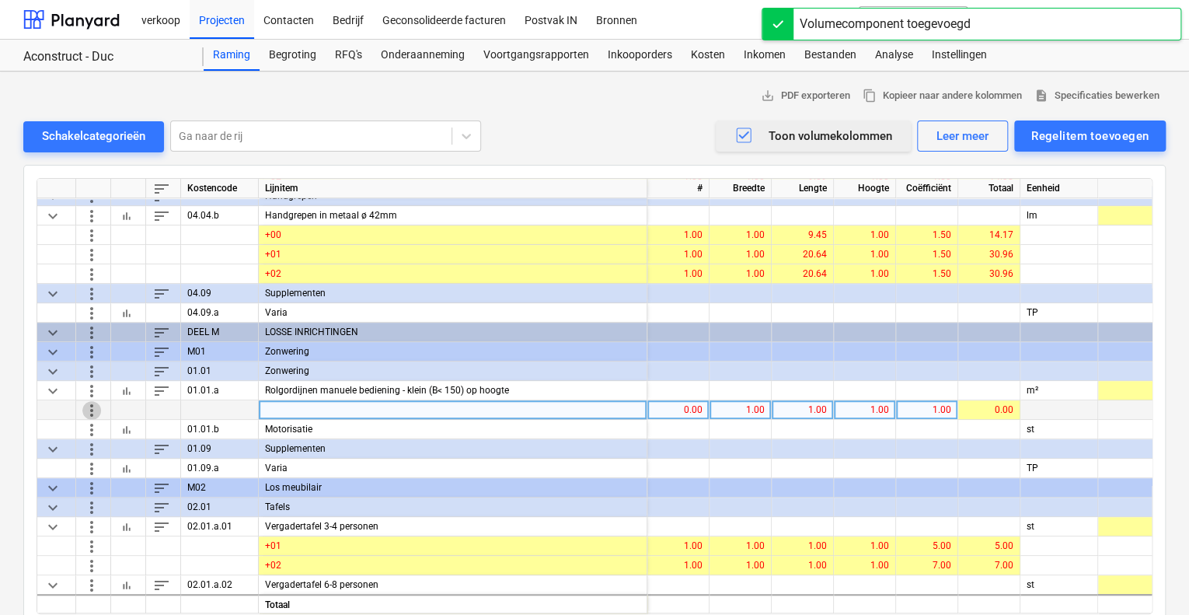
click at [92, 408] on span "more_vert" at bounding box center [91, 409] width 19 height 19
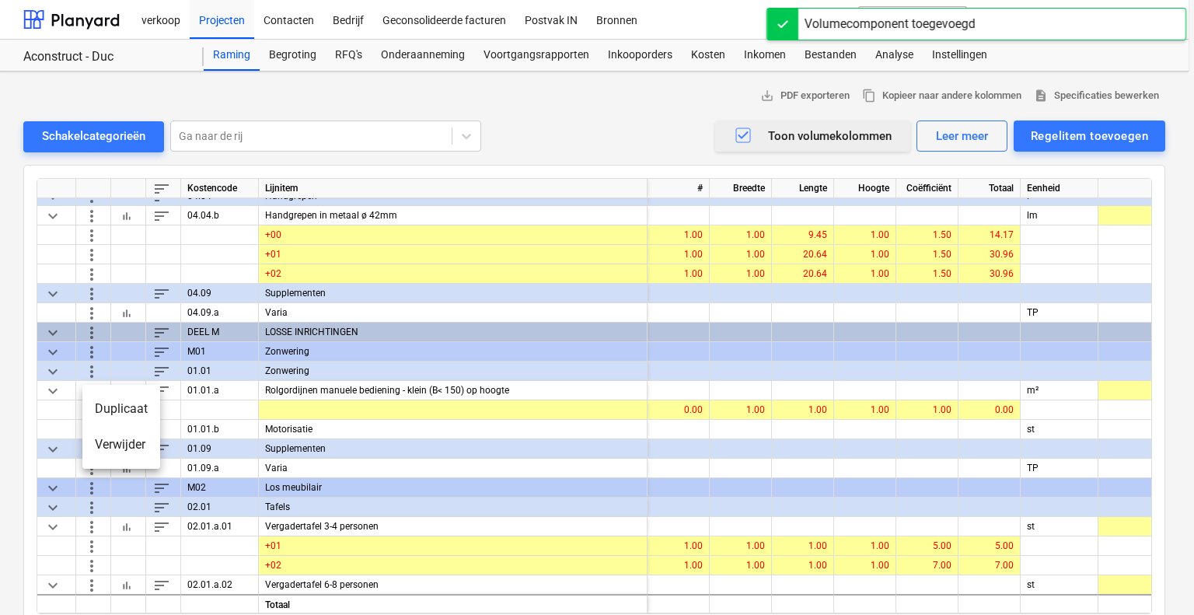
click at [114, 410] on li "Duplicaat" at bounding box center [121, 409] width 78 height 36
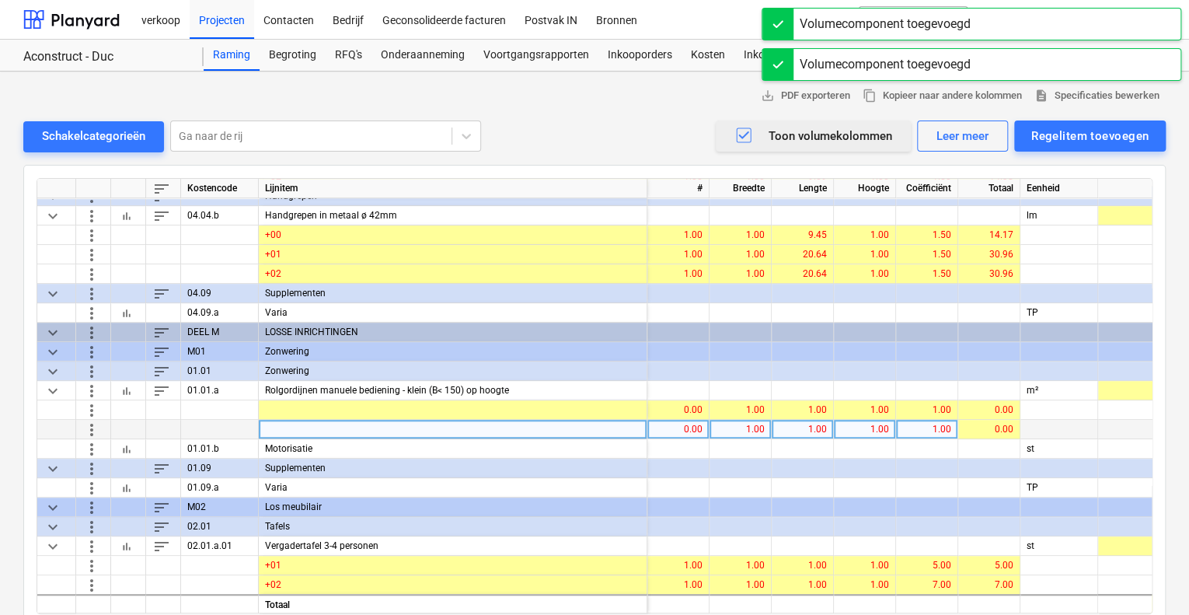
click at [93, 427] on span "more_vert" at bounding box center [91, 429] width 19 height 19
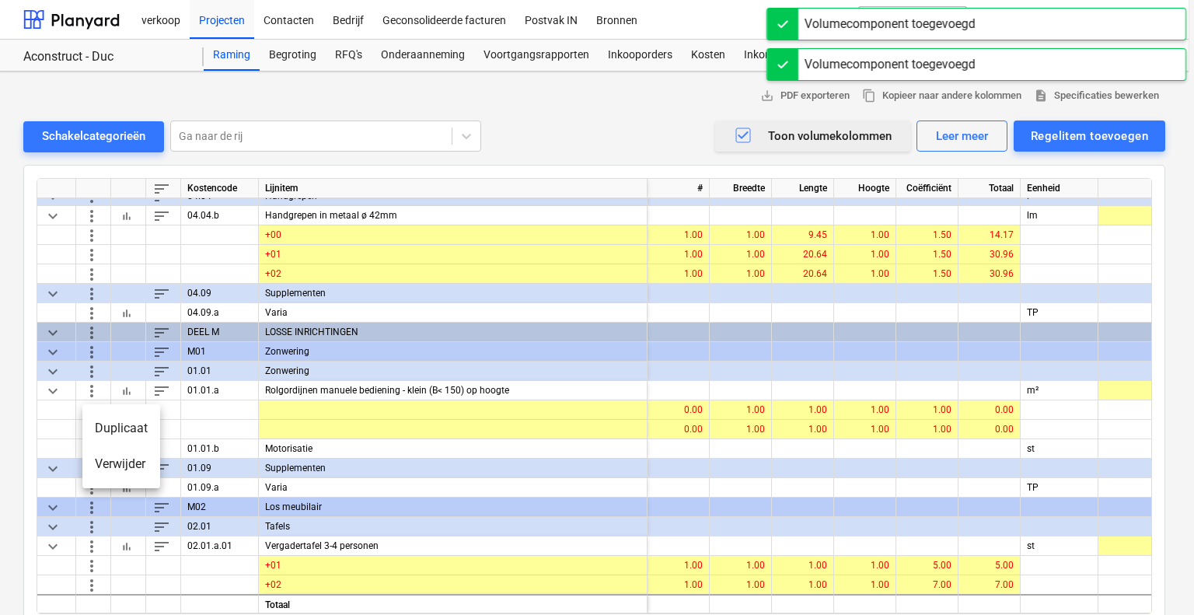
click at [108, 425] on li "Duplicaat" at bounding box center [121, 428] width 78 height 36
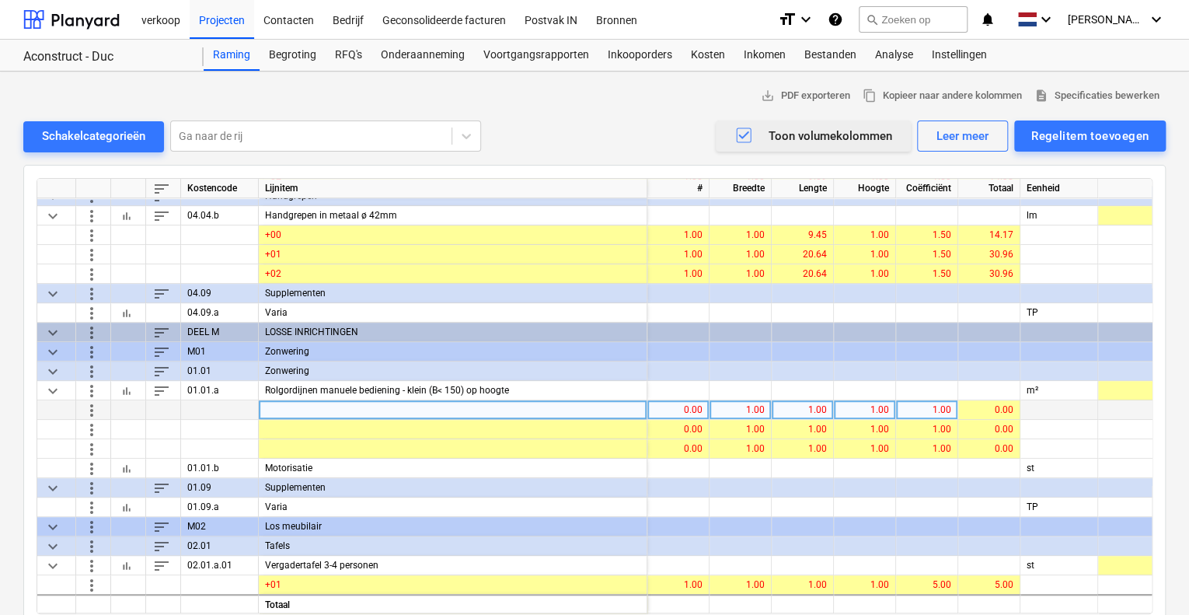
click at [935, 406] on div "1.00" at bounding box center [926, 409] width 49 height 19
type input "72.072"
click at [685, 406] on div "0.00" at bounding box center [678, 409] width 49 height 19
click at [949, 406] on div "72.07" at bounding box center [926, 409] width 49 height 19
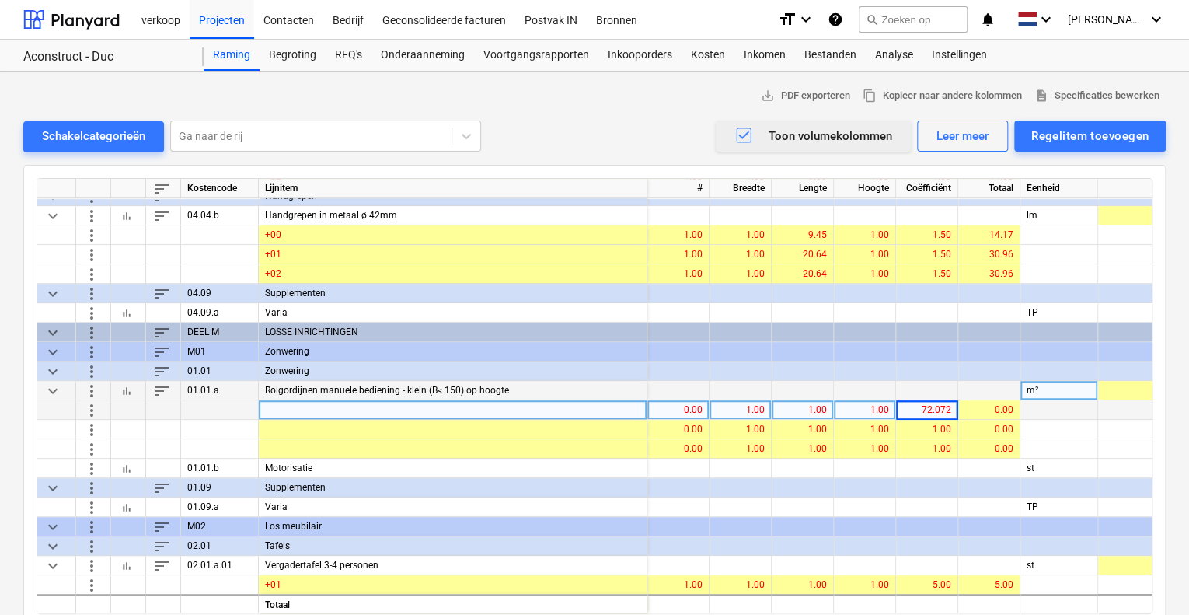
type input "0"
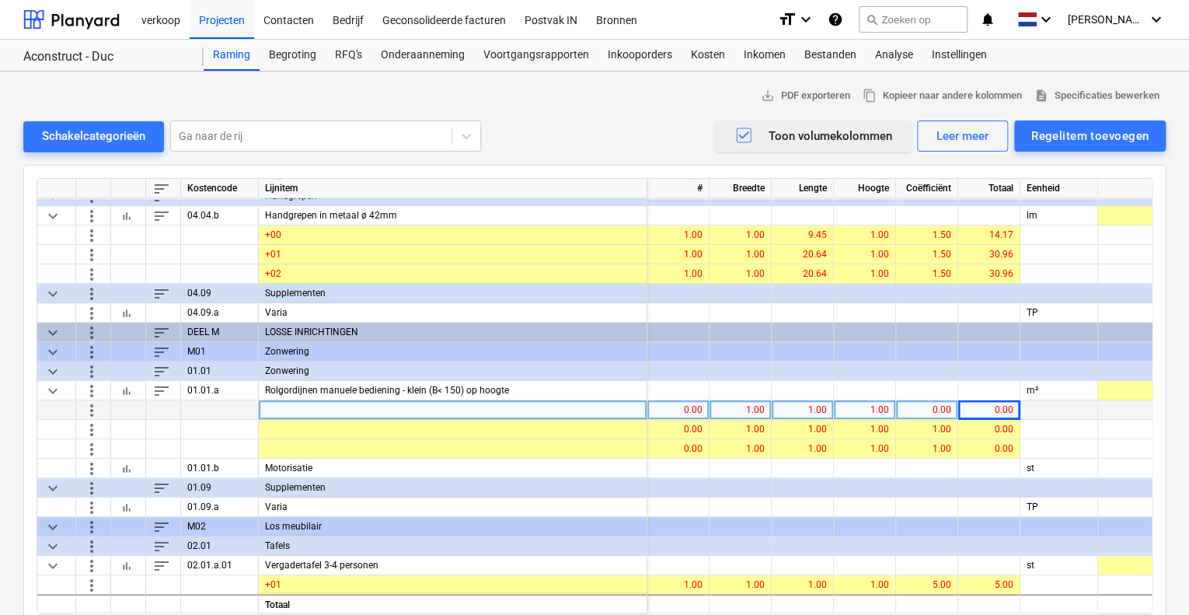
click at [699, 409] on div "0.00" at bounding box center [678, 409] width 49 height 19
type input "1"
click at [807, 403] on div "1.00" at bounding box center [802, 409] width 49 height 19
type input "72.07"
click at [395, 407] on div at bounding box center [453, 409] width 389 height 19
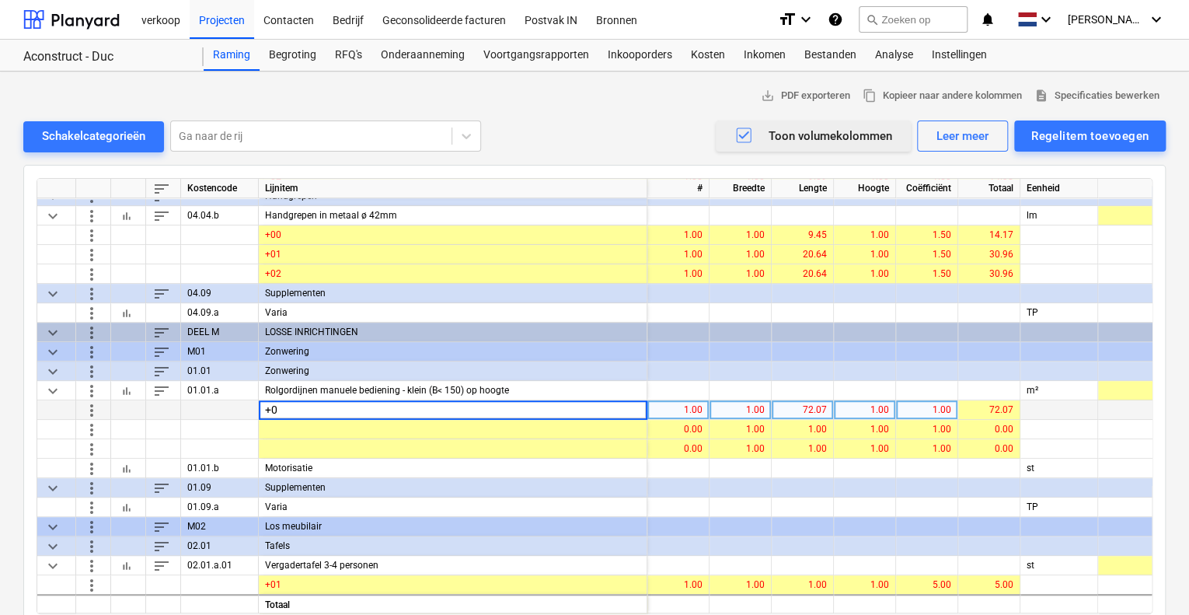
type input "+00"
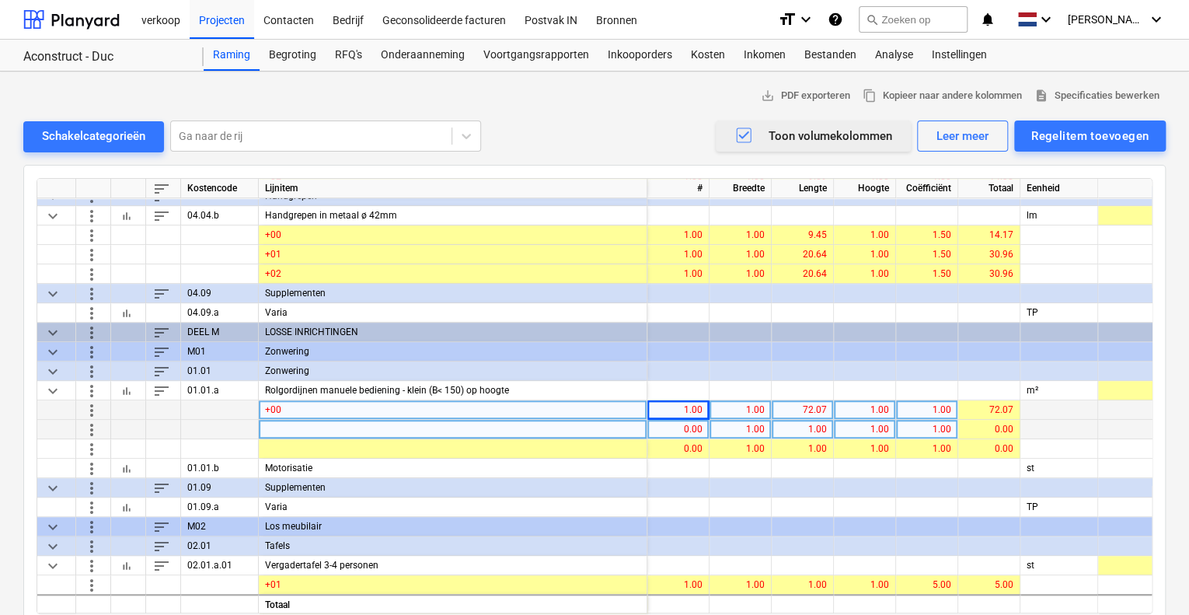
click at [364, 422] on div at bounding box center [453, 429] width 389 height 19
type input "+01"
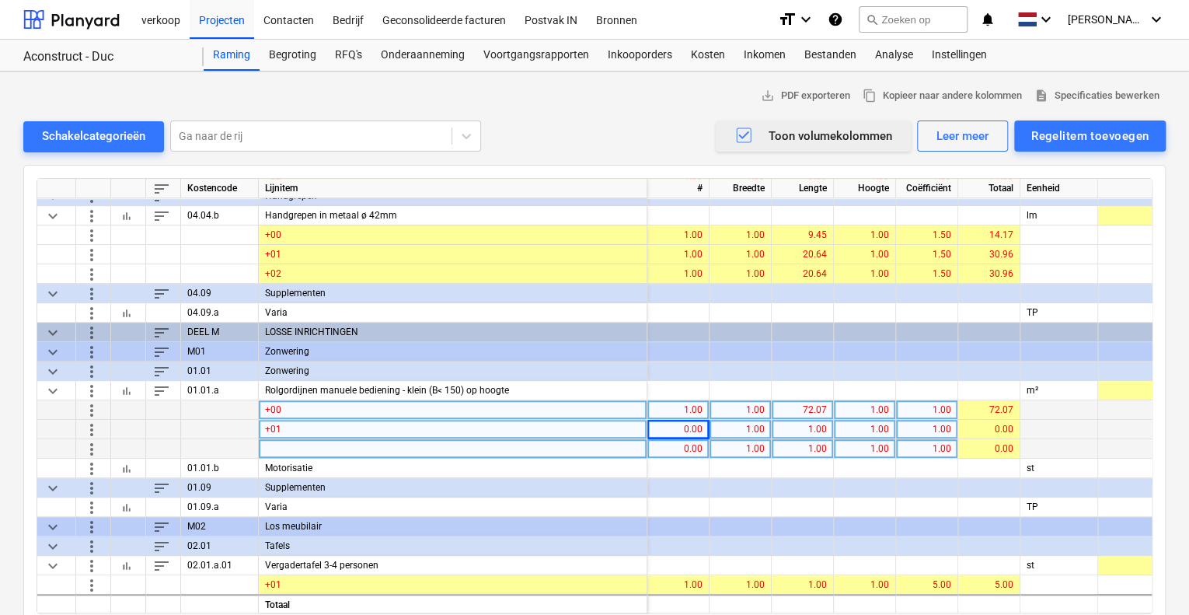
click at [357, 451] on div at bounding box center [453, 448] width 389 height 19
type input "+02"
click at [681, 429] on div "0.00" at bounding box center [678, 429] width 49 height 19
type input "1"
type input "157.87"
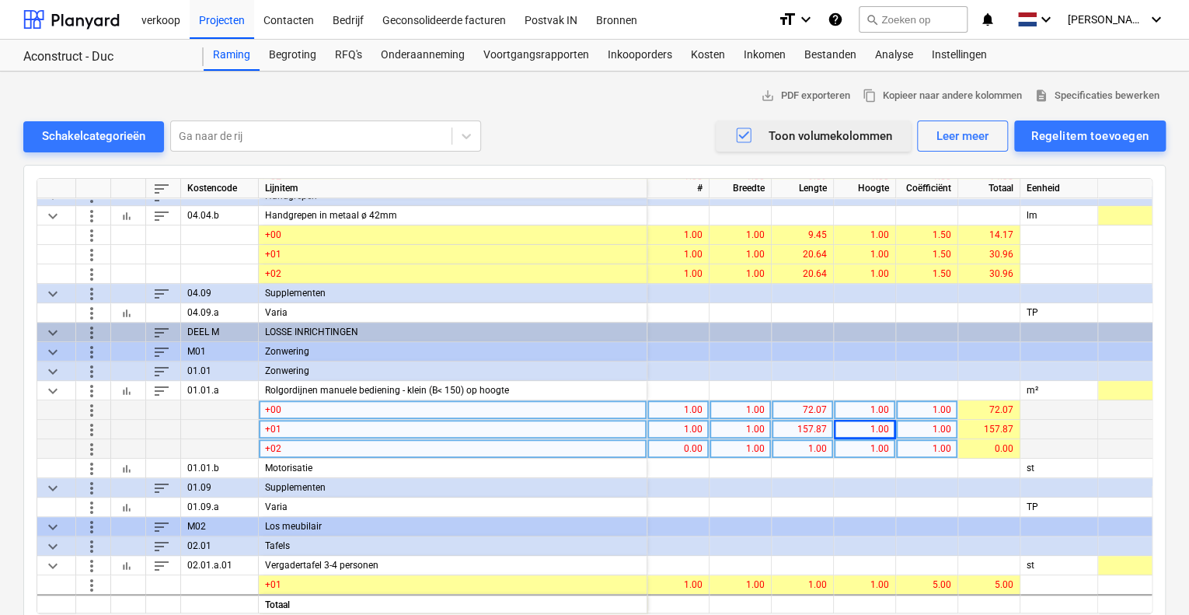
click at [696, 447] on div "0.00" at bounding box center [678, 448] width 49 height 19
type input "1"
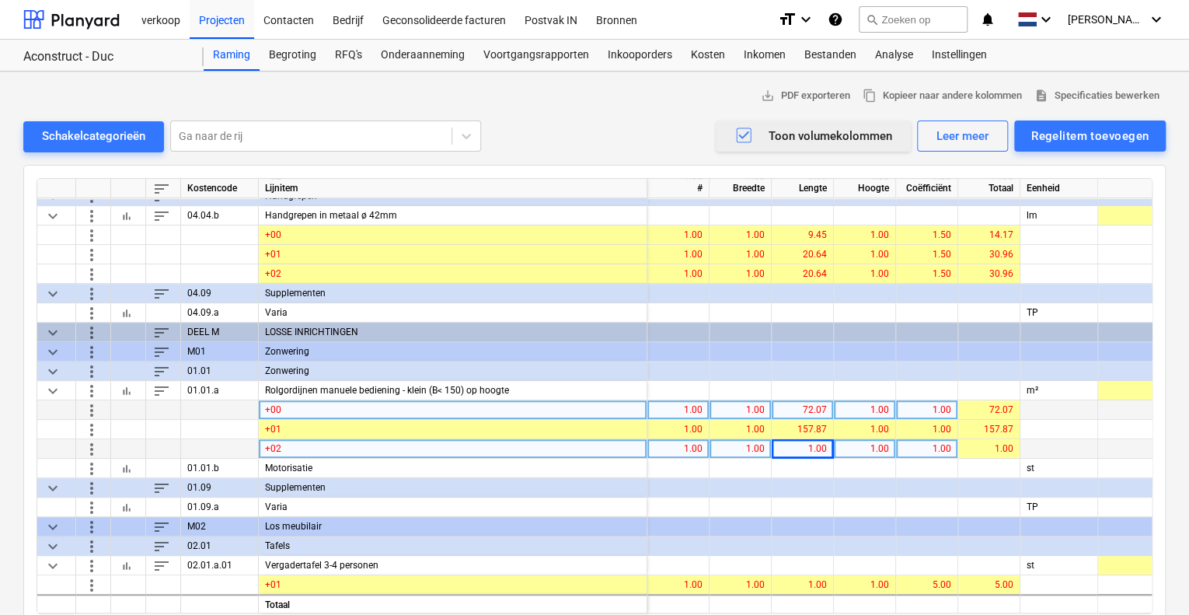
click at [821, 445] on div "1.00" at bounding box center [802, 448] width 49 height 19
type input "168.17"
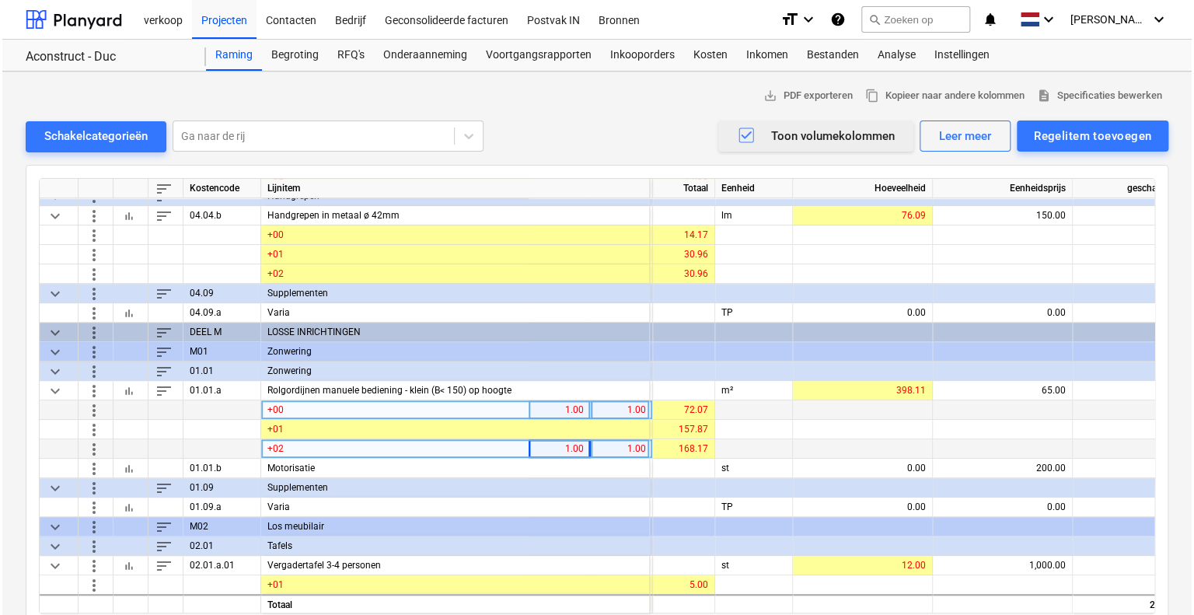
scroll to position [6404, 305]
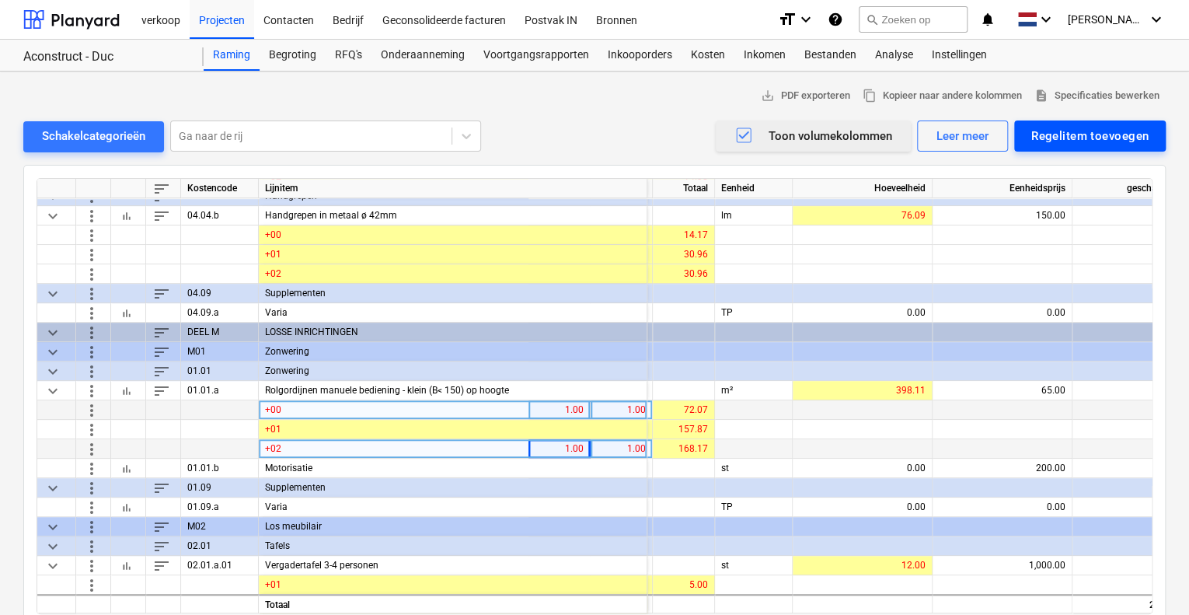
click at [1115, 137] on div "Regelitem toevoegen" at bounding box center [1089, 136] width 117 height 20
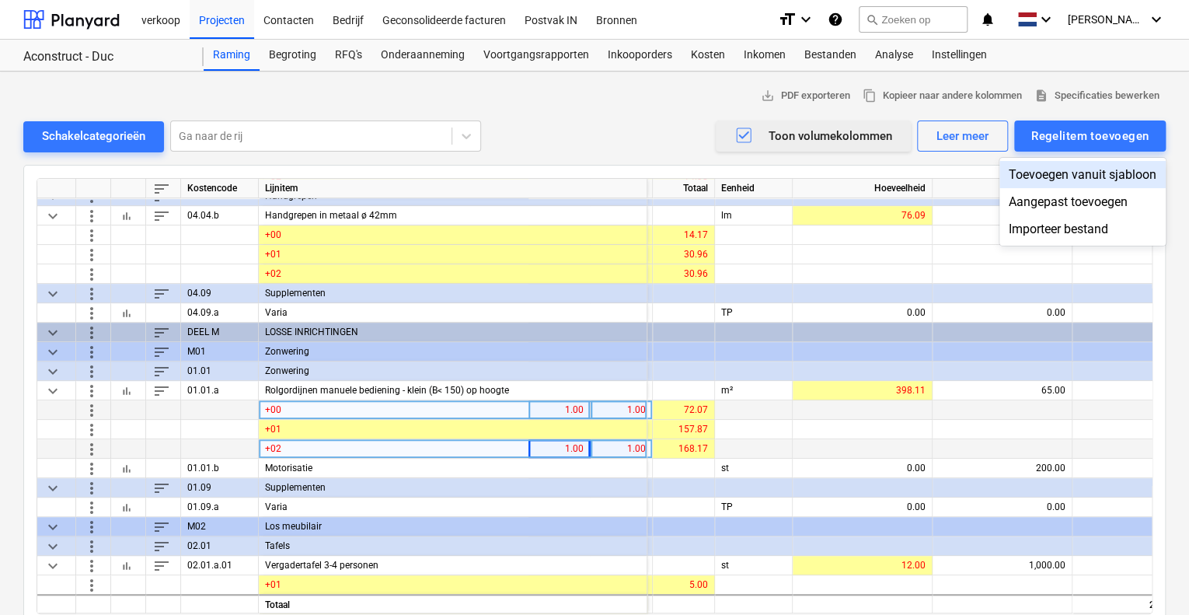
click at [1098, 169] on div "Toevoegen vanuit sjabloon" at bounding box center [1082, 174] width 166 height 27
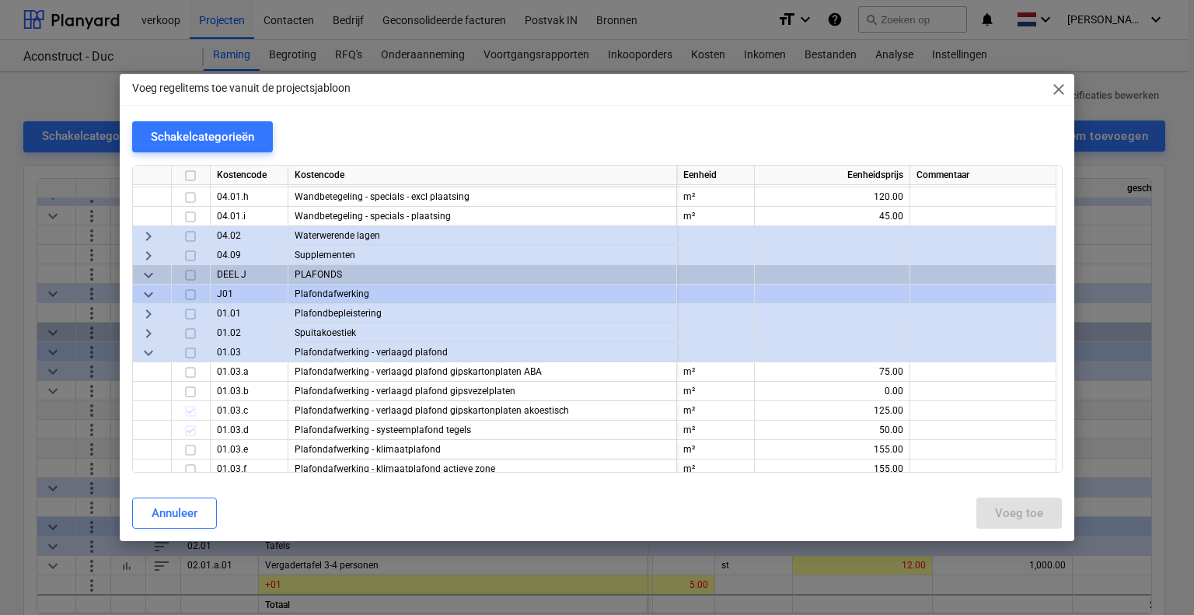
scroll to position [6450, 0]
click at [147, 230] on span "keyboard_arrow_right" at bounding box center [148, 234] width 19 height 19
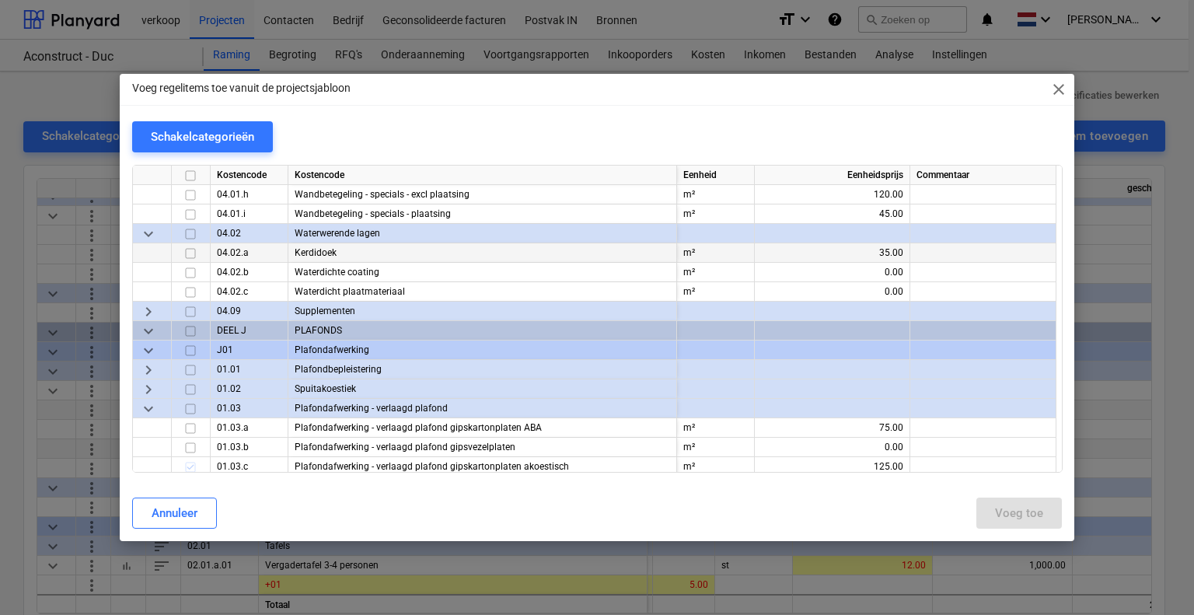
click at [192, 254] on input "checkbox" at bounding box center [190, 253] width 19 height 19
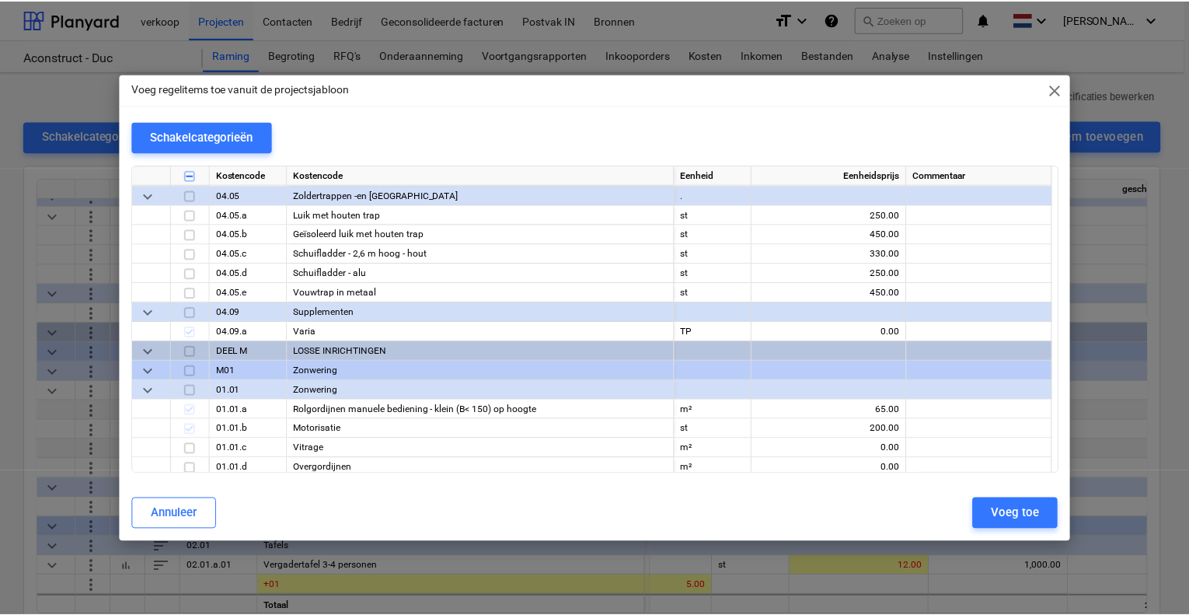
scroll to position [8937, 0]
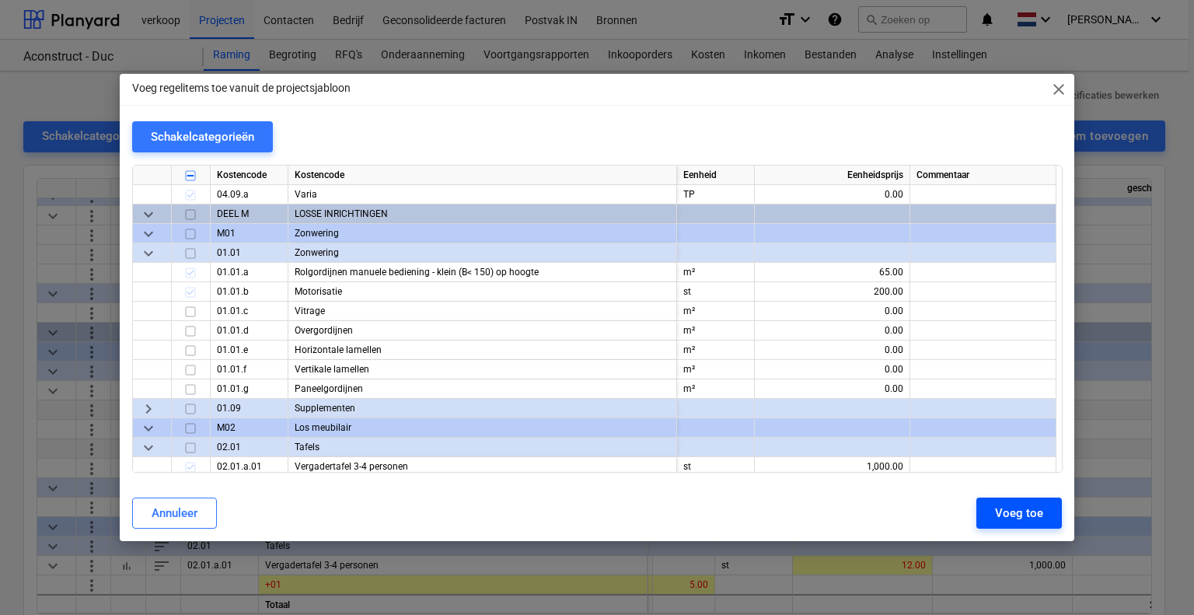
click at [1017, 516] on div "Voeg toe" at bounding box center [1019, 513] width 48 height 20
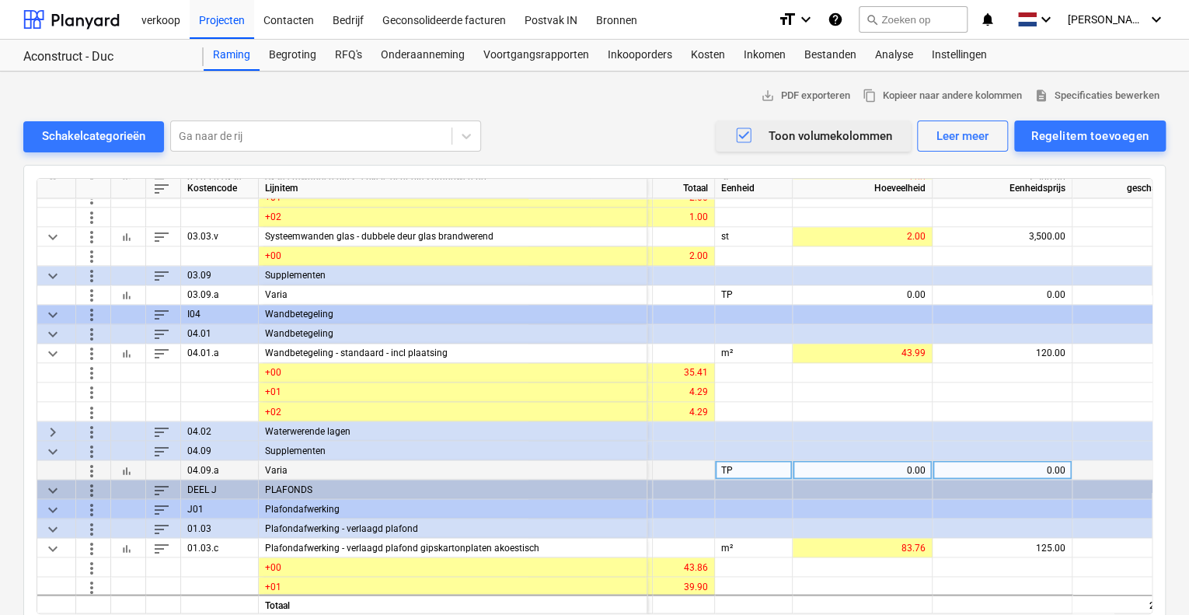
scroll to position [4228, 305]
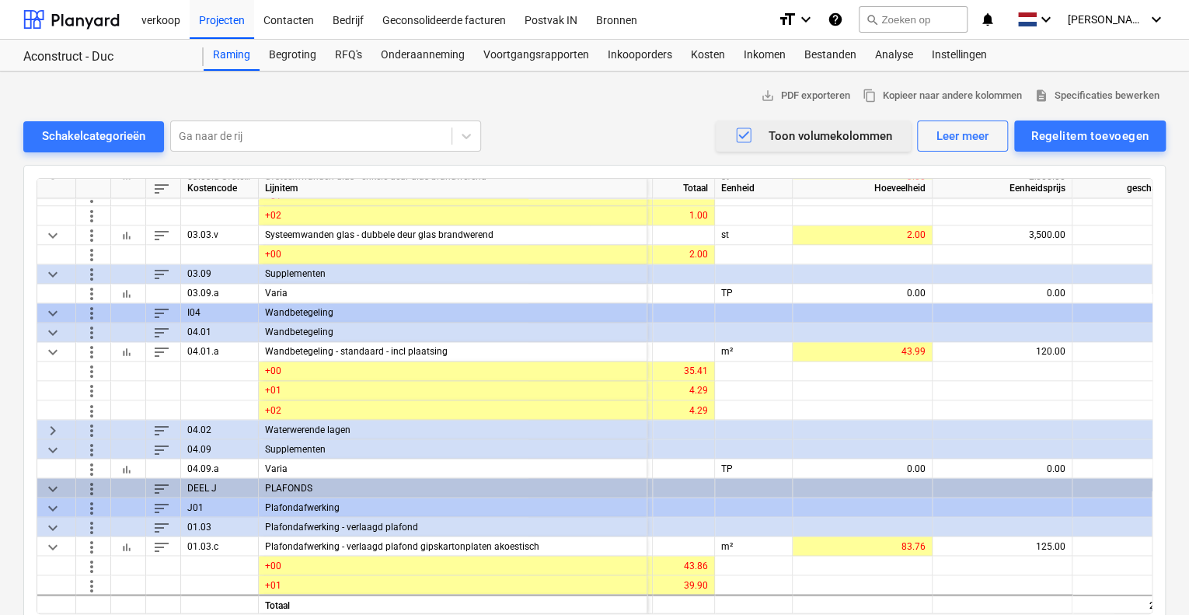
click at [54, 428] on span "keyboard_arrow_right" at bounding box center [53, 429] width 19 height 19
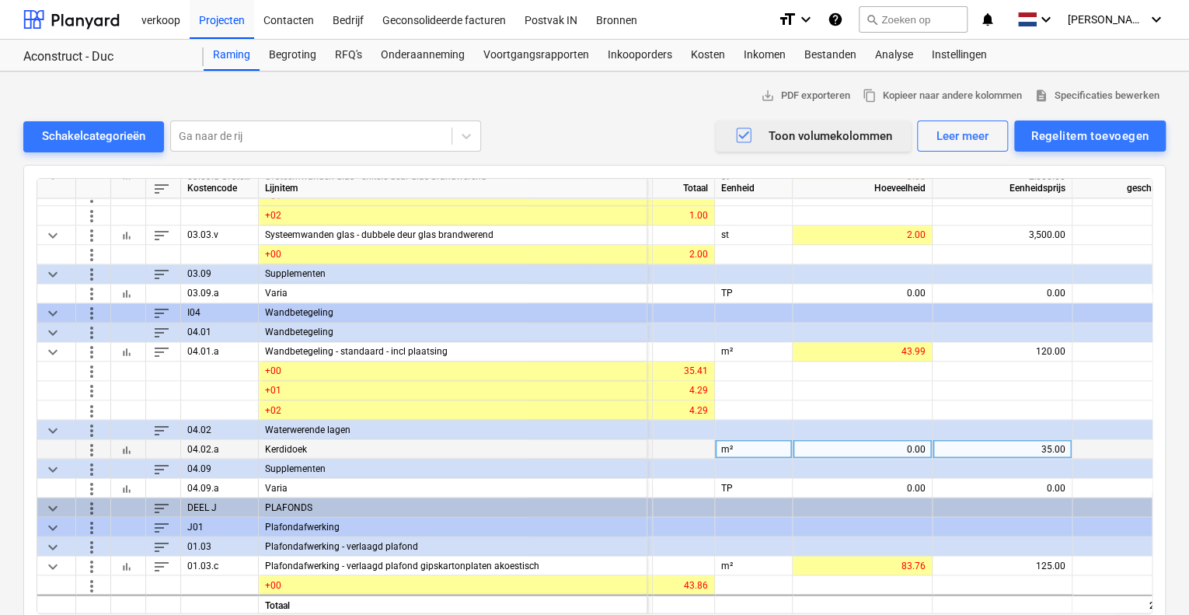
click at [870, 448] on div "0.00" at bounding box center [862, 448] width 127 height 19
type input "28.08"
click at [870, 446] on div "28.08" at bounding box center [862, 448] width 127 height 19
type input "30"
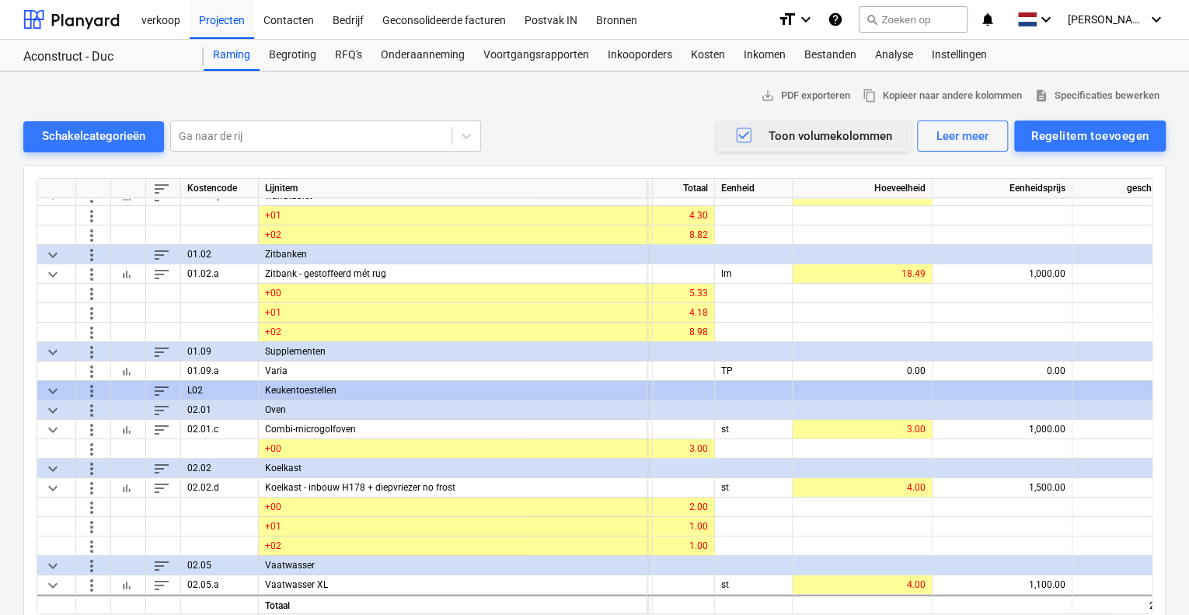
scroll to position [6159, 305]
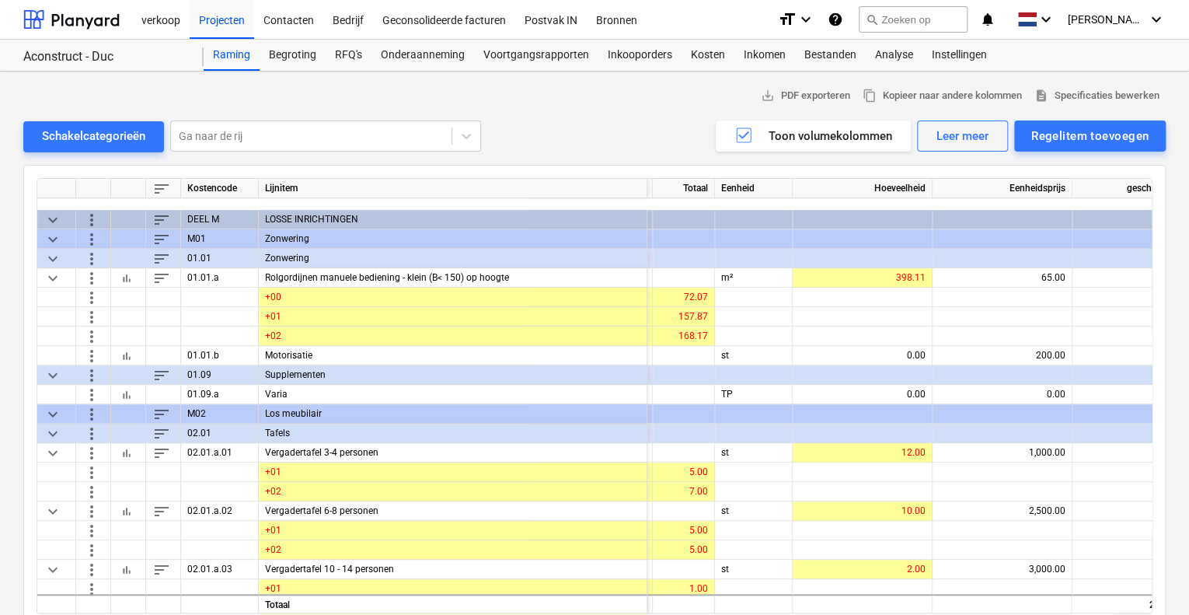
scroll to position [6481, 305]
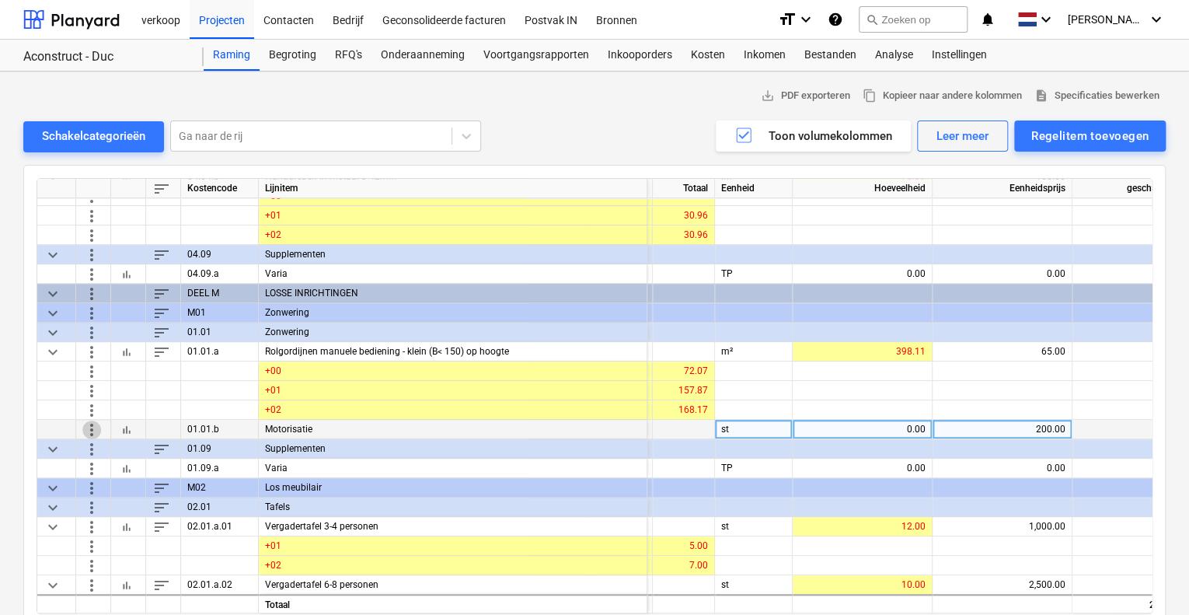
click at [89, 425] on span "more_vert" at bounding box center [91, 429] width 19 height 19
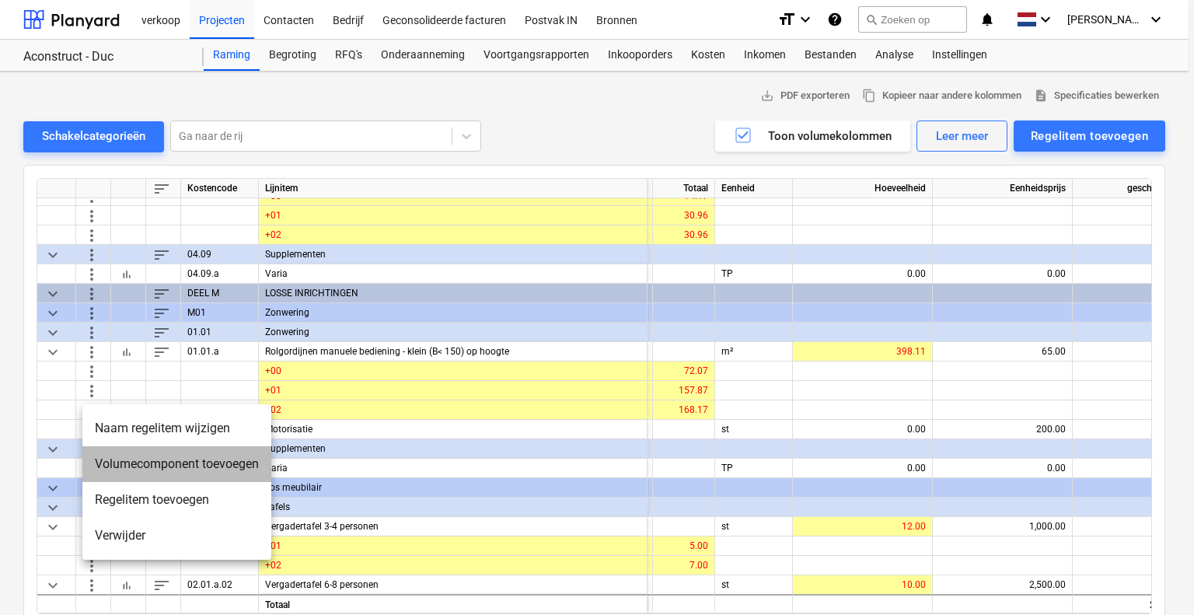
click at [103, 452] on li "Volumecomponent toevoegen" at bounding box center [176, 464] width 189 height 36
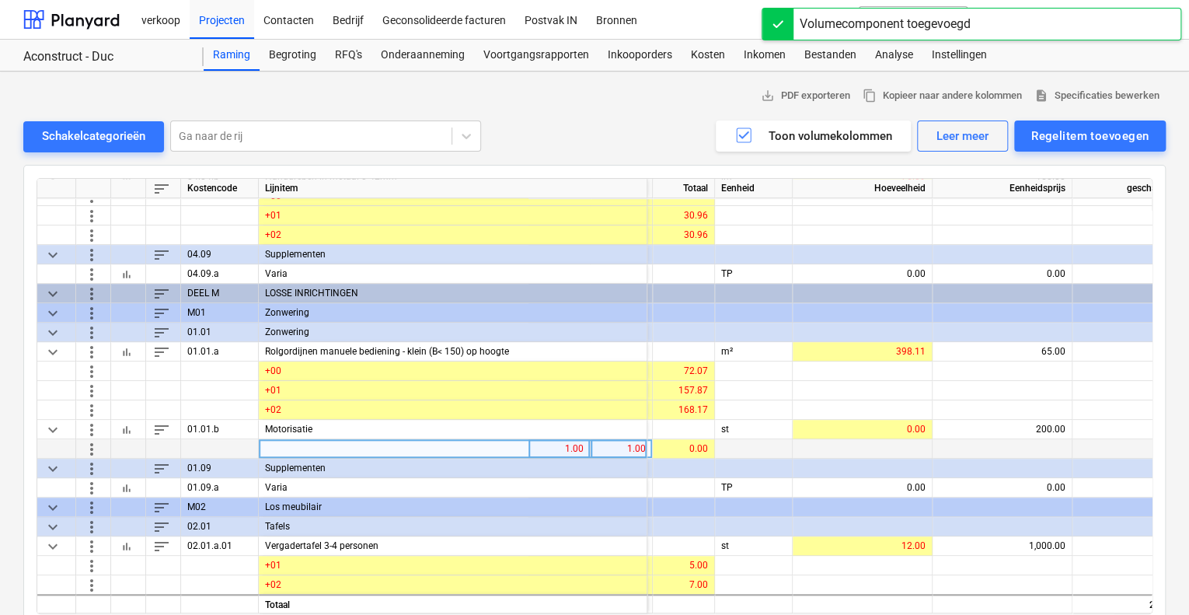
click at [91, 446] on span "more_vert" at bounding box center [91, 448] width 19 height 19
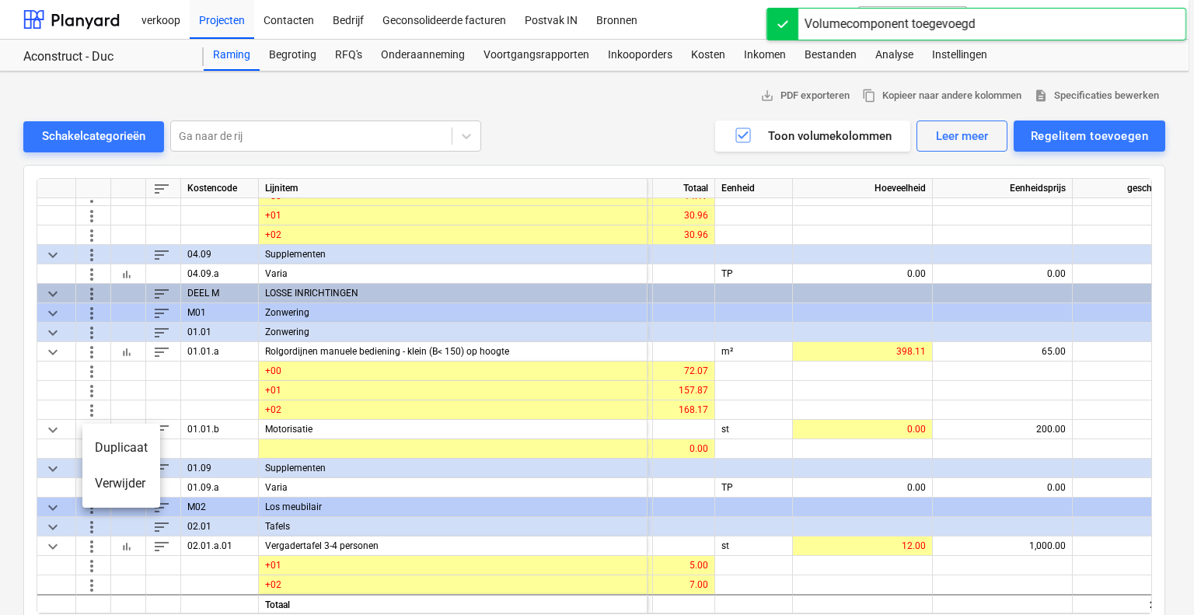
click at [88, 444] on li "Duplicaat" at bounding box center [121, 448] width 78 height 36
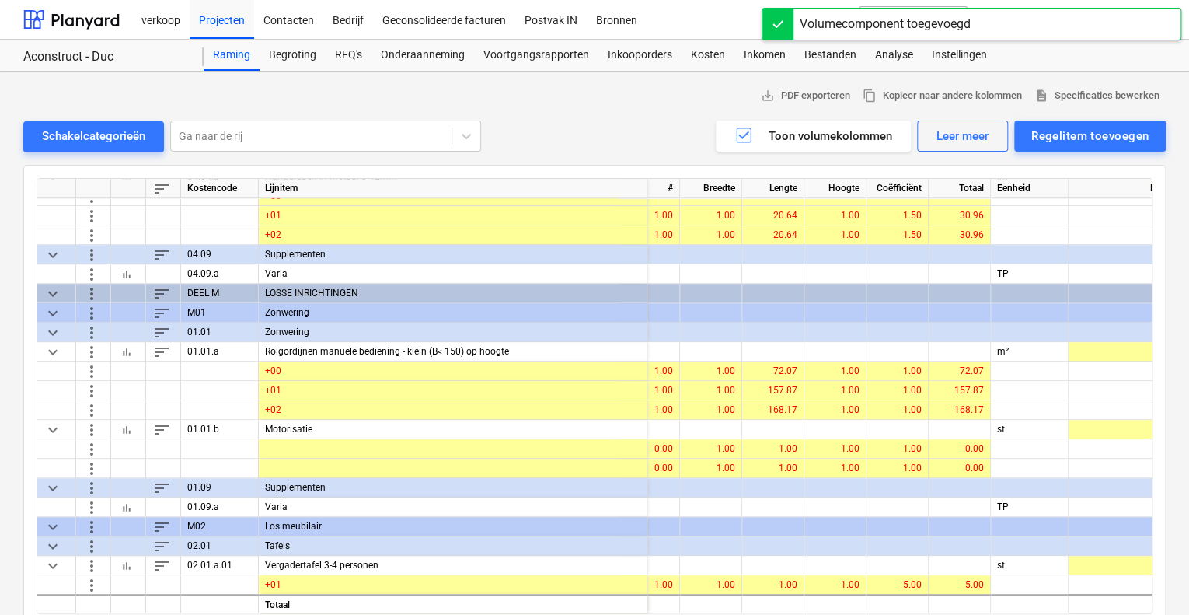
scroll to position [6481, 0]
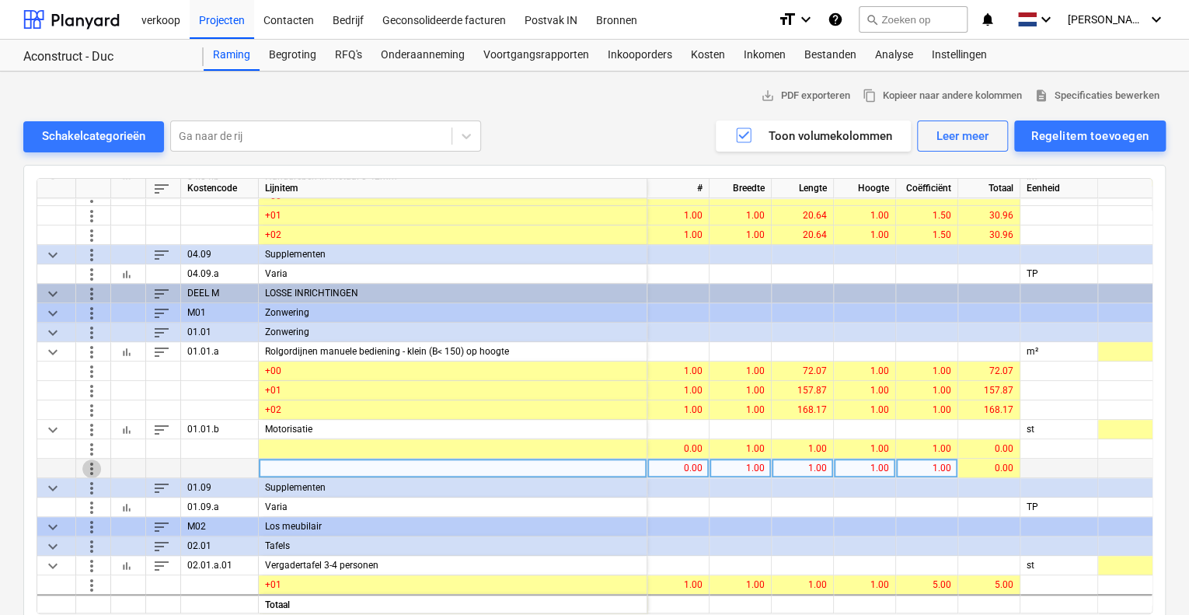
click at [96, 468] on span "more_vert" at bounding box center [91, 468] width 19 height 19
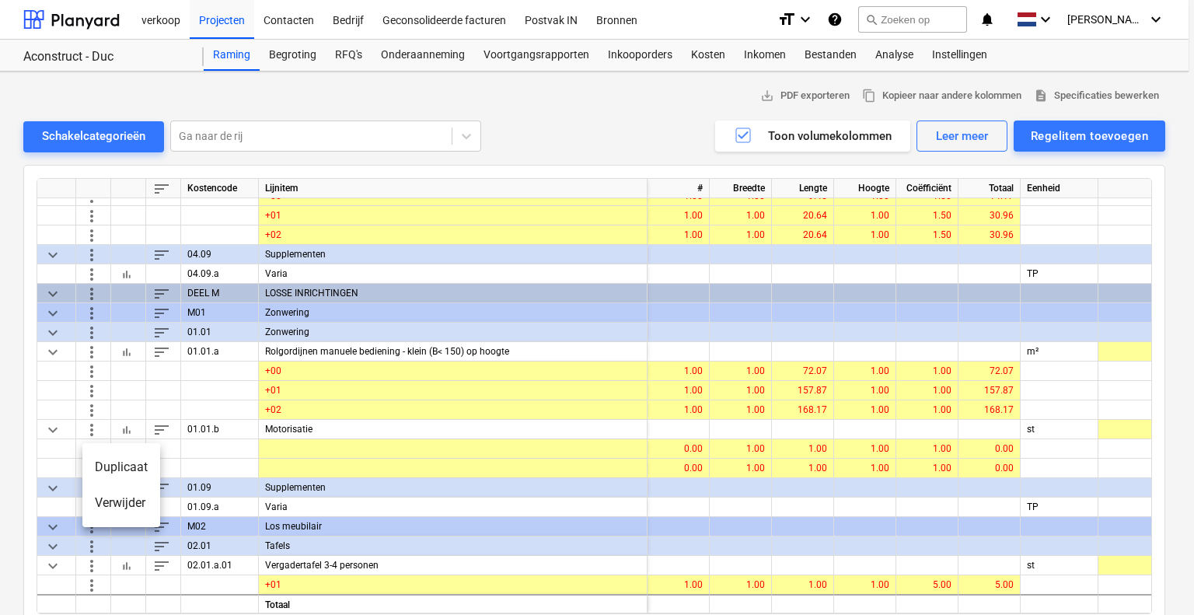
click at [109, 473] on li "Duplicaat" at bounding box center [121, 467] width 78 height 36
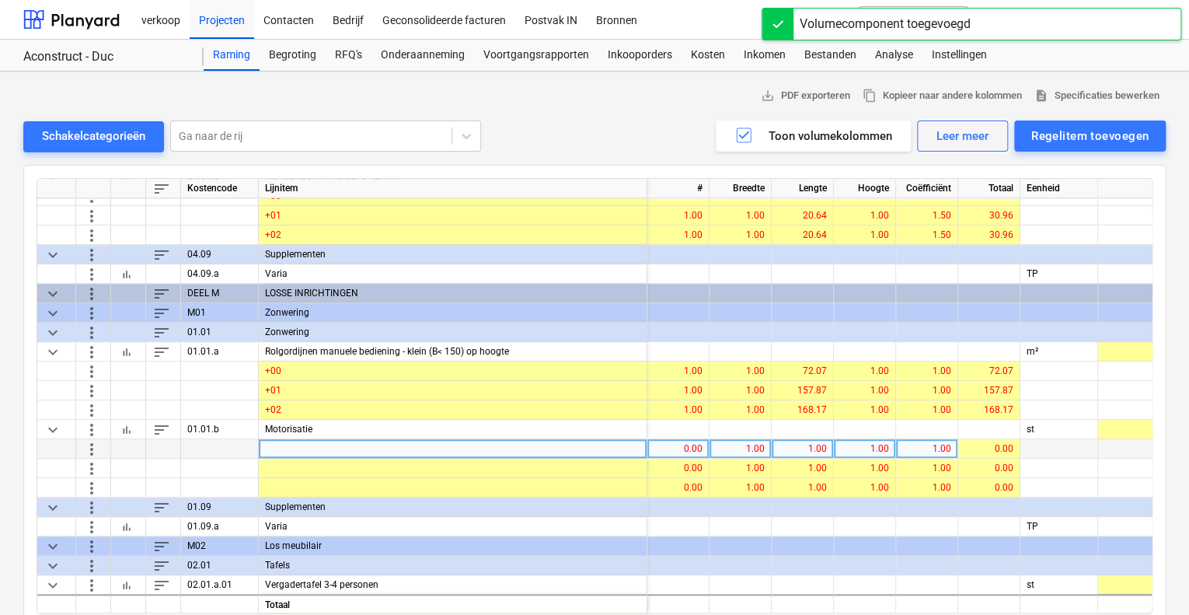
click at [564, 452] on div at bounding box center [453, 448] width 389 height 19
type input "+00"
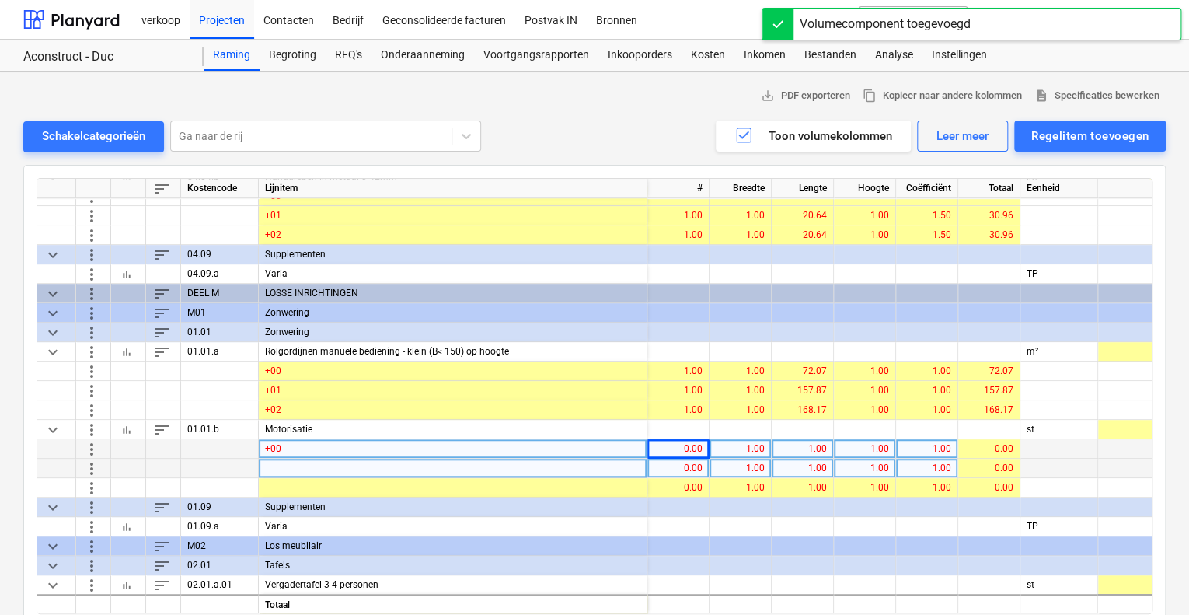
click at [481, 469] on div at bounding box center [453, 468] width 389 height 19
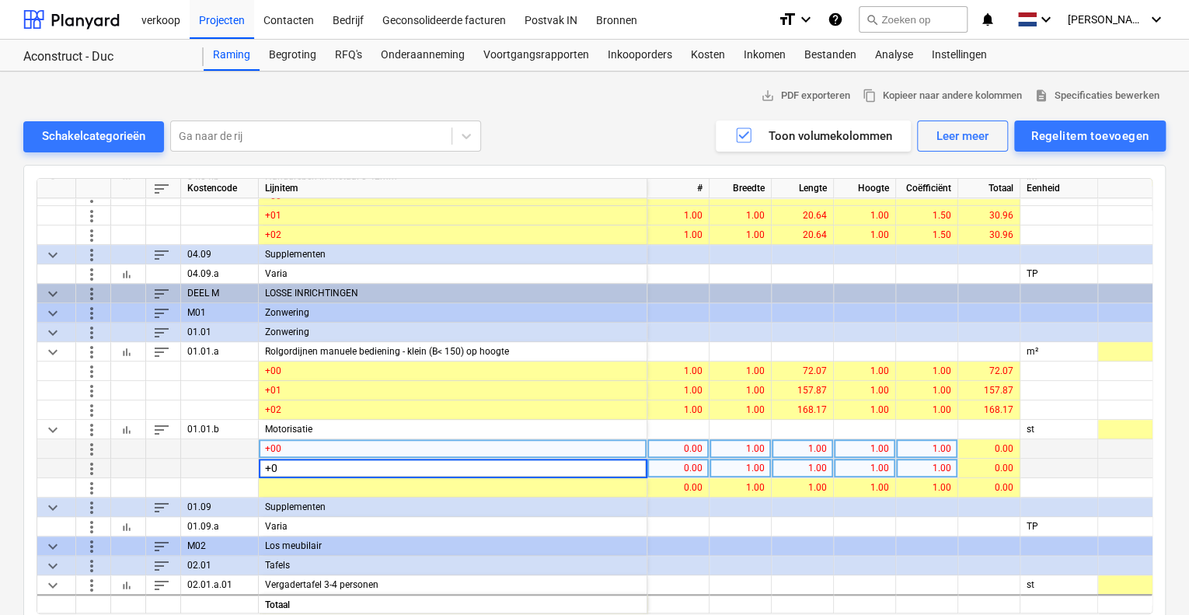
type input "+01"
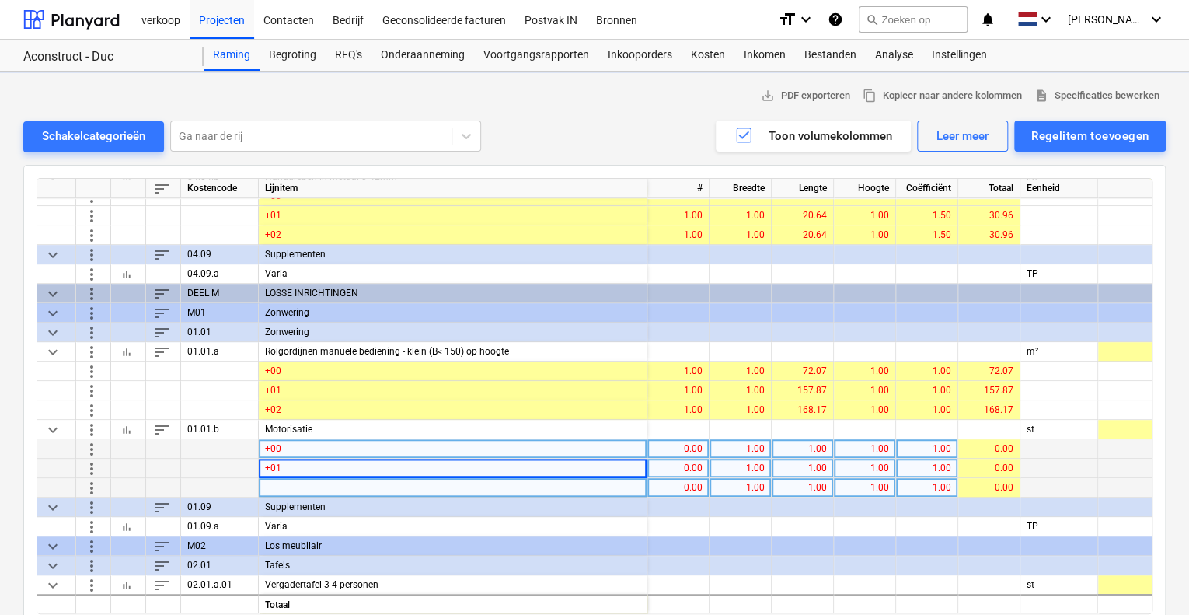
click at [467, 487] on div at bounding box center [453, 487] width 389 height 19
type input "+02"
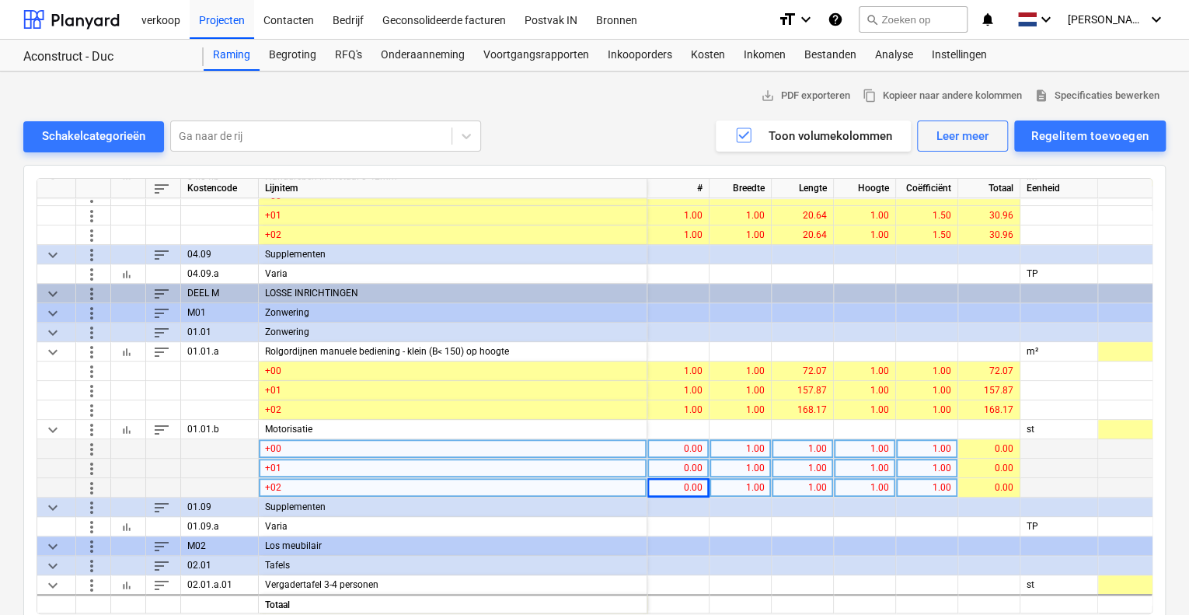
click at [681, 447] on div "0.00" at bounding box center [678, 448] width 49 height 19
type input "1"
click at [681, 459] on div "0.00" at bounding box center [678, 468] width 49 height 19
type input "1"
click at [681, 480] on div "0.00" at bounding box center [678, 487] width 49 height 19
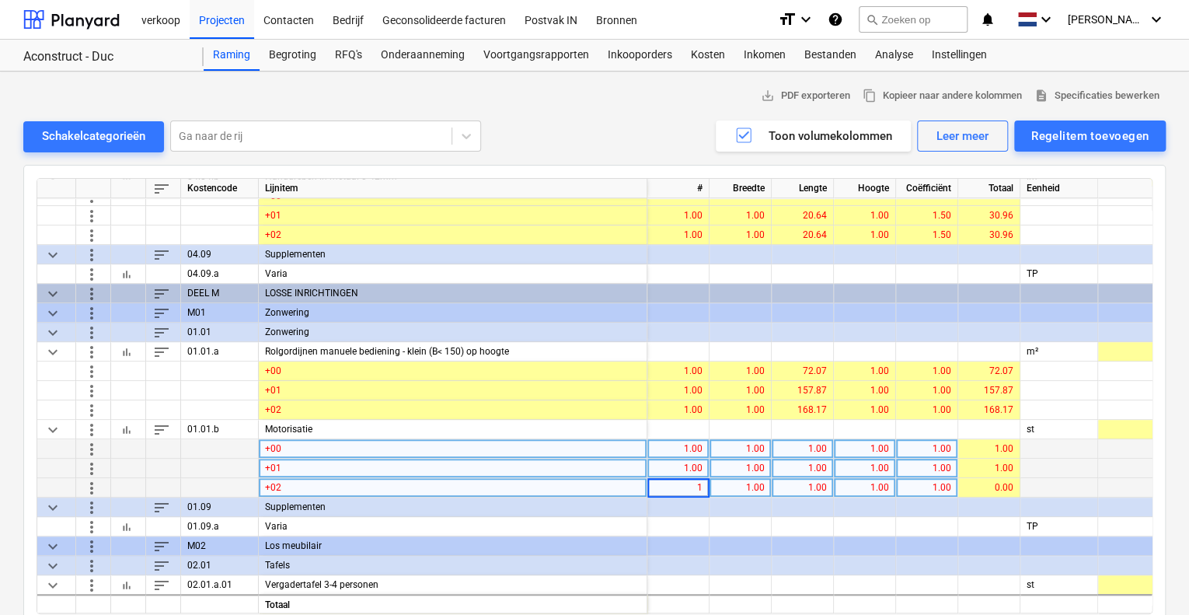
type input "1"
click at [824, 447] on div "1.00" at bounding box center [802, 448] width 49 height 19
type input "7"
click at [830, 466] on div "1.00" at bounding box center [803, 468] width 62 height 19
type input "16"
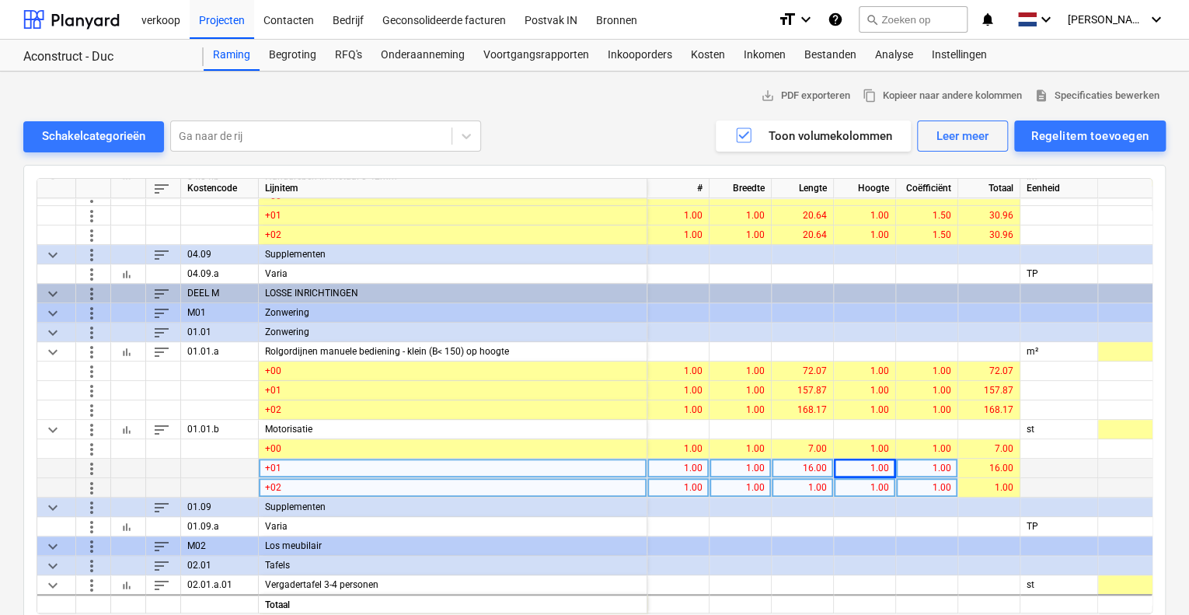
click at [816, 485] on div "1.00" at bounding box center [802, 487] width 49 height 19
click at [810, 484] on div "1.00" at bounding box center [802, 487] width 49 height 19
type input "17"
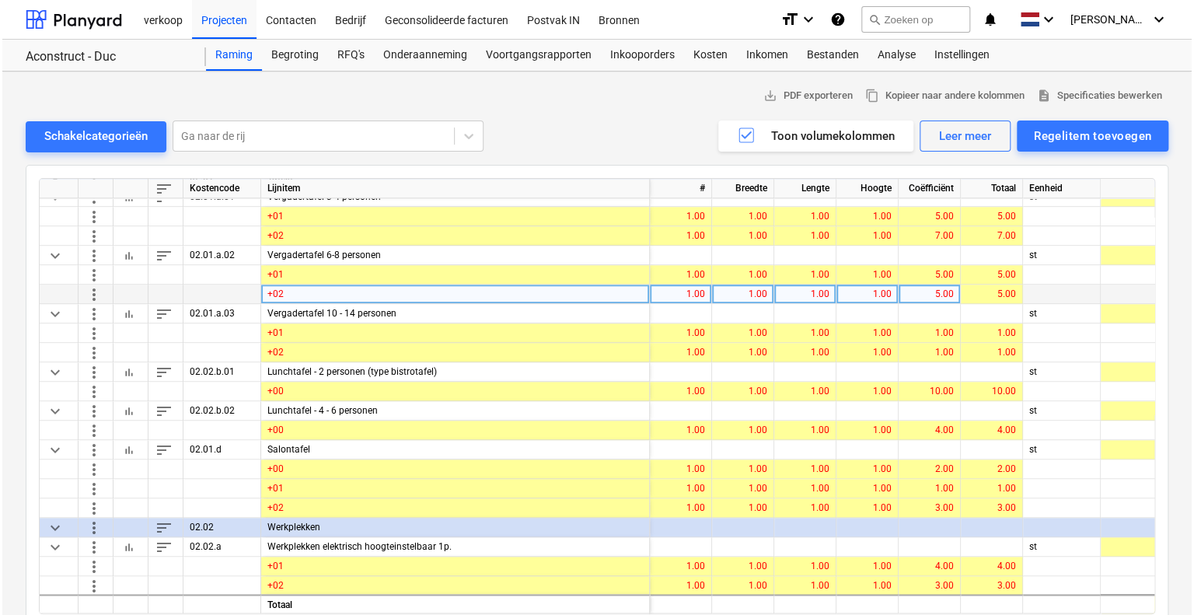
scroll to position [6870, 0]
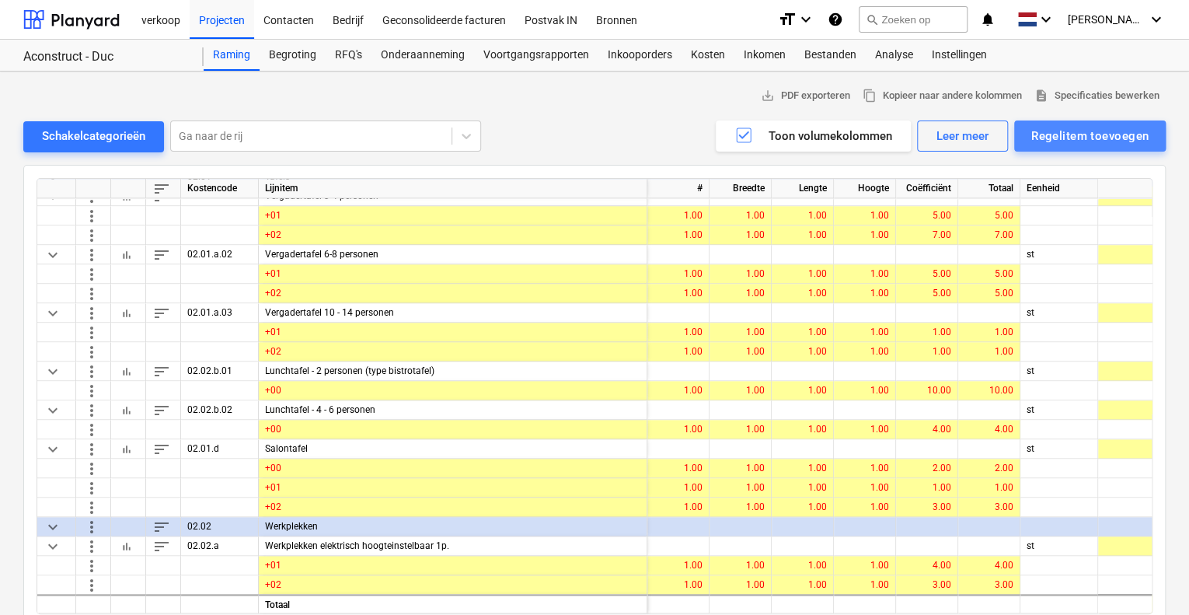
click at [1099, 138] on div "Regelitem toevoegen" at bounding box center [1089, 136] width 117 height 20
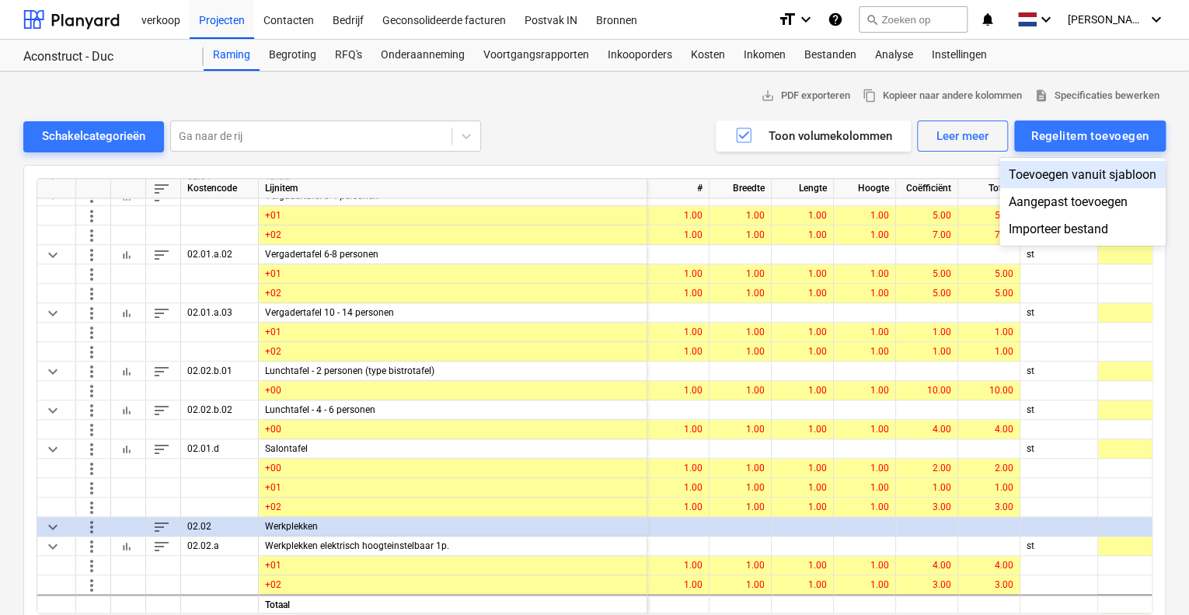
click at [1093, 174] on div "Toevoegen vanuit sjabloon" at bounding box center [1082, 174] width 166 height 27
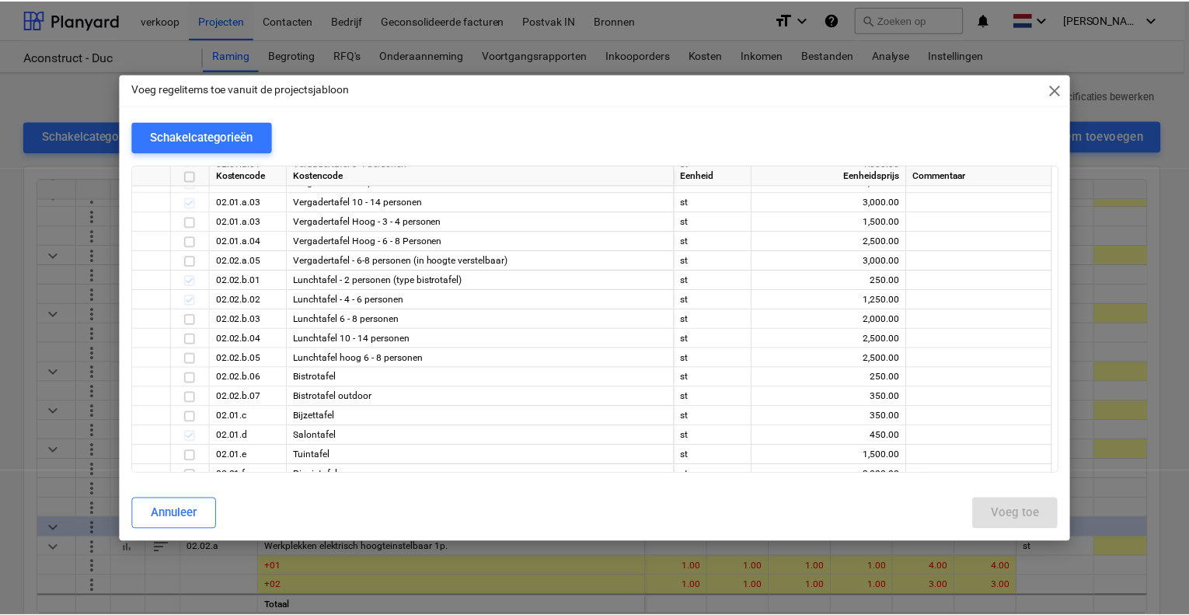
scroll to position [9170, 0]
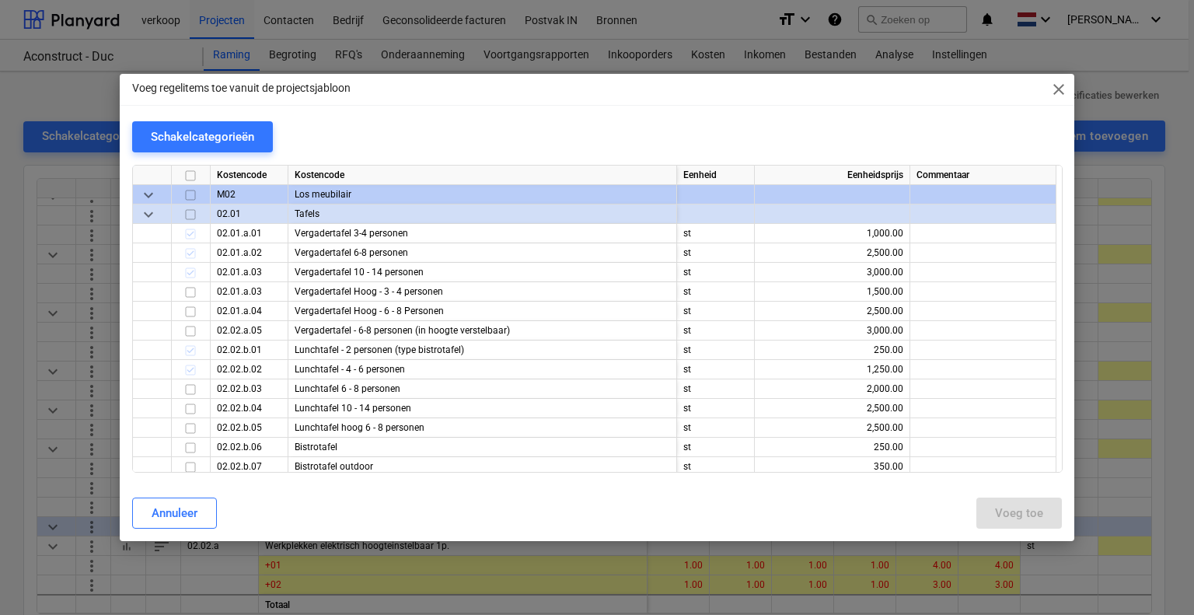
click at [1055, 86] on span "close" at bounding box center [1058, 89] width 19 height 19
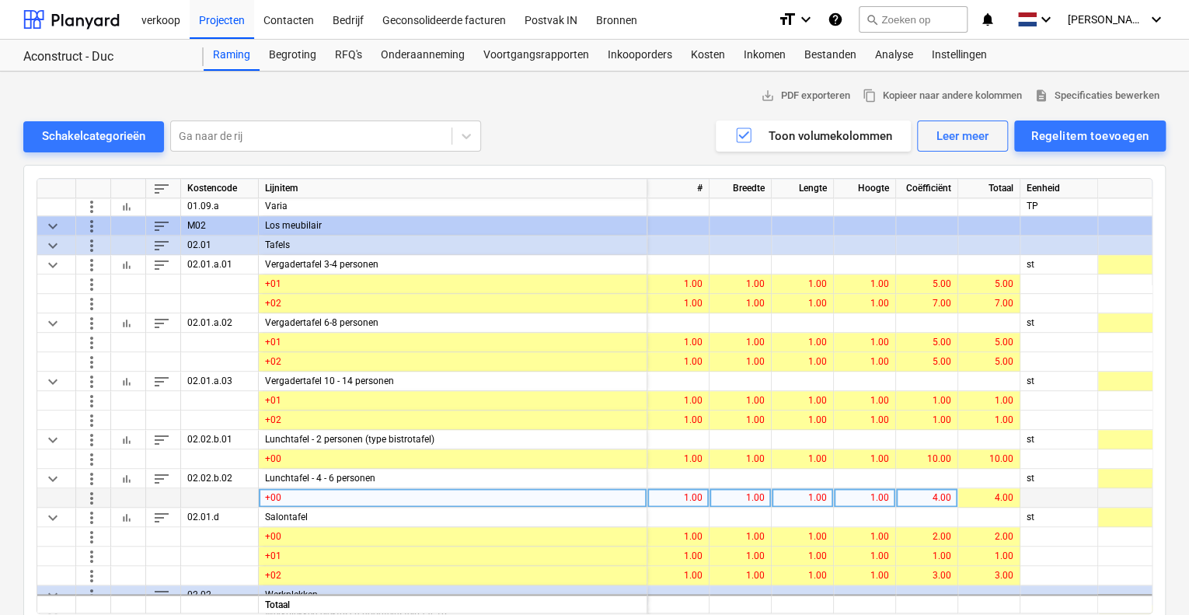
scroll to position [6792, 0]
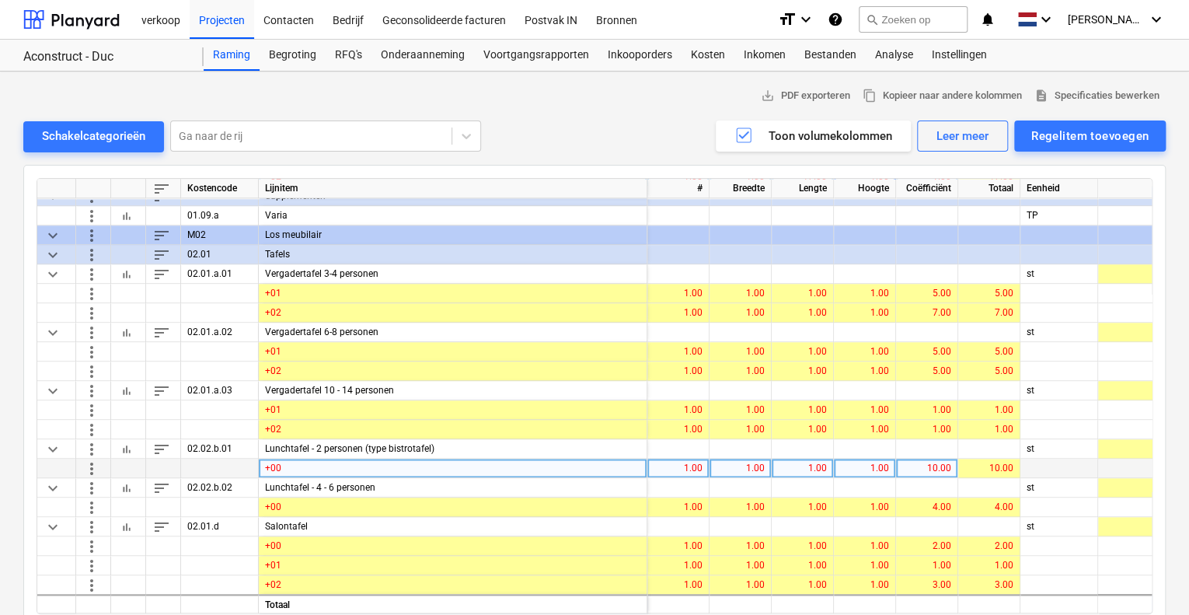
click at [916, 462] on div "10.00" at bounding box center [926, 468] width 49 height 19
type input "9"
type input "8"
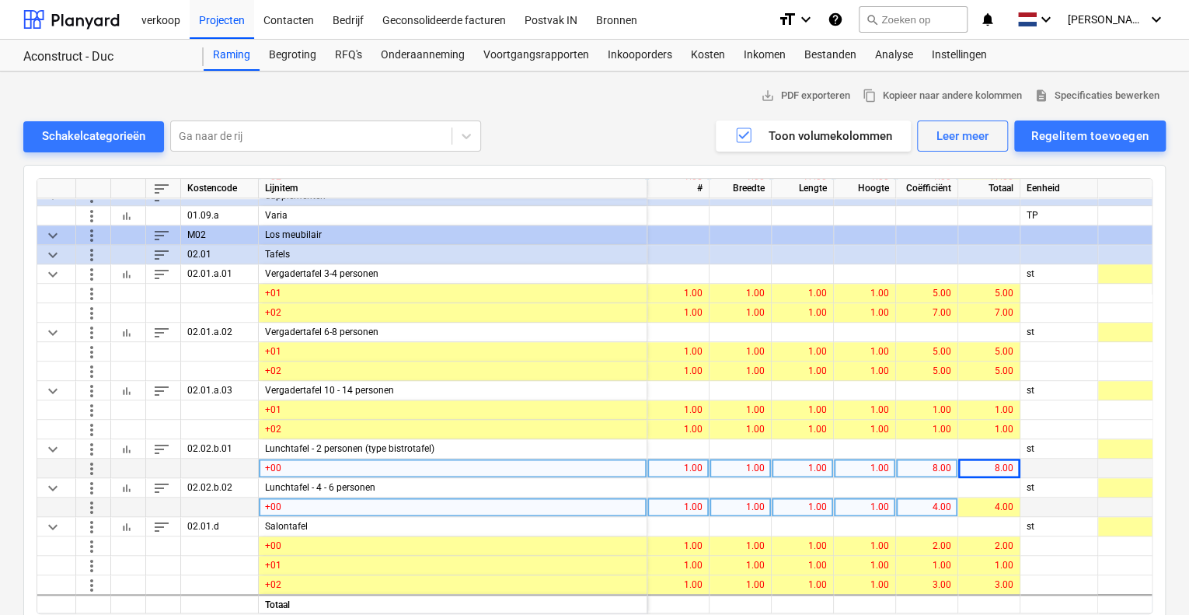
click at [950, 500] on div "4.00" at bounding box center [926, 506] width 49 height 19
type input "9"
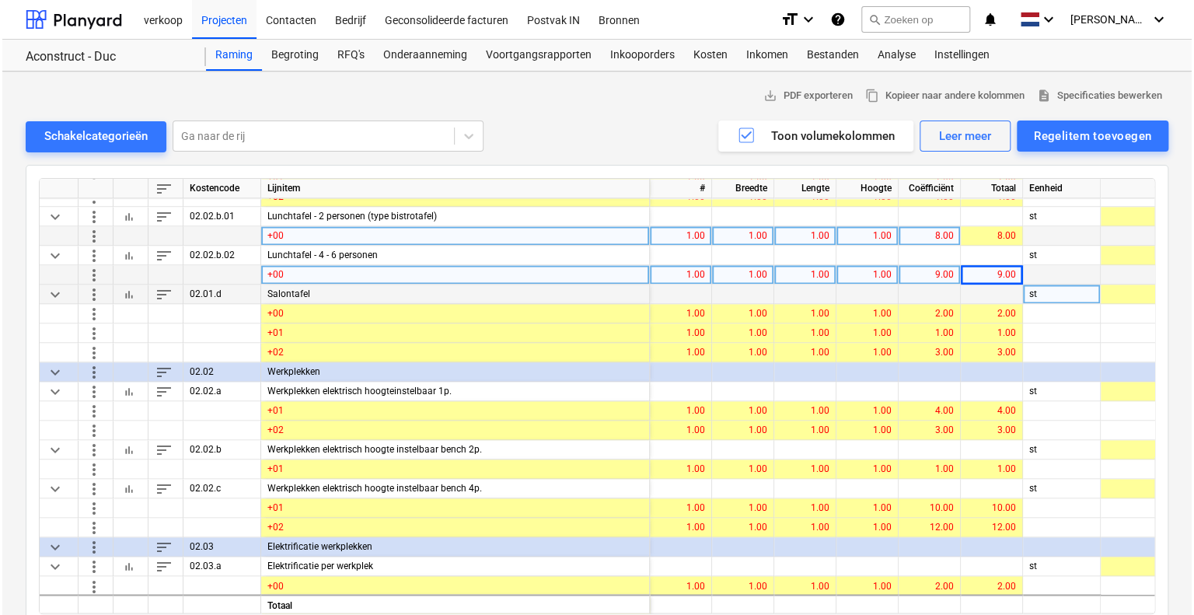
scroll to position [7025, 0]
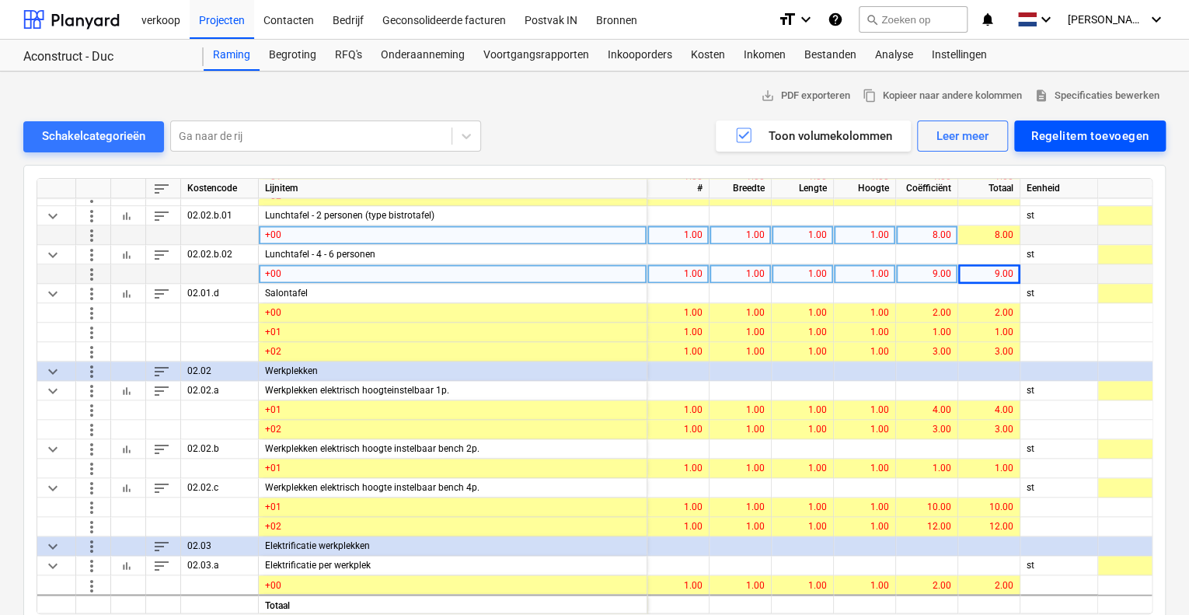
click at [1034, 133] on div "Regelitem toevoegen" at bounding box center [1089, 136] width 117 height 20
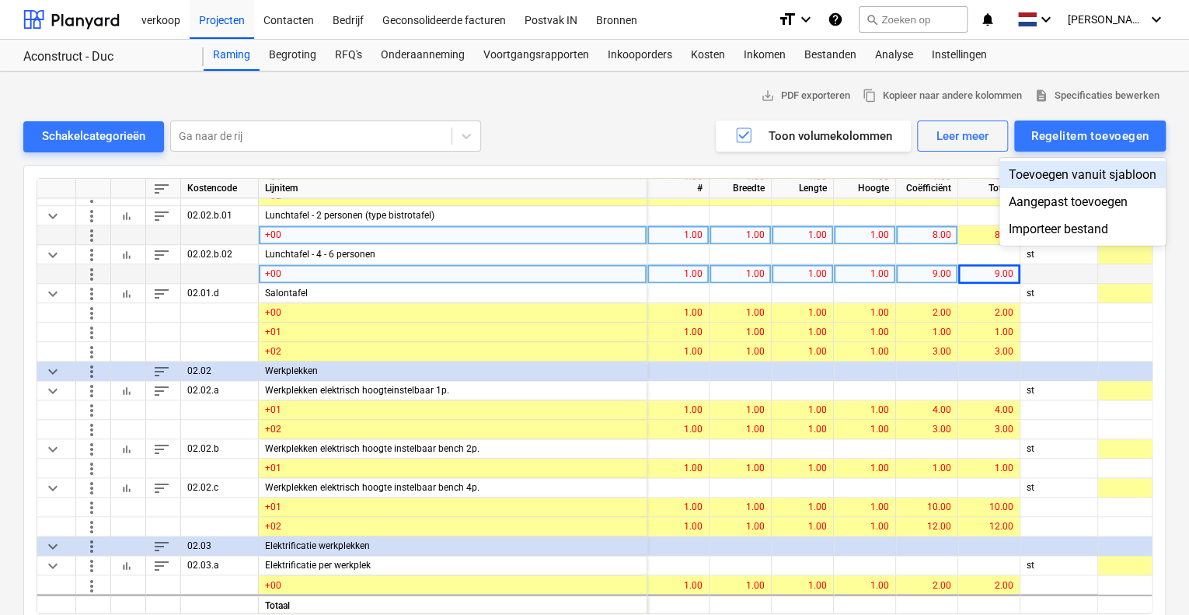
click at [1034, 172] on div "Toevoegen vanuit sjabloon" at bounding box center [1082, 174] width 166 height 27
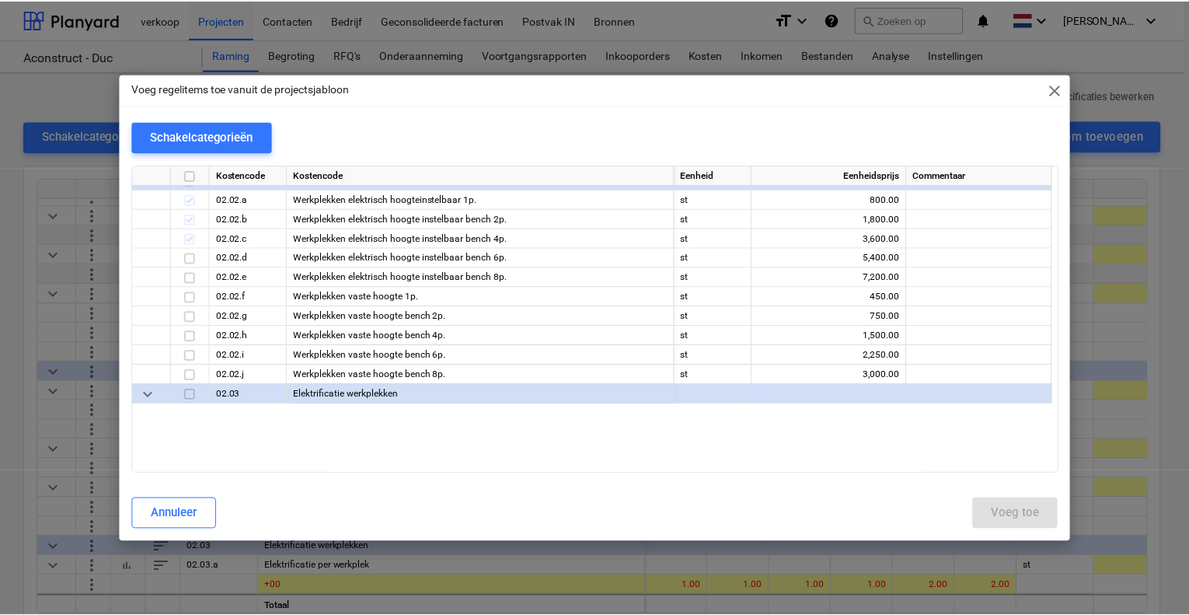
scroll to position [9559, 0]
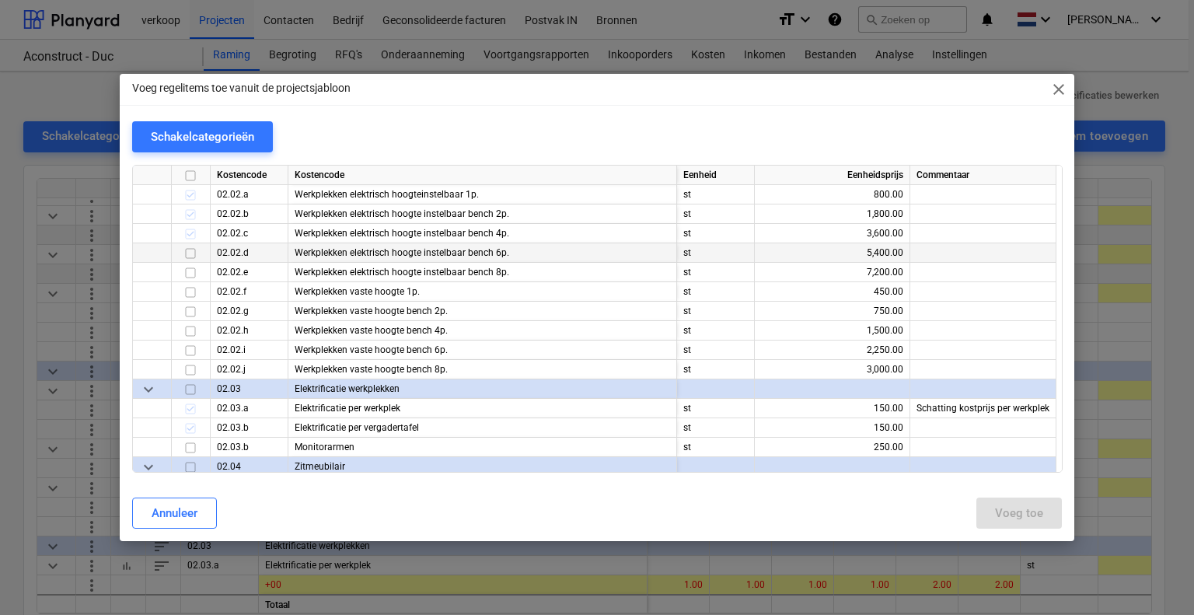
click at [189, 251] on input "checkbox" at bounding box center [190, 253] width 19 height 19
click at [1054, 509] on button "Voeg toe" at bounding box center [1018, 512] width 85 height 31
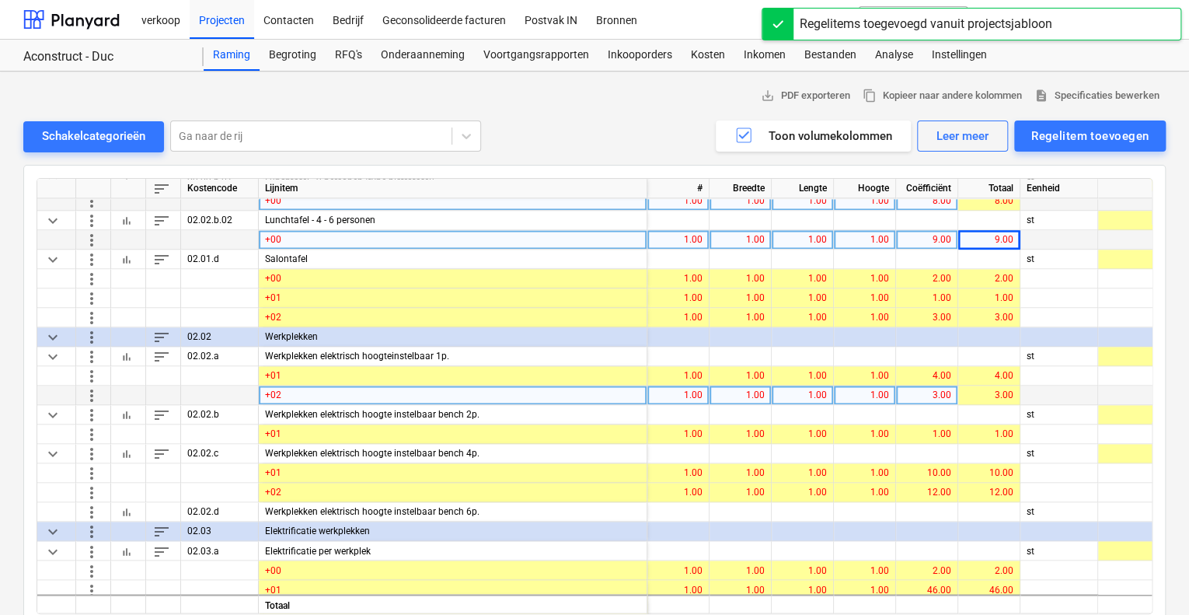
scroll to position [7103, 0]
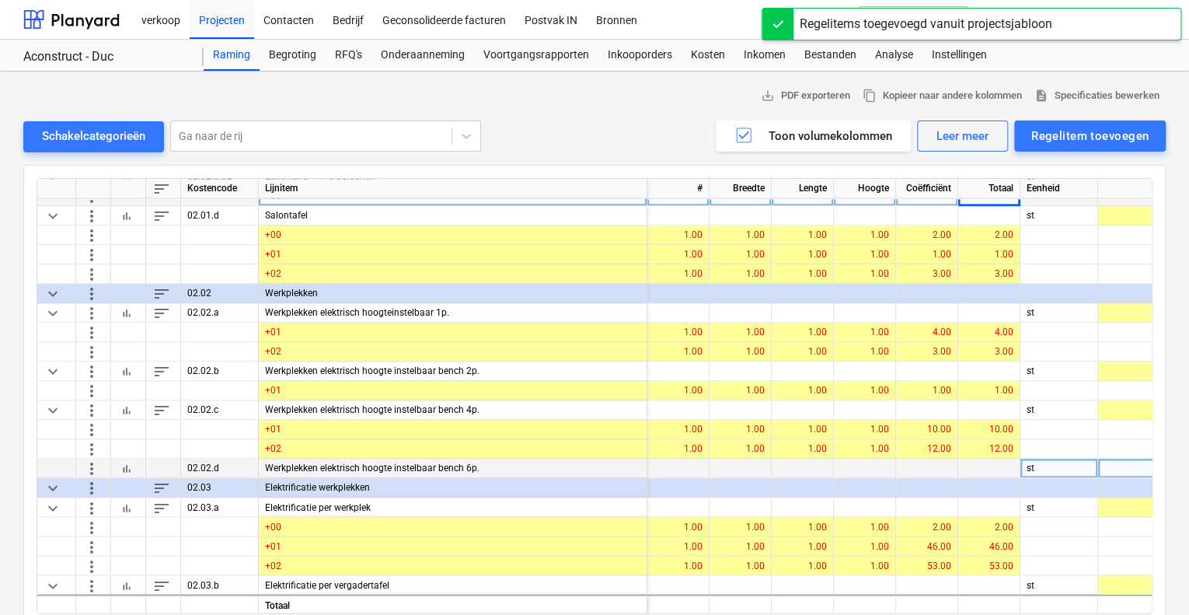
click at [94, 469] on span "more_vert" at bounding box center [91, 468] width 19 height 19
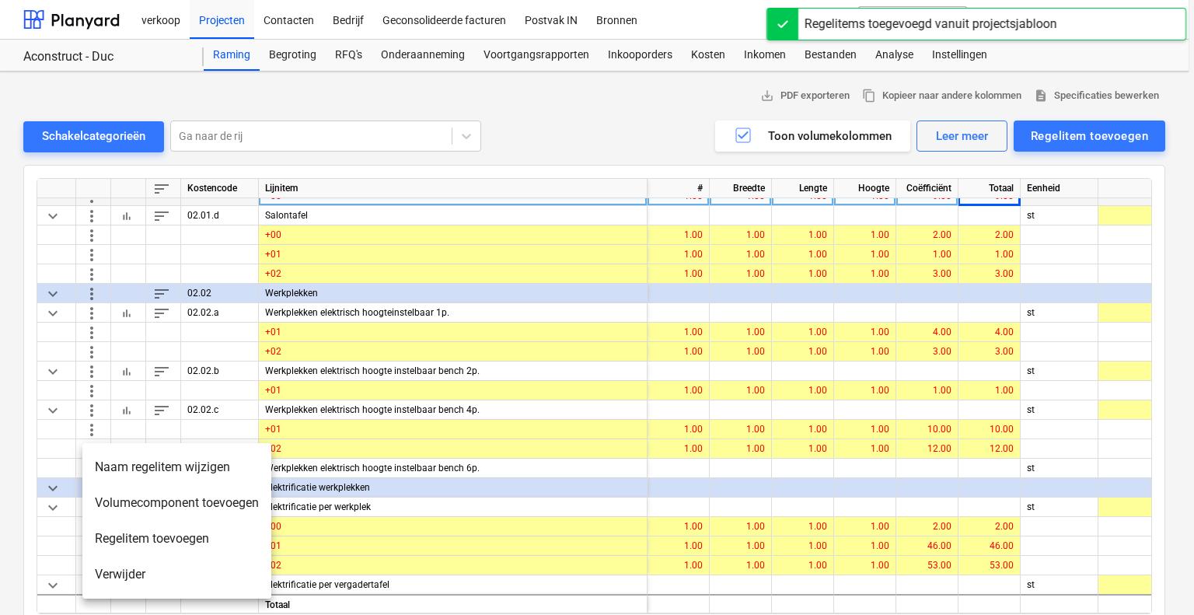
click at [126, 504] on li "Volumecomponent toevoegen" at bounding box center [176, 503] width 189 height 36
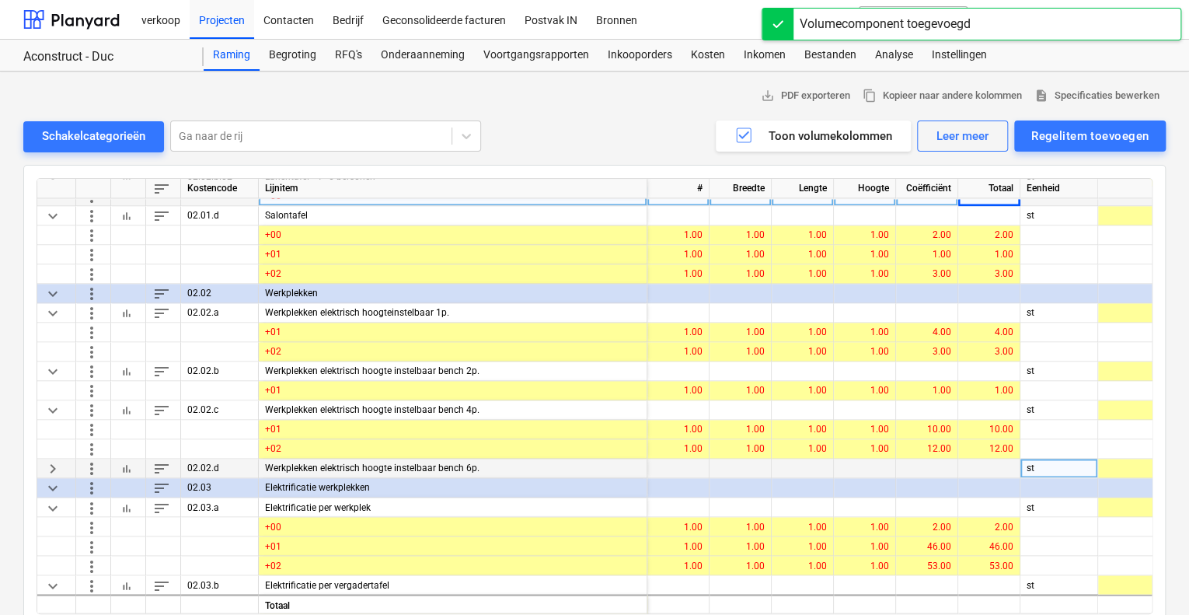
click at [48, 466] on span "keyboard_arrow_right" at bounding box center [53, 468] width 19 height 19
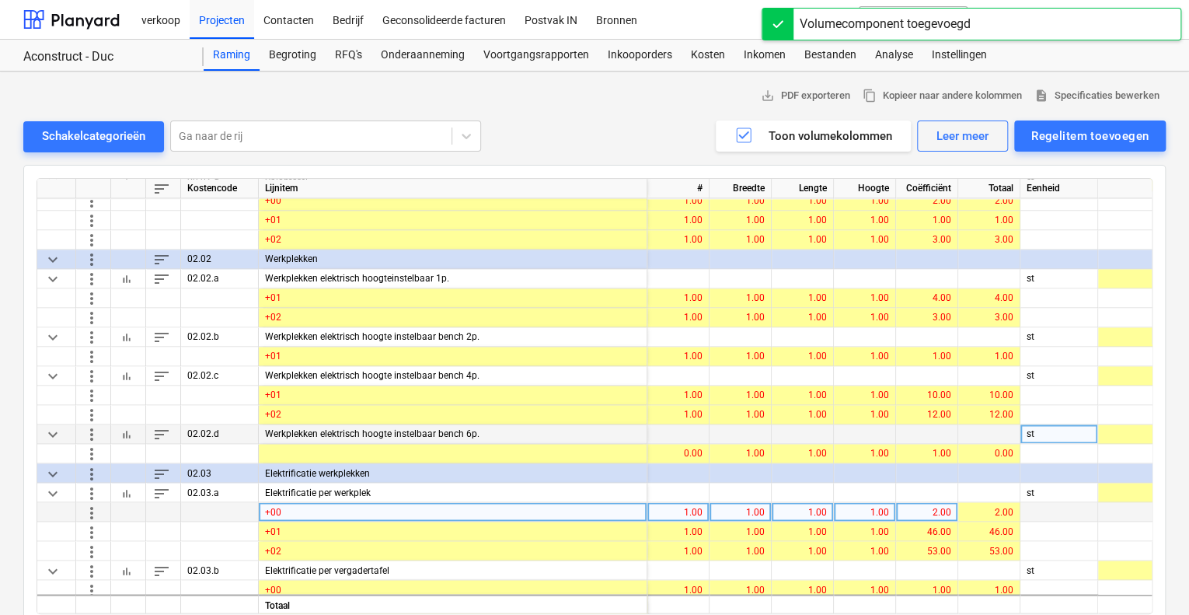
scroll to position [7181, 0]
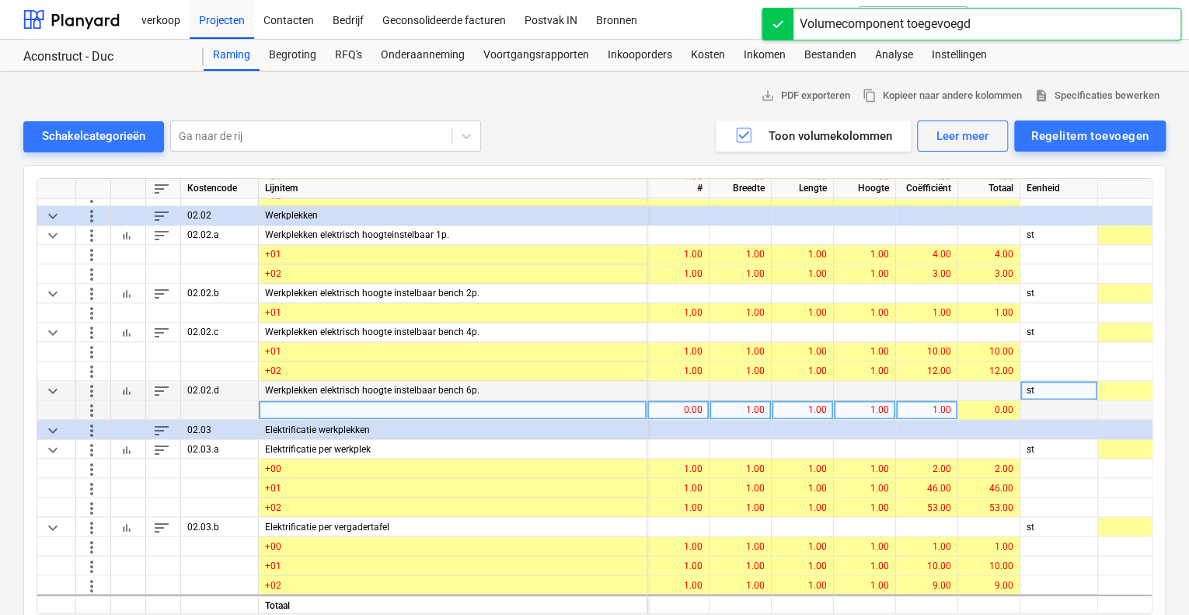
click at [91, 408] on span "more_vert" at bounding box center [91, 409] width 19 height 19
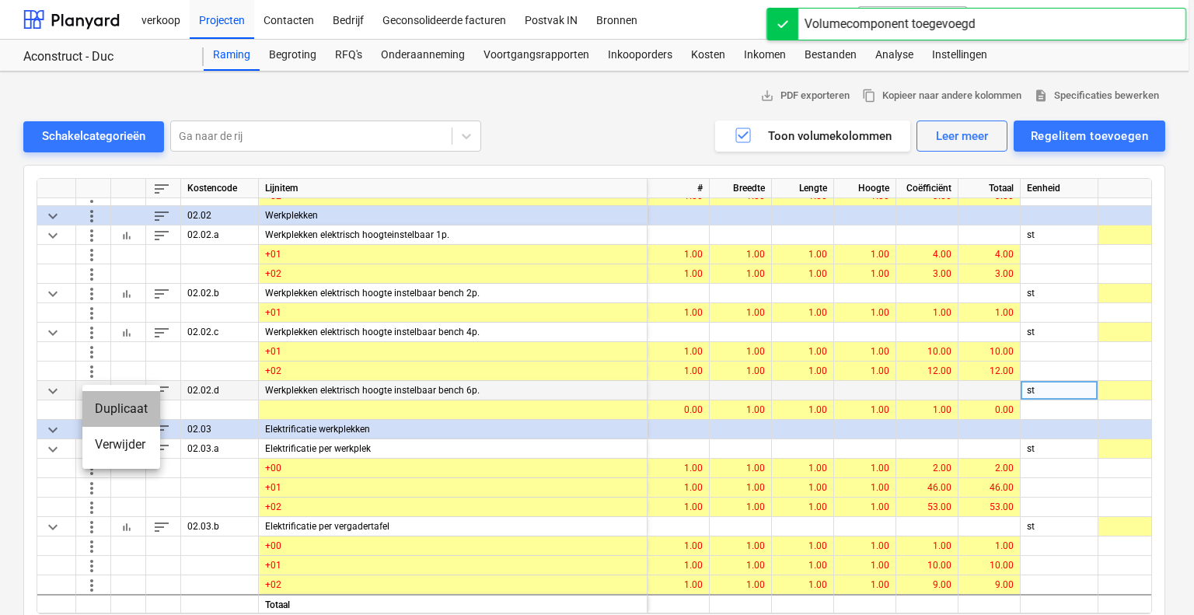
click at [106, 406] on li "Duplicaat" at bounding box center [121, 409] width 78 height 36
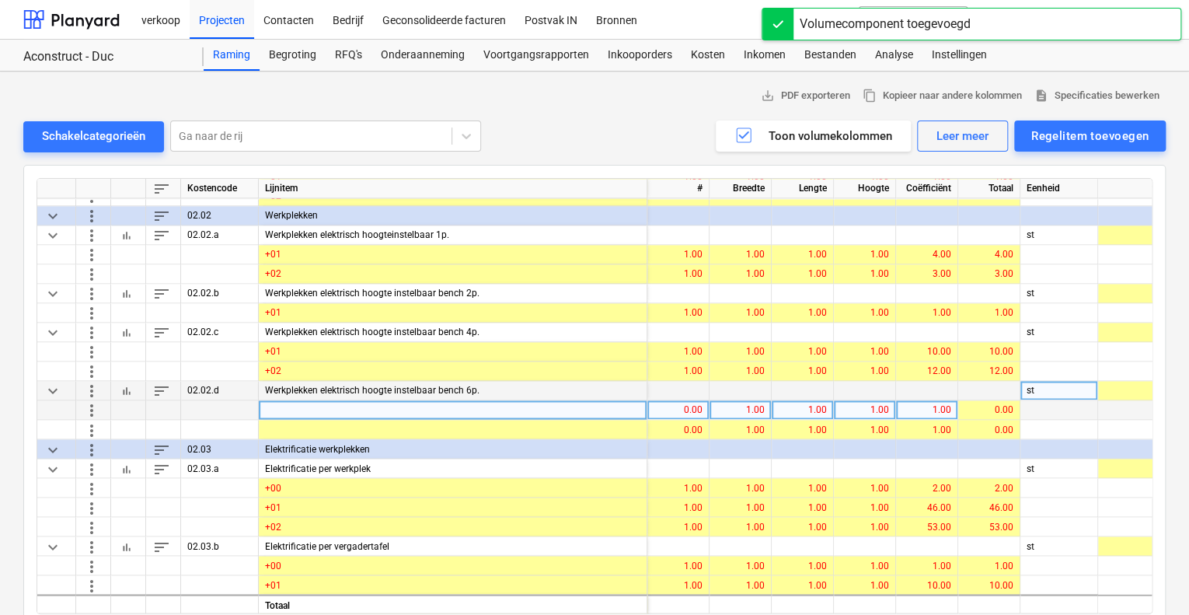
click at [284, 403] on div at bounding box center [453, 409] width 389 height 19
type input "+01"
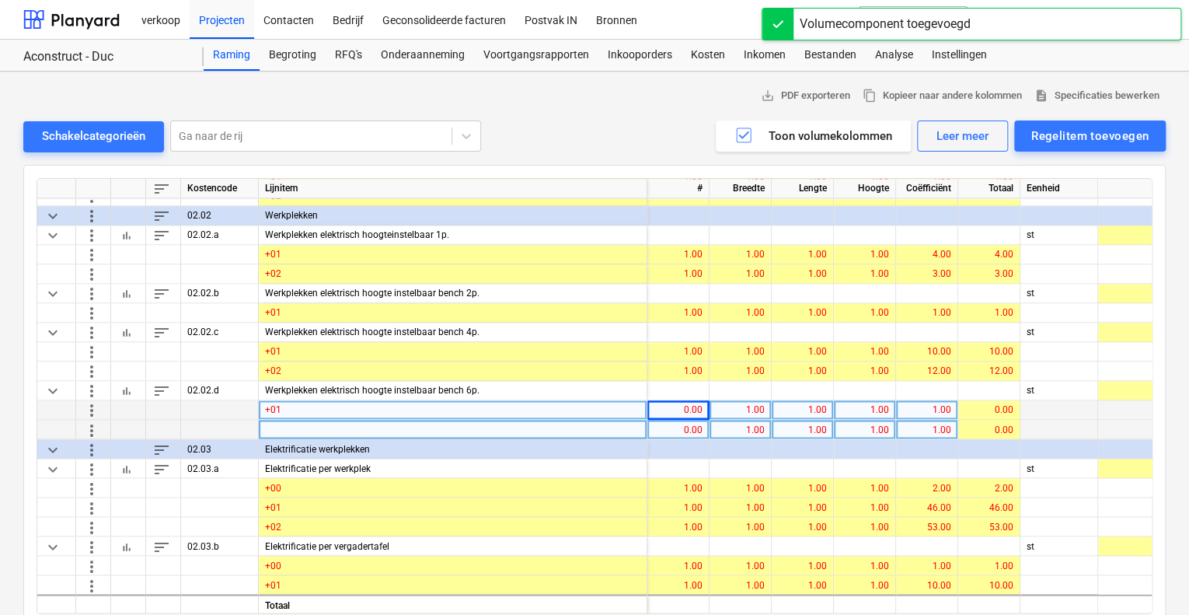
click at [275, 425] on div at bounding box center [453, 429] width 389 height 19
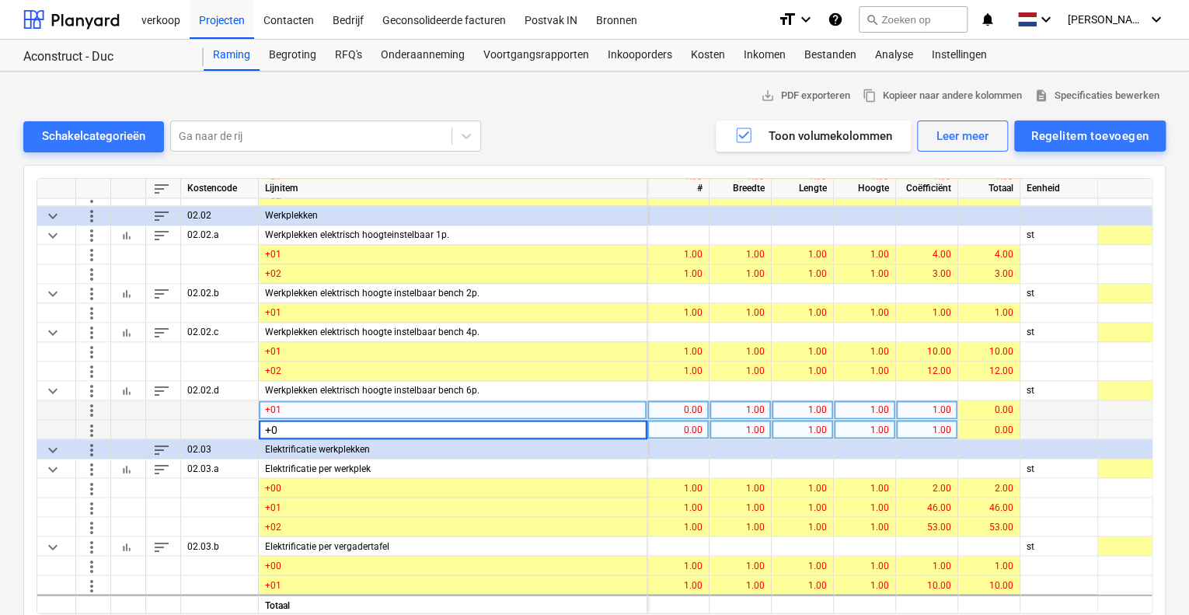
type input "+02"
click at [681, 411] on div "0.00" at bounding box center [678, 409] width 49 height 19
type input "1"
click at [685, 420] on div "0.00" at bounding box center [678, 429] width 49 height 19
type input "1"
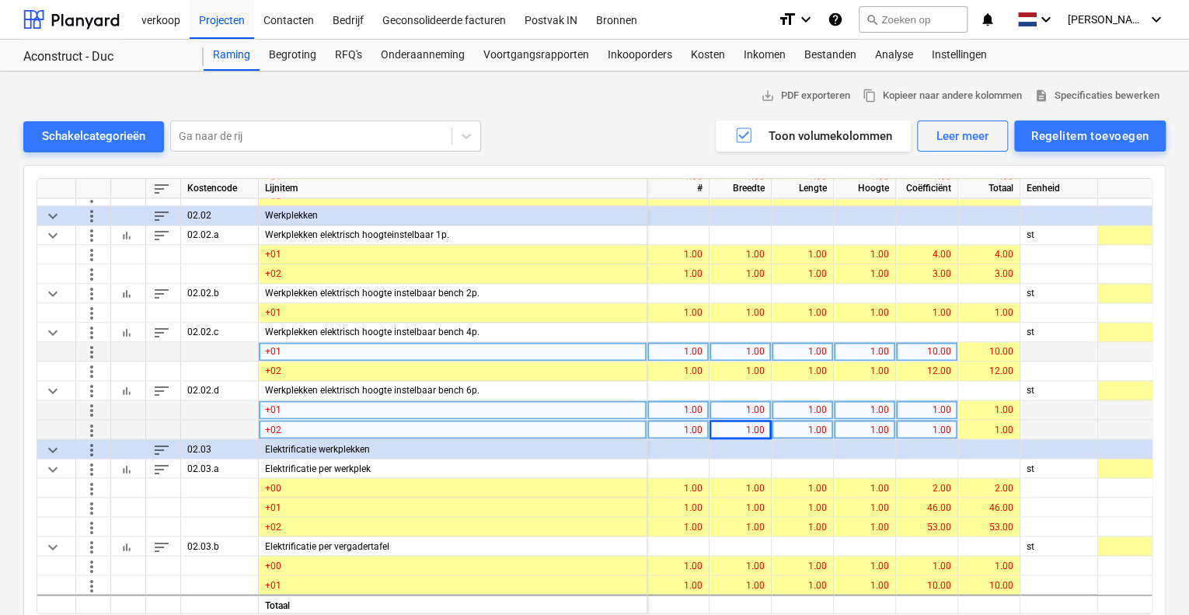
click at [945, 350] on div "10.00" at bounding box center [926, 351] width 49 height 19
type input "7"
click at [909, 408] on div "1.00" at bounding box center [926, 409] width 49 height 19
type input "3"
click at [920, 347] on div "7.00" at bounding box center [926, 351] width 49 height 19
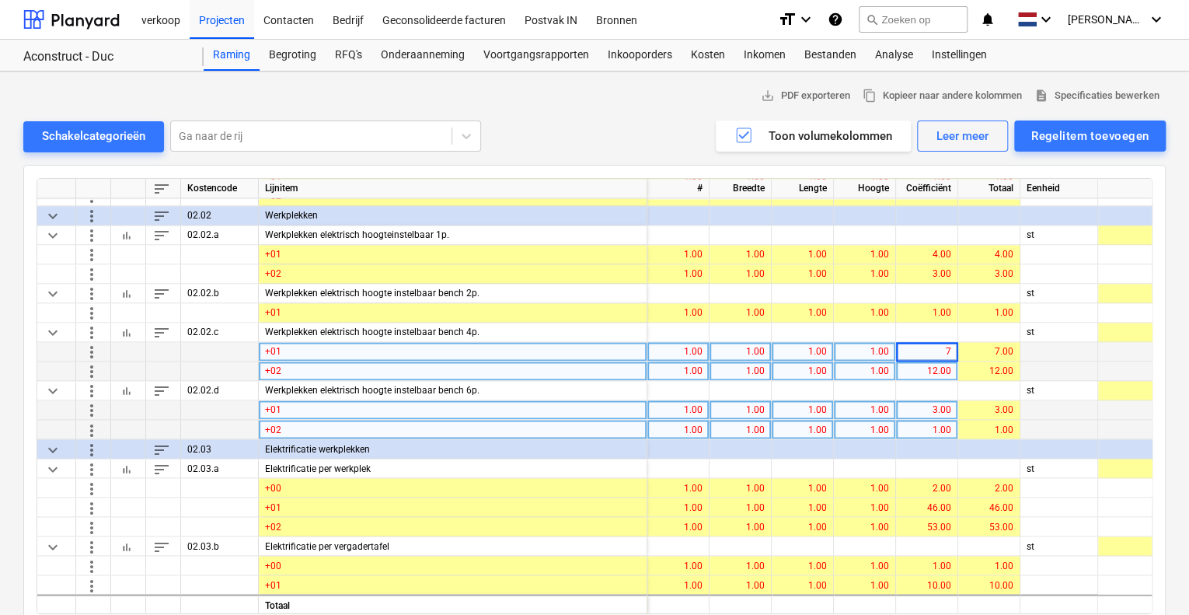
click at [930, 368] on div "12.00" at bounding box center [926, 370] width 49 height 19
type input "8"
click at [945, 430] on div "1.00" at bounding box center [926, 429] width 49 height 19
type input "4"
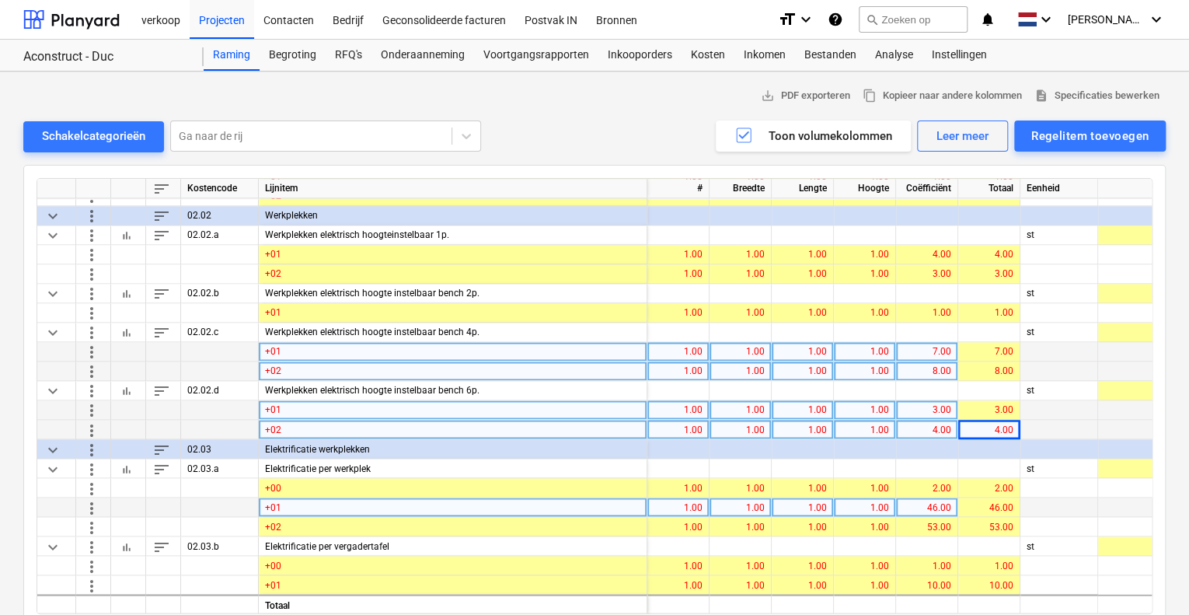
click at [929, 502] on div "46.00" at bounding box center [926, 506] width 49 height 19
type input "52"
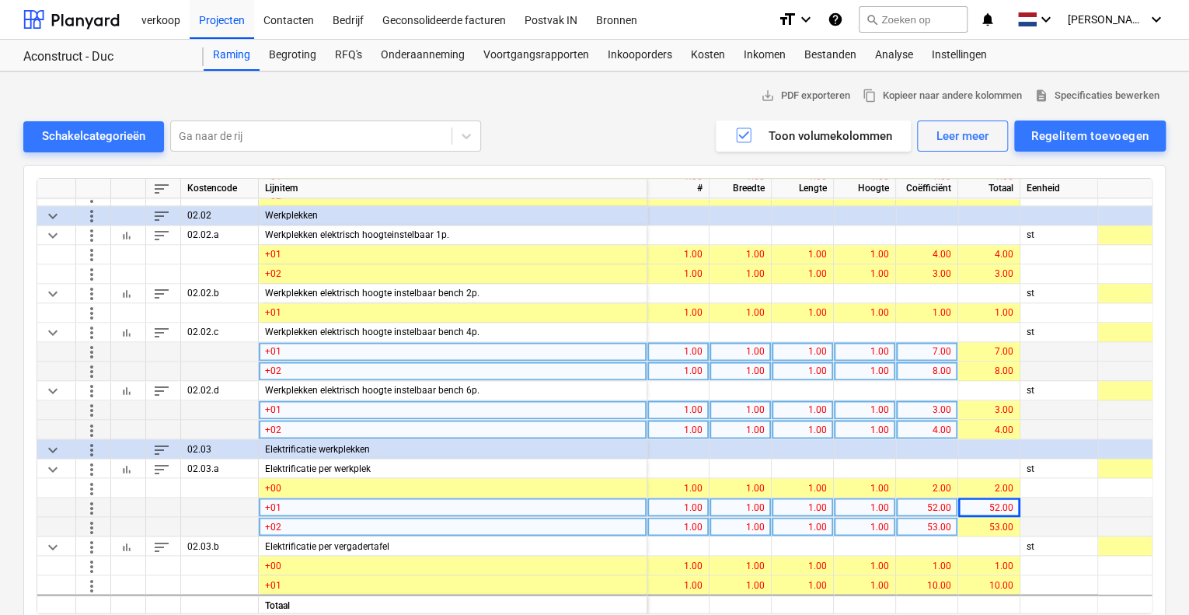
click at [929, 525] on div "53.00" at bounding box center [926, 526] width 49 height 19
type input "59"
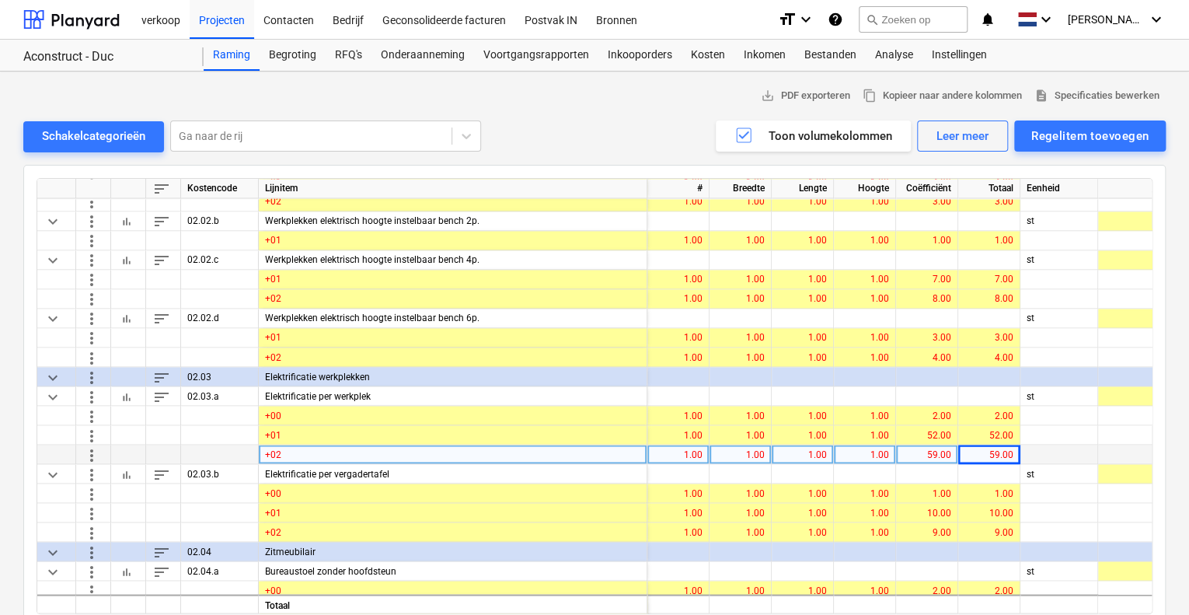
scroll to position [7259, 0]
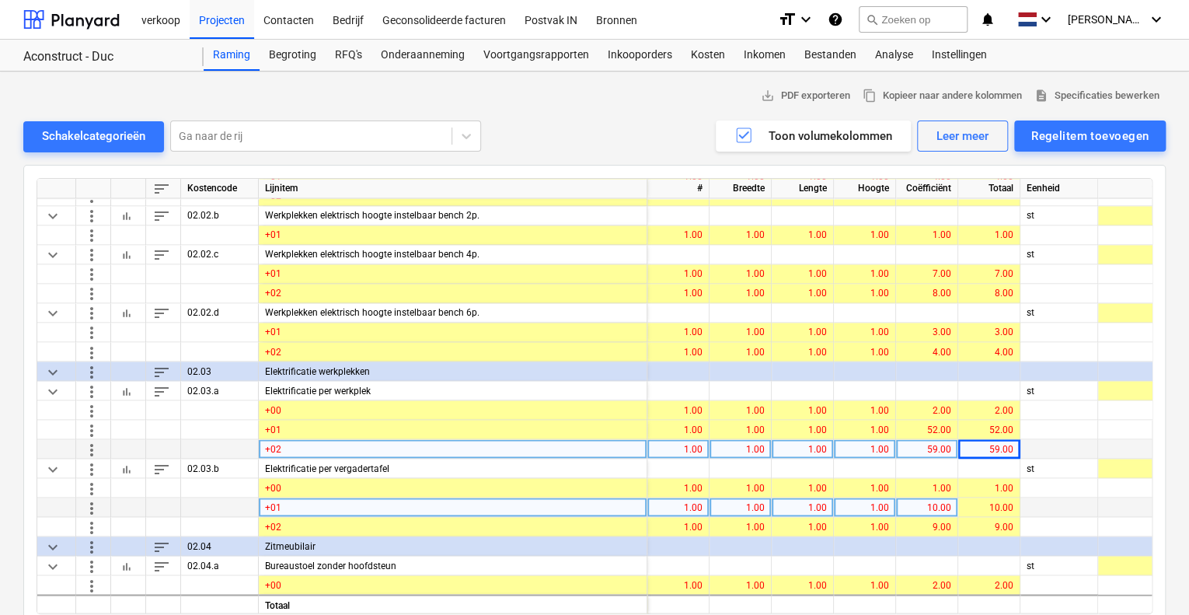
click at [939, 501] on div "10.00" at bounding box center [926, 506] width 49 height 19
type input "11"
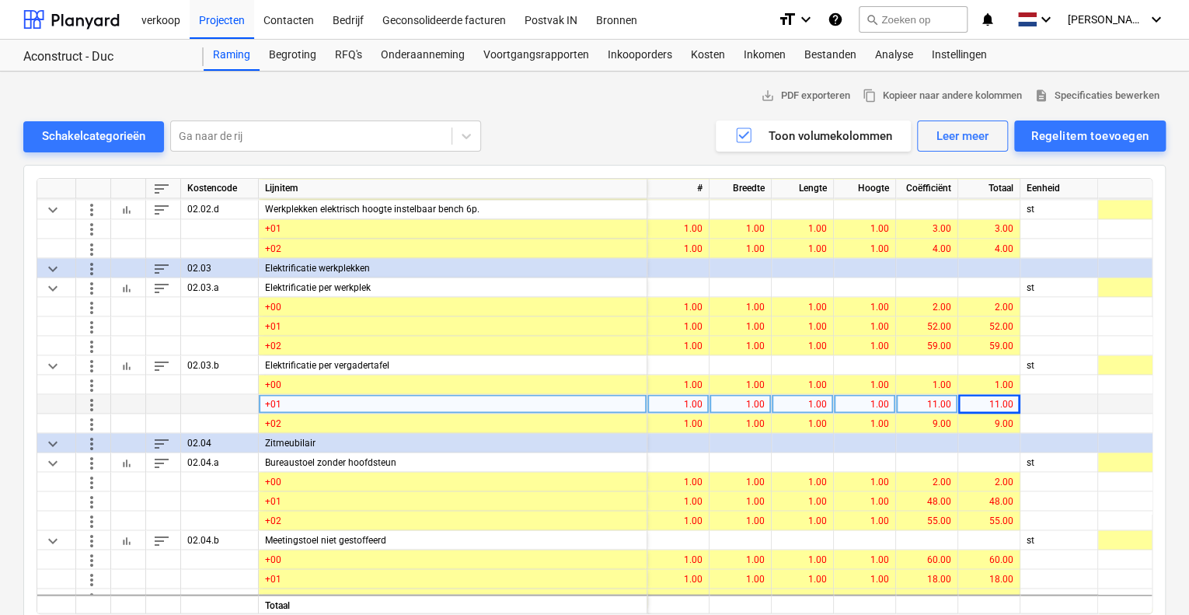
scroll to position [7414, 0]
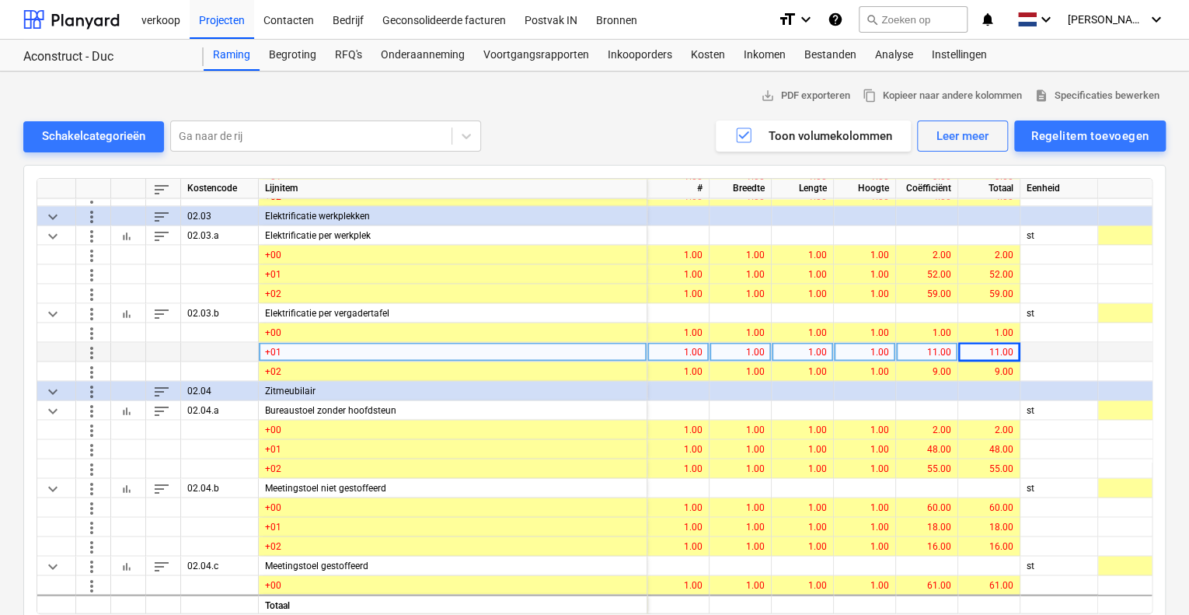
click at [942, 350] on div "11.00" at bounding box center [926, 351] width 49 height 19
type input "13"
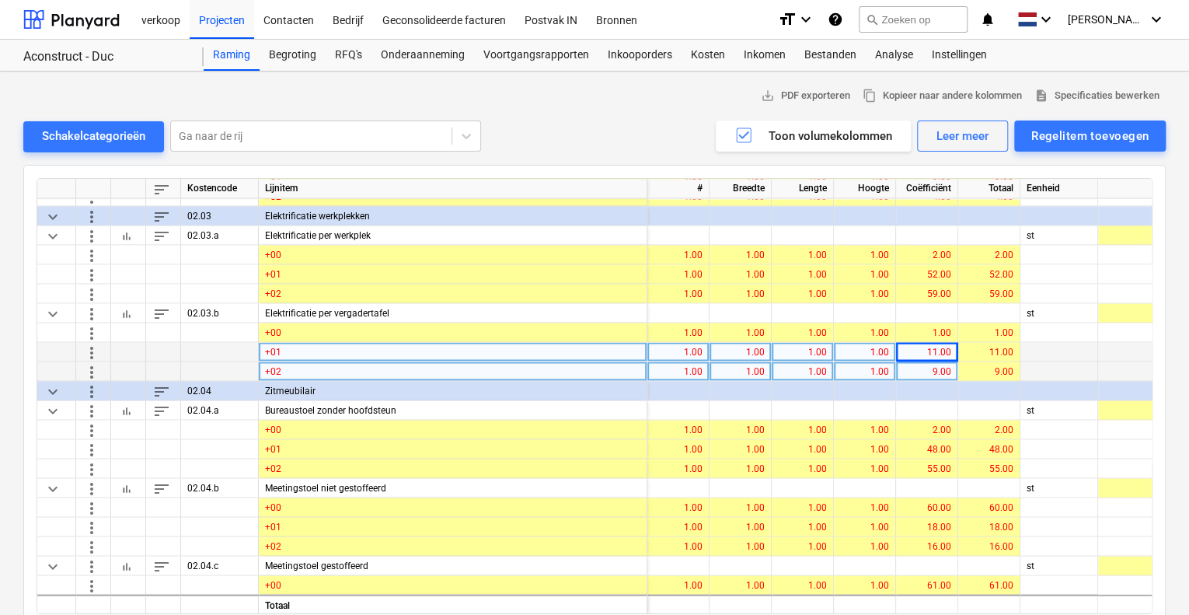
click at [933, 362] on div "9.00" at bounding box center [926, 370] width 49 height 19
type input "13"
click at [930, 371] on div "9.00" at bounding box center [926, 370] width 49 height 19
type input "13"
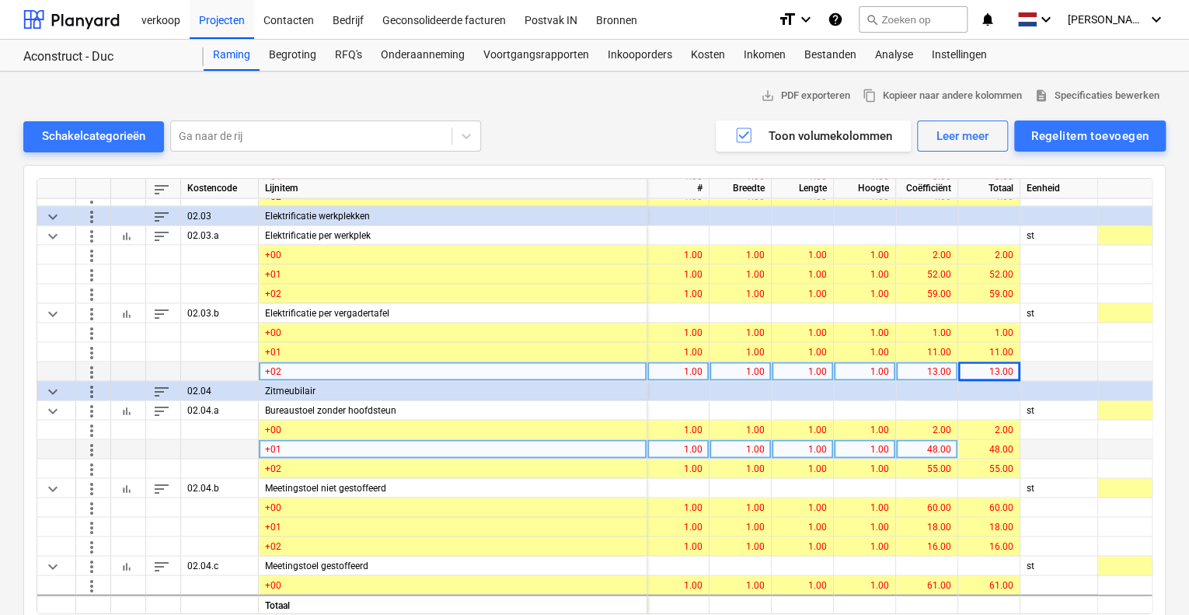
click at [918, 444] on div "48.00" at bounding box center [926, 448] width 49 height 19
type input "52"
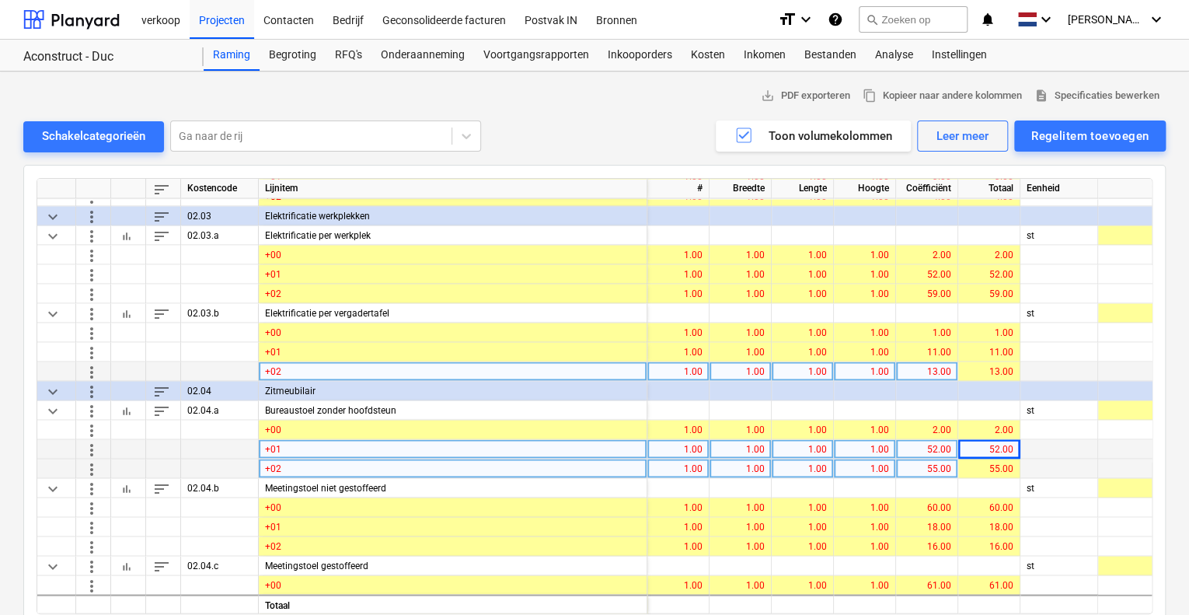
click at [921, 461] on div "55.00" at bounding box center [926, 468] width 49 height 19
type input "59"
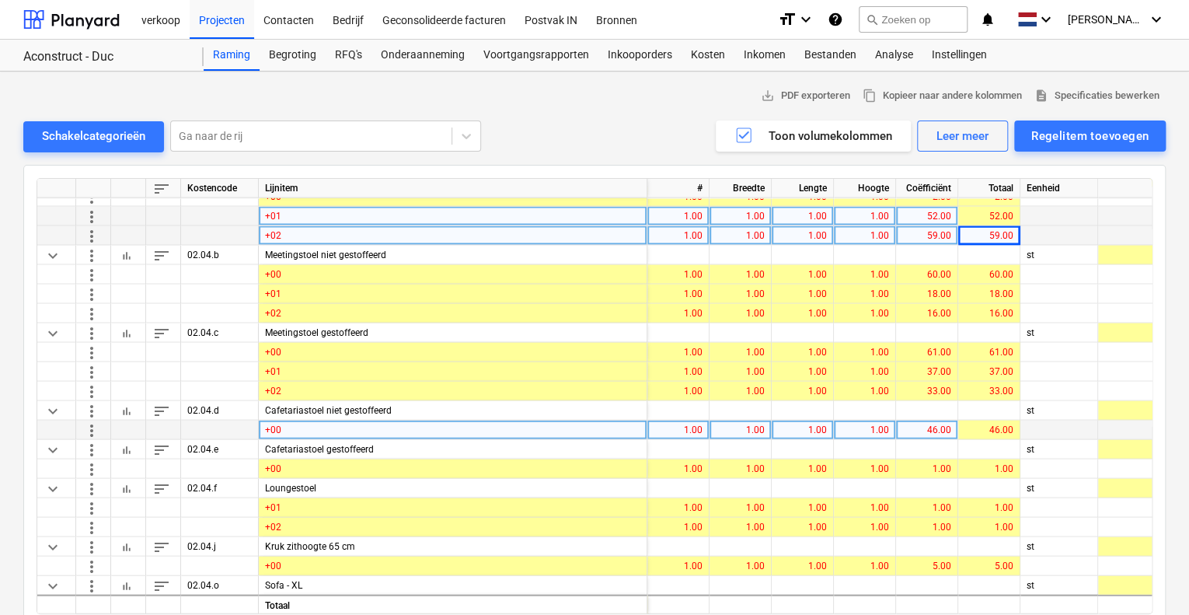
scroll to position [7647, 0]
click at [904, 420] on div "46.00" at bounding box center [926, 429] width 49 height 19
type input "56"
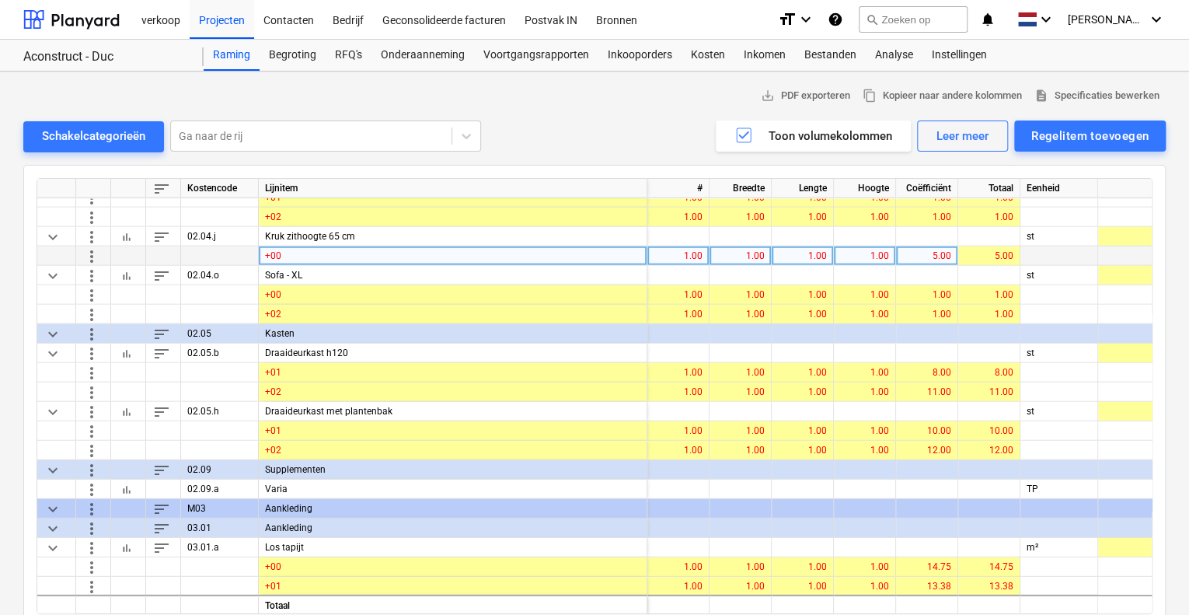
scroll to position [7958, 0]
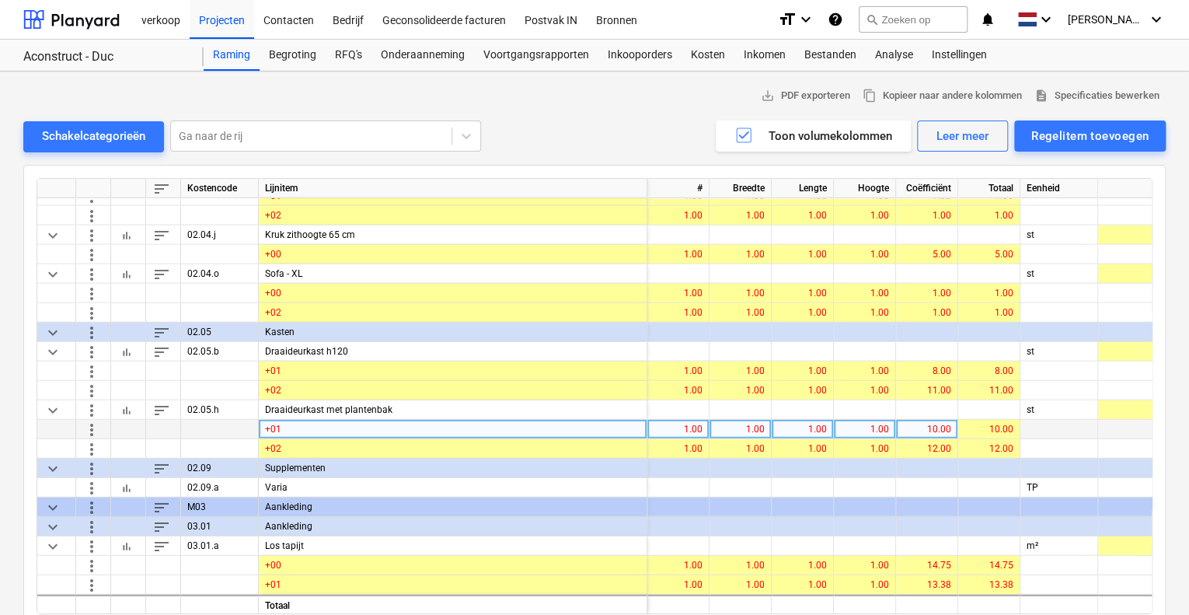
click at [936, 428] on div "10.00" at bounding box center [926, 429] width 49 height 19
type input "7"
click at [995, 421] on div "7.00" at bounding box center [988, 429] width 49 height 19
click at [926, 429] on div "7.00" at bounding box center [926, 429] width 49 height 19
type input "11"
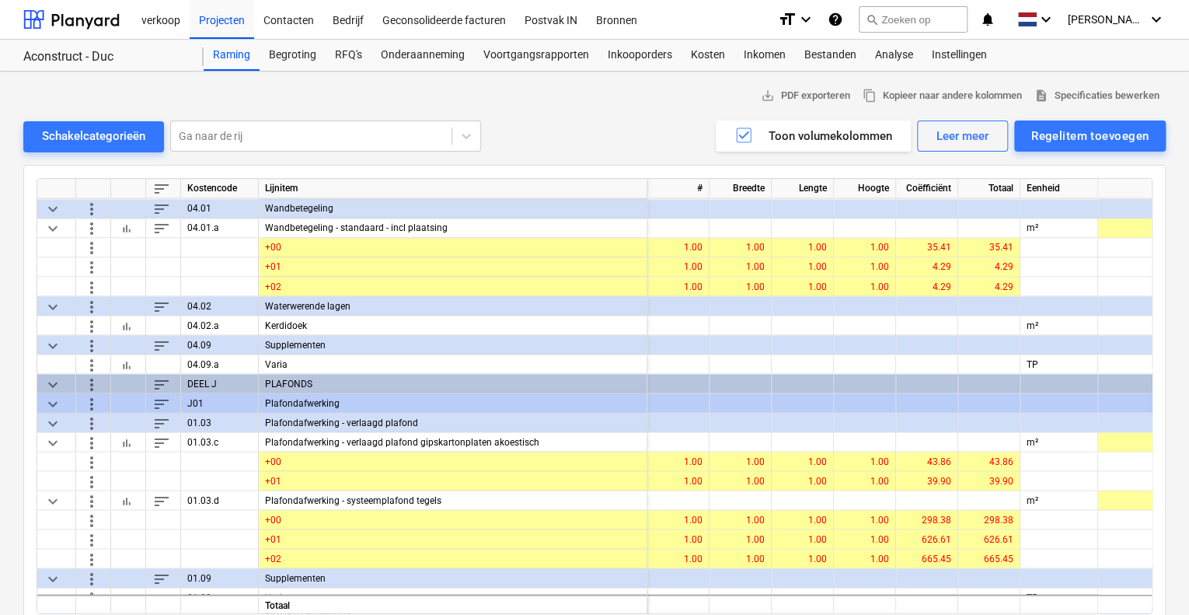
scroll to position [4349, 0]
